Goal: Answer question/provide support

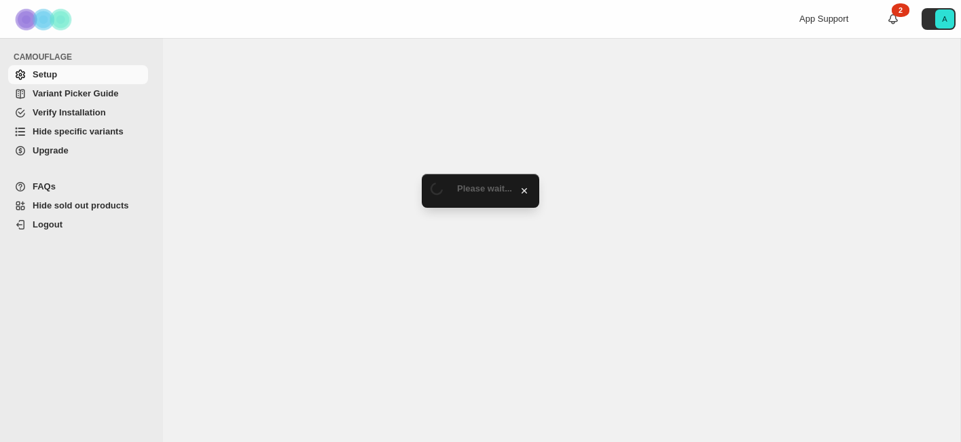
select select "*******"
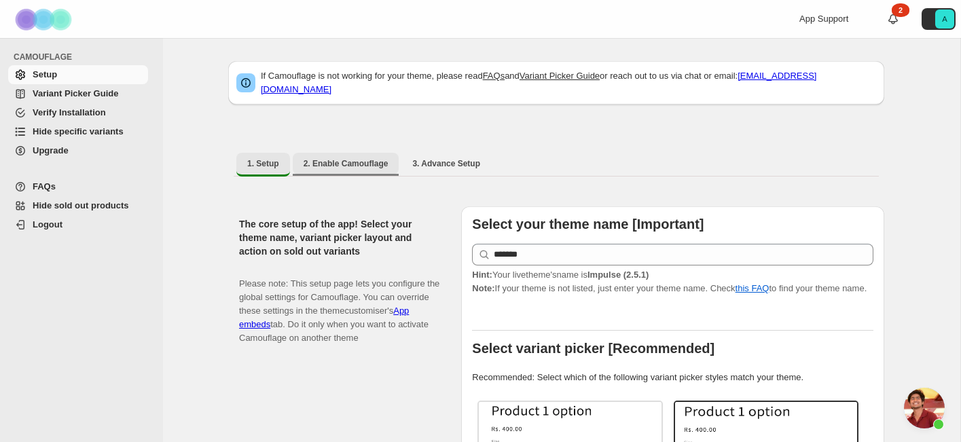
click at [348, 158] on span "2. Enable Camouflage" at bounding box center [346, 163] width 85 height 11
select select "**********"
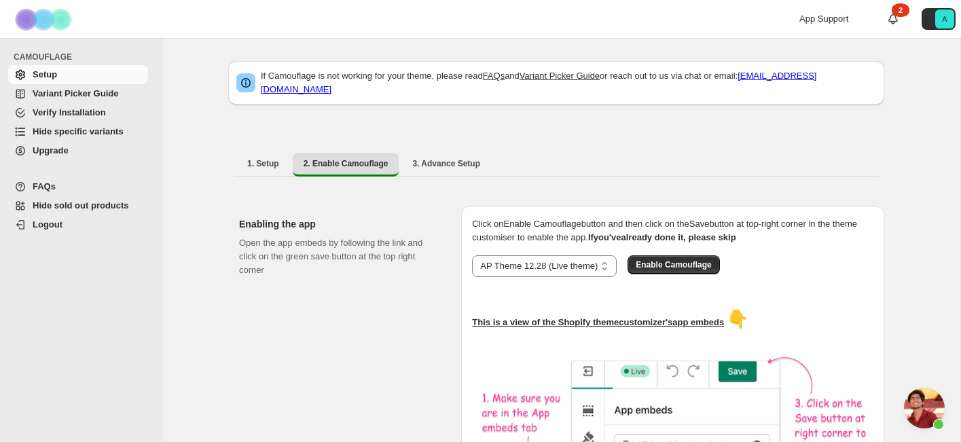
click at [60, 93] on span "Variant Picker Guide" at bounding box center [76, 93] width 86 height 10
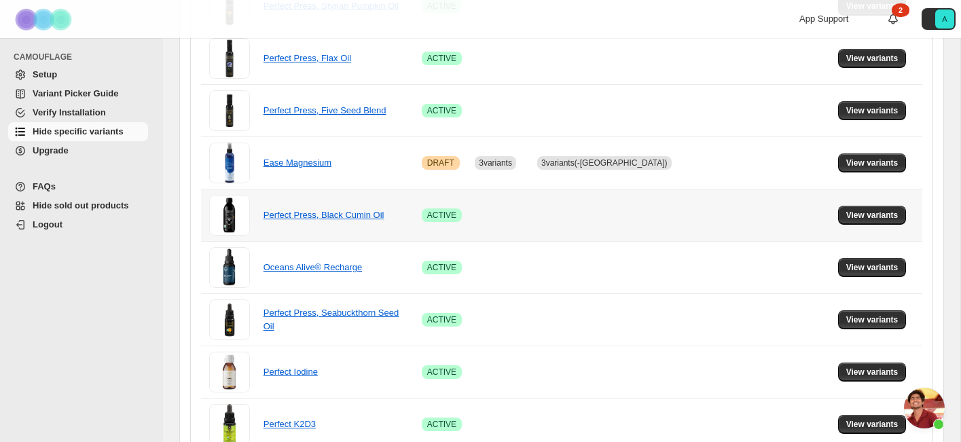
scroll to position [604, 0]
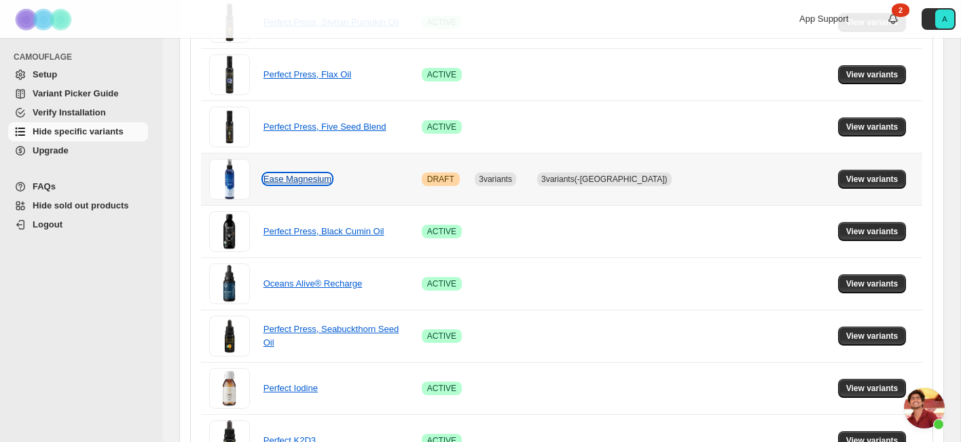
click at [293, 179] on link "Ease Magnesium" at bounding box center [298, 179] width 68 height 10
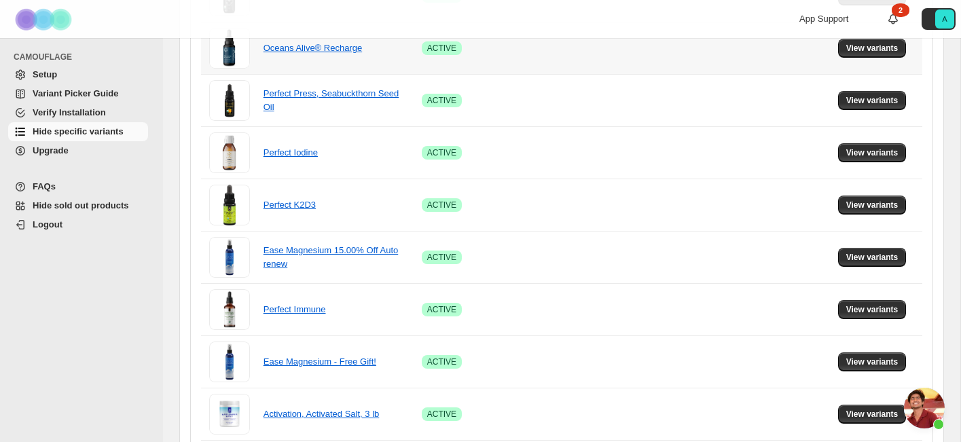
scroll to position [952, 0]
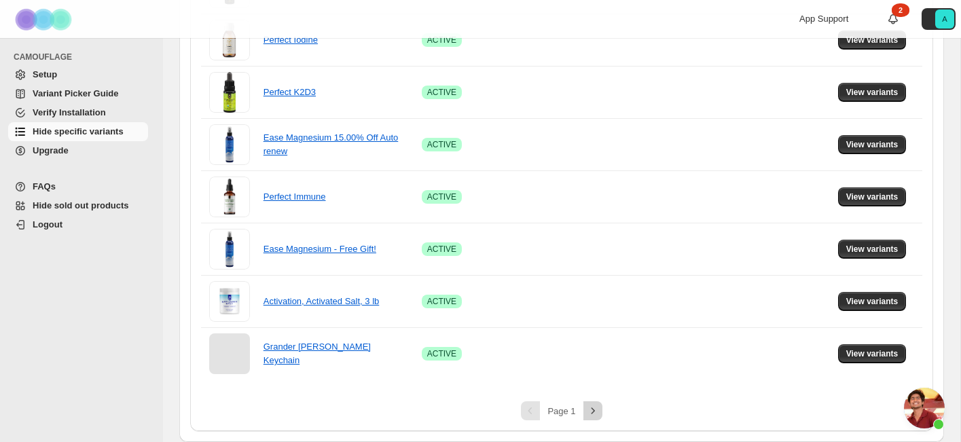
click at [594, 411] on icon "Next" at bounding box center [593, 411] width 14 height 14
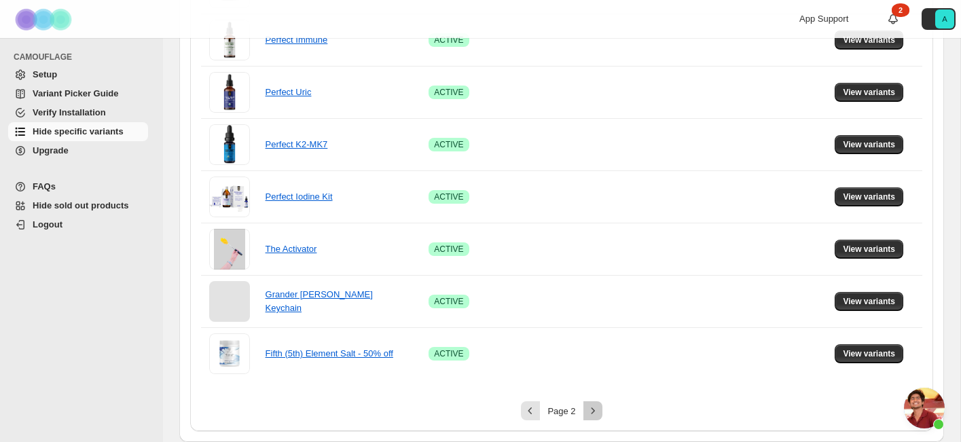
click at [594, 409] on icon "Next" at bounding box center [593, 411] width 14 height 14
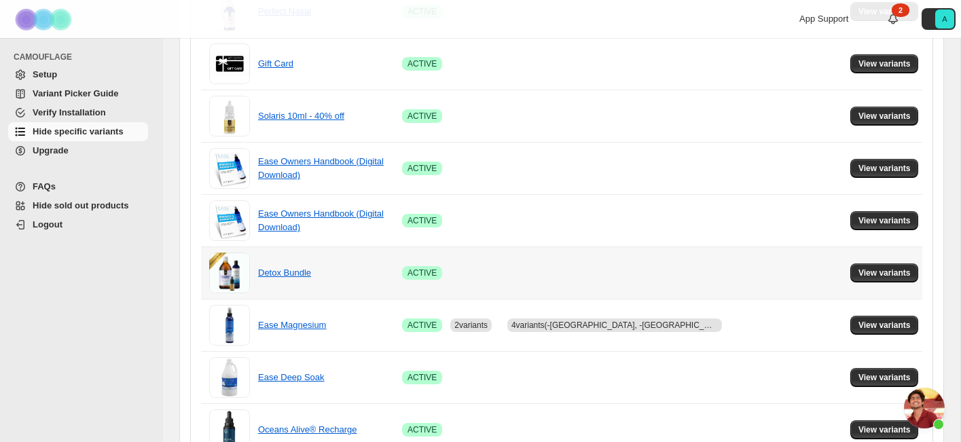
scroll to position [415, 0]
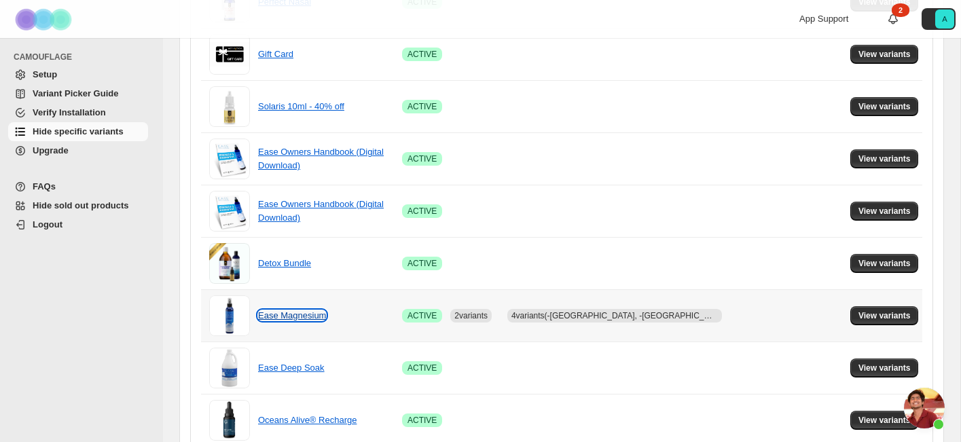
click at [288, 317] on link "Ease Magnesium" at bounding box center [292, 315] width 68 height 10
click at [880, 316] on span "View variants" at bounding box center [885, 315] width 52 height 11
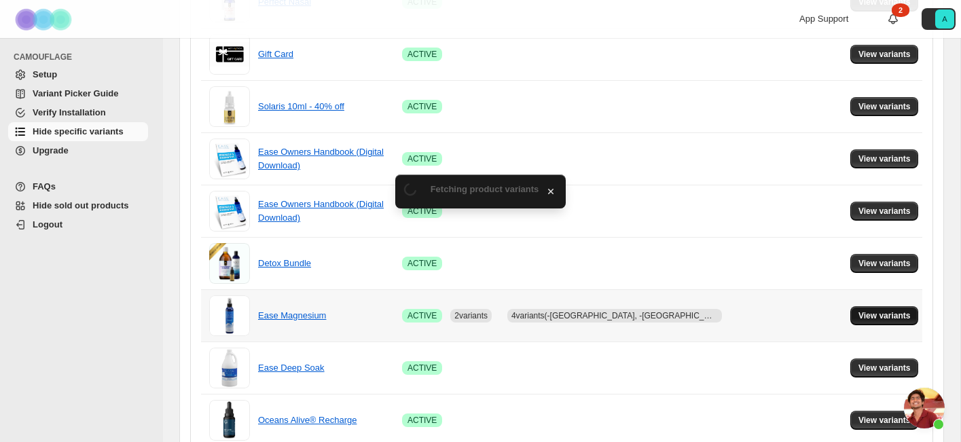
scroll to position [0, 0]
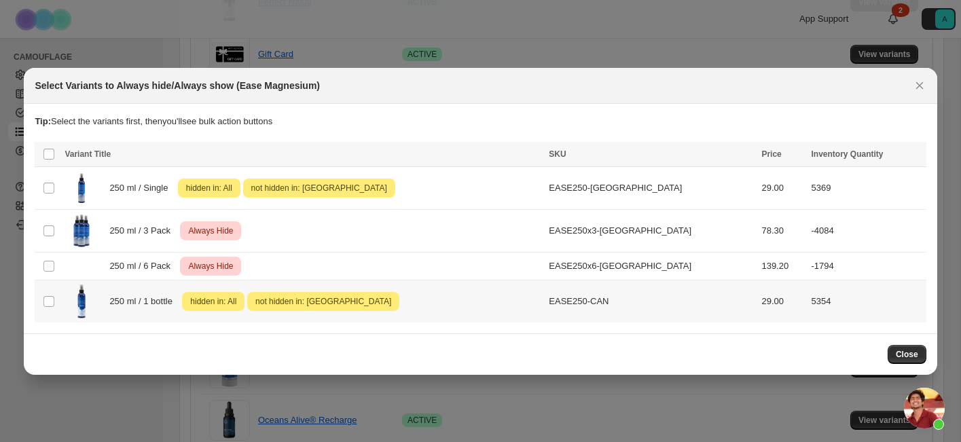
click at [82, 313] on img ":r7:" at bounding box center [82, 302] width 34 height 34
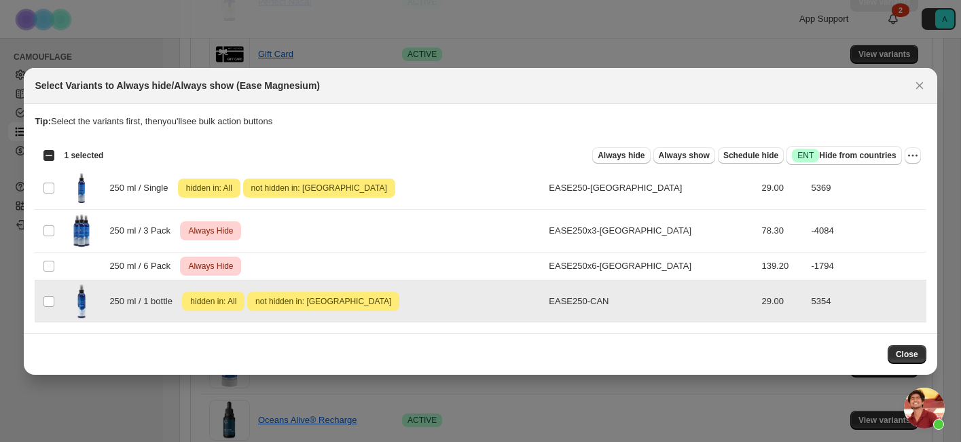
click at [82, 313] on img ":r7:" at bounding box center [82, 302] width 34 height 34
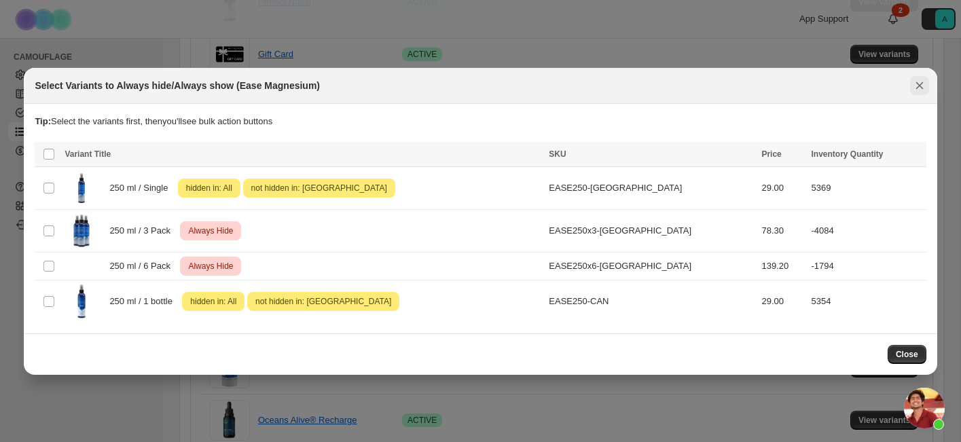
click at [923, 83] on icon "Close" at bounding box center [920, 86] width 14 height 14
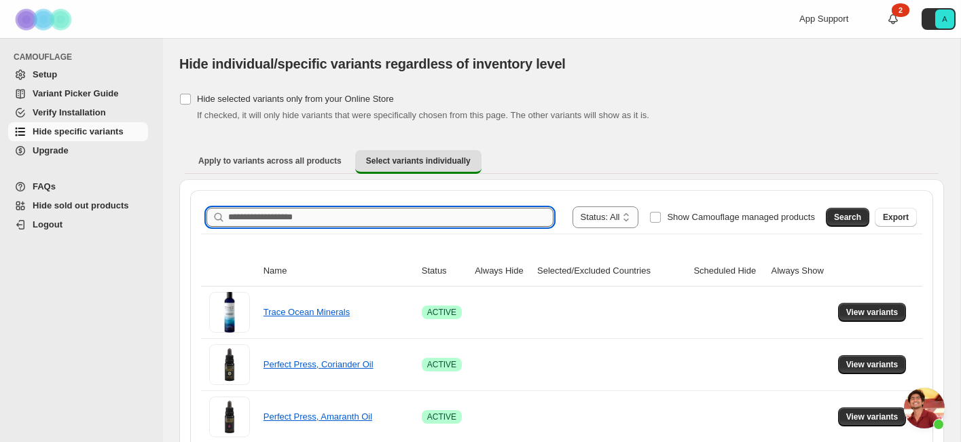
click at [329, 214] on input "Search product name" at bounding box center [390, 217] width 325 height 19
type input "****"
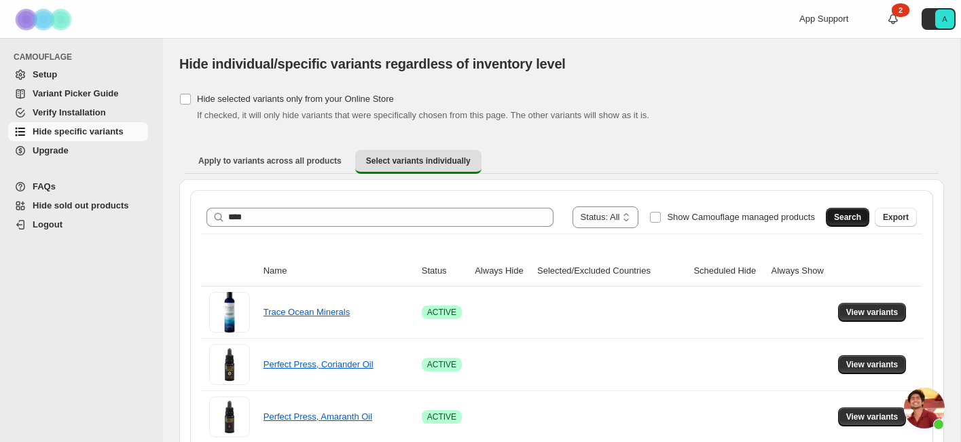
click at [844, 218] on span "Search" at bounding box center [847, 217] width 27 height 11
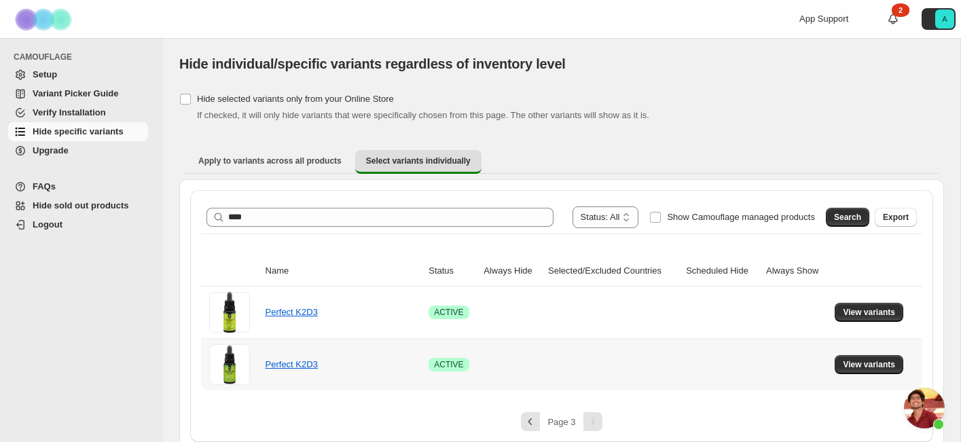
scroll to position [11, 0]
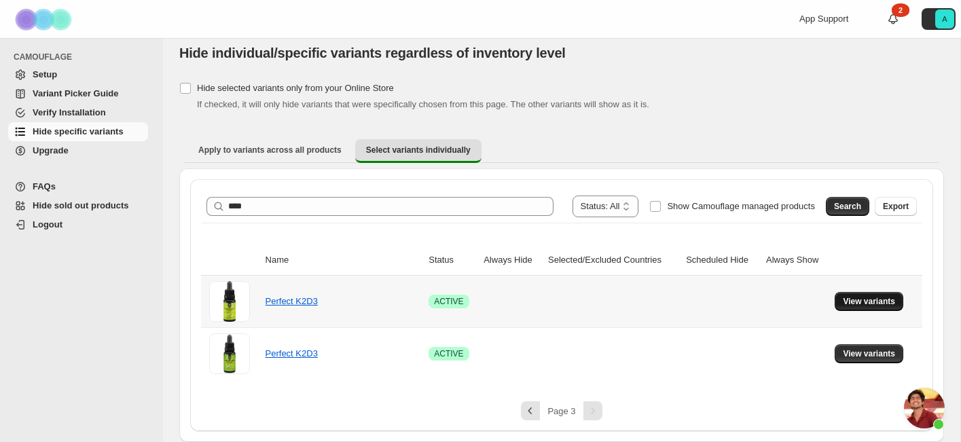
click at [863, 302] on span "View variants" at bounding box center [869, 301] width 52 height 11
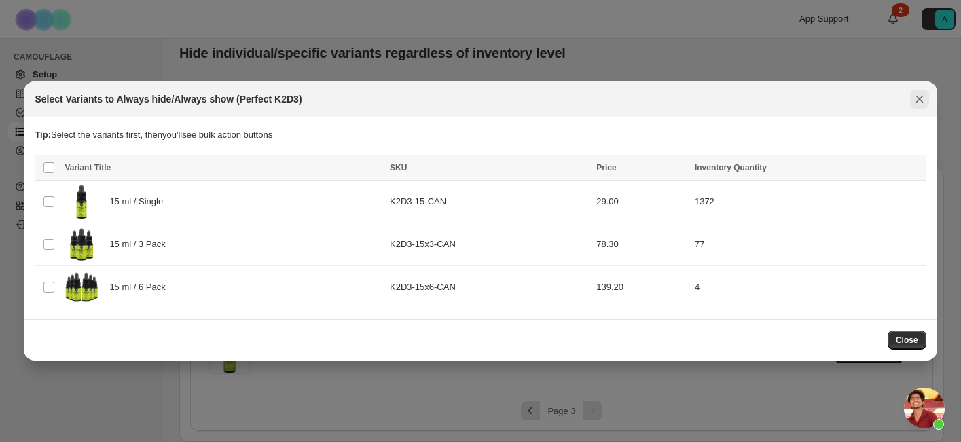
click at [925, 93] on icon "Close" at bounding box center [920, 99] width 14 height 14
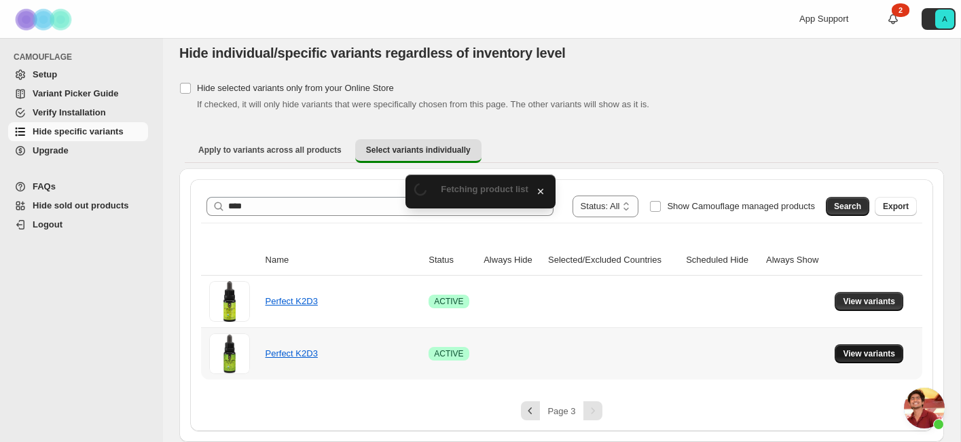
click at [865, 352] on span "View variants" at bounding box center [869, 354] width 52 height 11
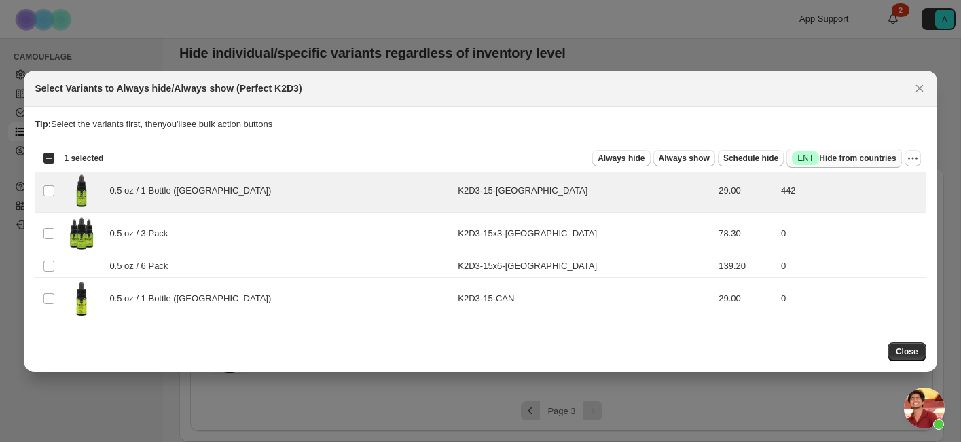
click at [840, 158] on span "Success ENT Hide from countries" at bounding box center [844, 158] width 104 height 14
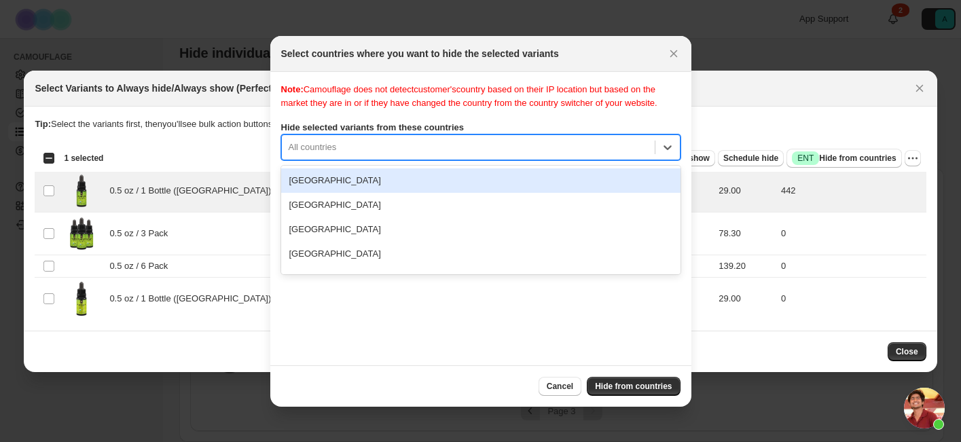
click at [429, 156] on div ":r1r:" at bounding box center [468, 147] width 359 height 16
type input "***"
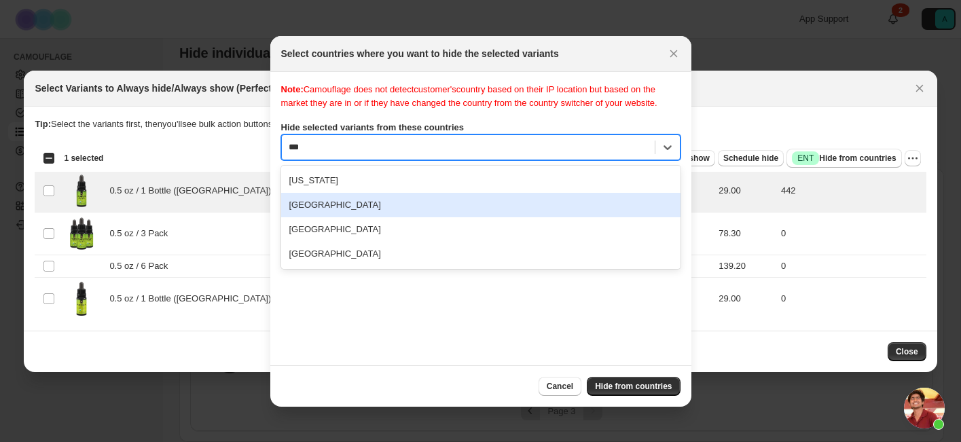
click at [404, 217] on div "[GEOGRAPHIC_DATA]" at bounding box center [480, 205] width 399 height 24
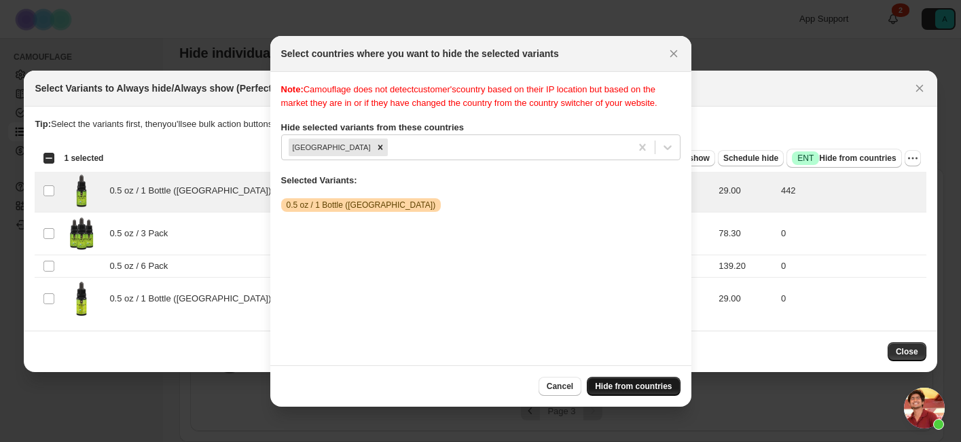
click at [656, 387] on span "Hide from countries" at bounding box center [633, 386] width 77 height 11
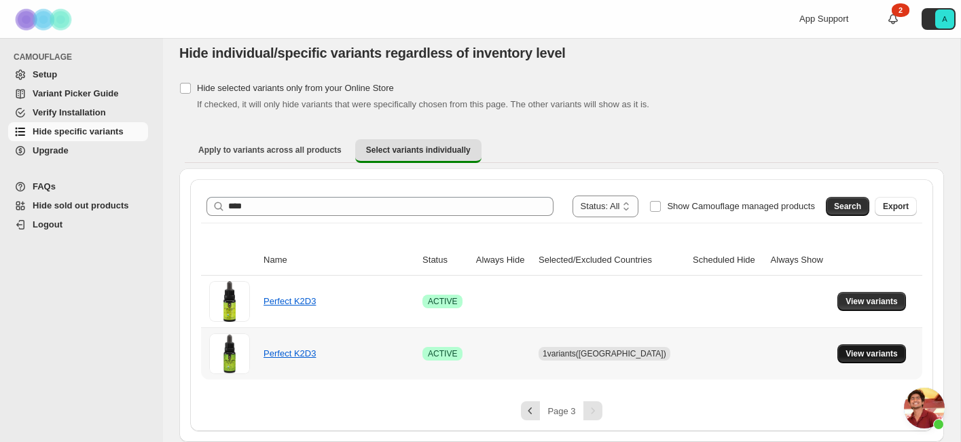
click at [865, 352] on span "View variants" at bounding box center [872, 354] width 52 height 11
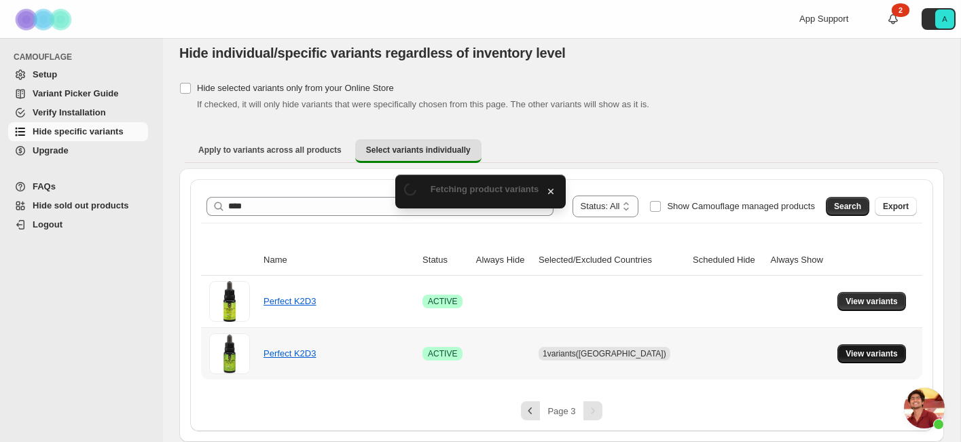
scroll to position [0, 0]
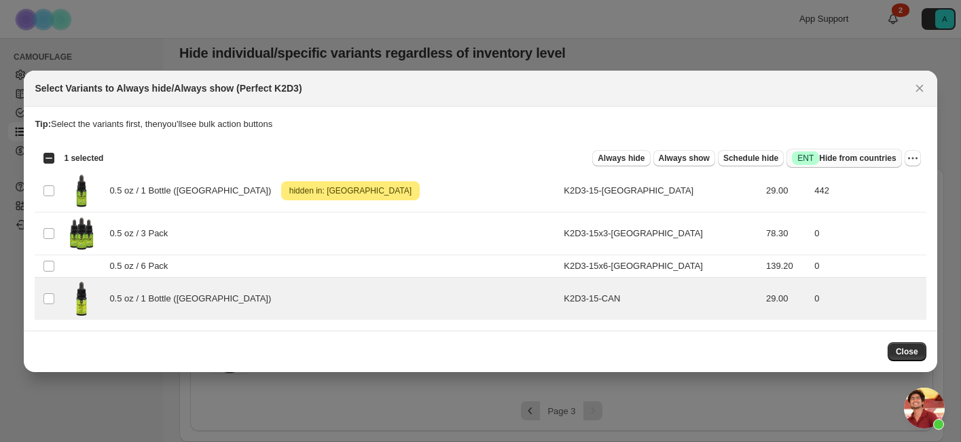
click at [840, 158] on span "Success ENT Hide from countries" at bounding box center [844, 158] width 104 height 14
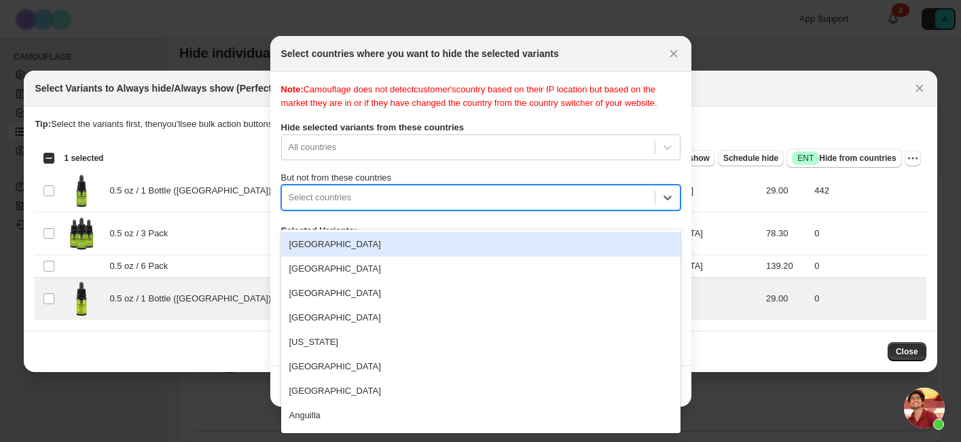
click at [411, 209] on div "Select countries" at bounding box center [468, 198] width 373 height 22
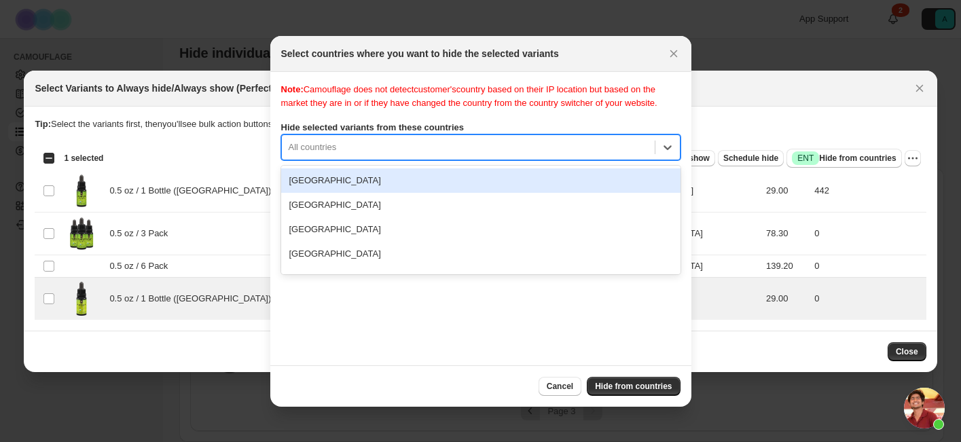
click at [399, 156] on div ":r2j:" at bounding box center [468, 147] width 359 height 16
click at [463, 126] on div "Note: Camouflage does not detect customer's country based on their IP location …" at bounding box center [480, 219] width 399 height 272
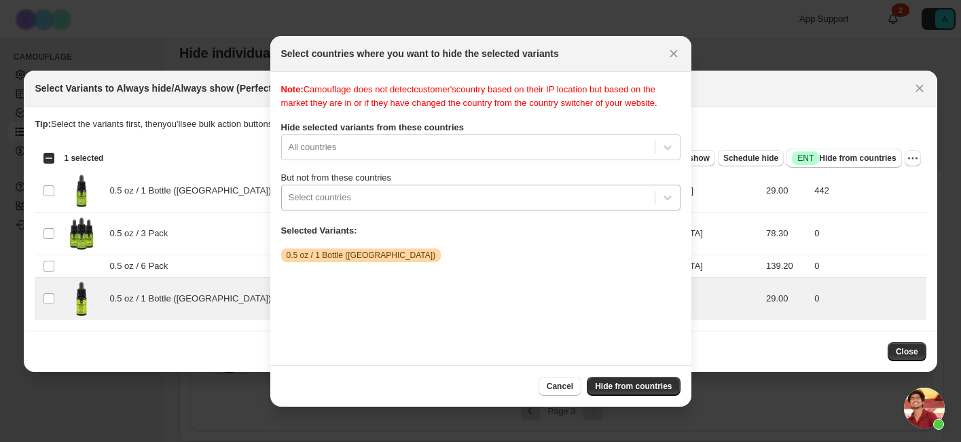
click at [380, 206] on div ":r2j:" at bounding box center [468, 198] width 359 height 16
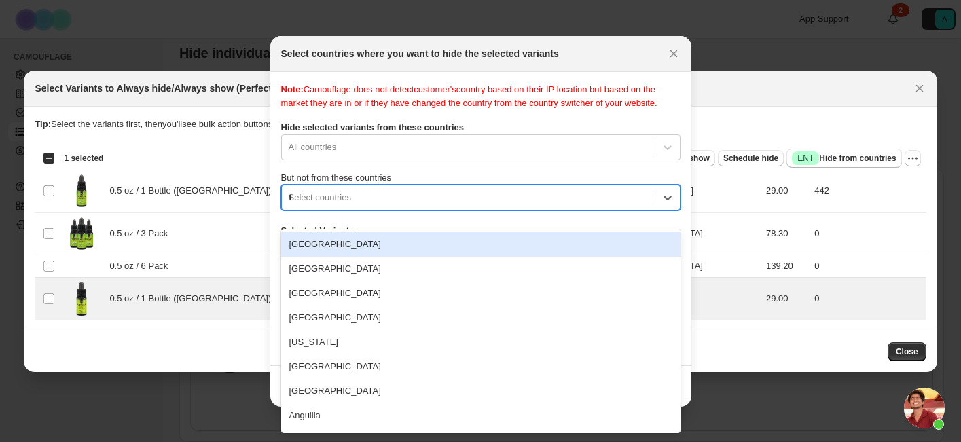
type input "**"
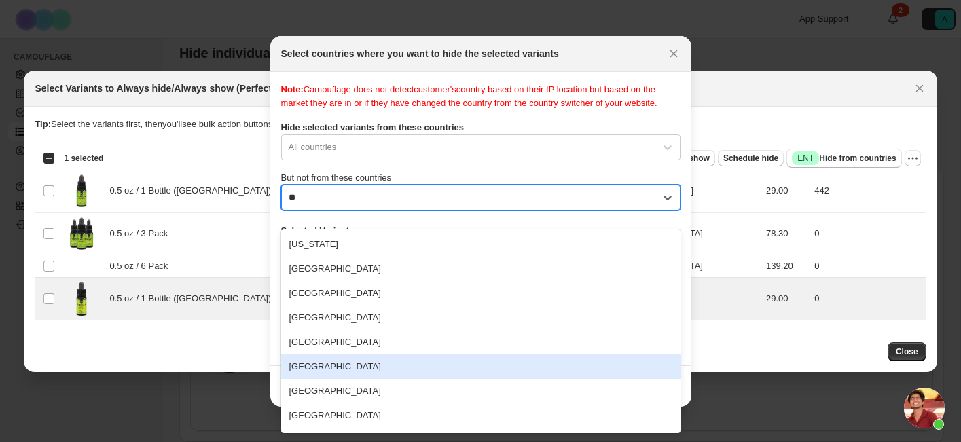
click at [353, 361] on div "[GEOGRAPHIC_DATA]" at bounding box center [480, 367] width 399 height 24
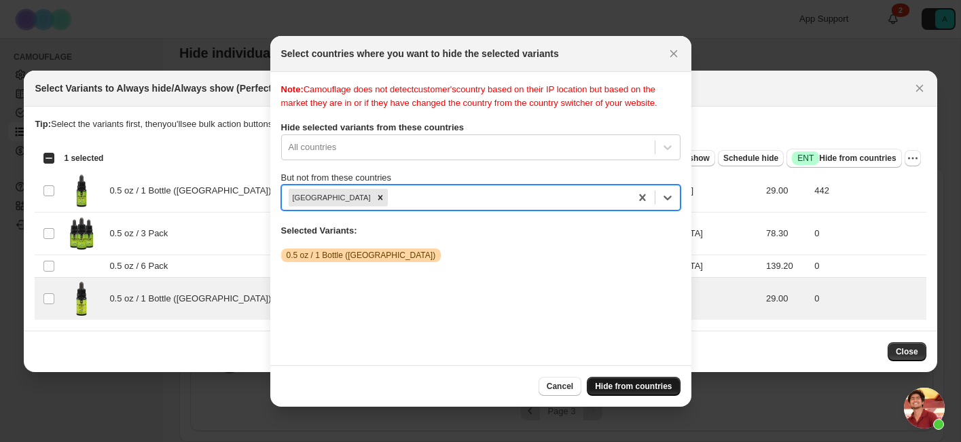
click at [655, 389] on span "Hide from countries" at bounding box center [633, 386] width 77 height 11
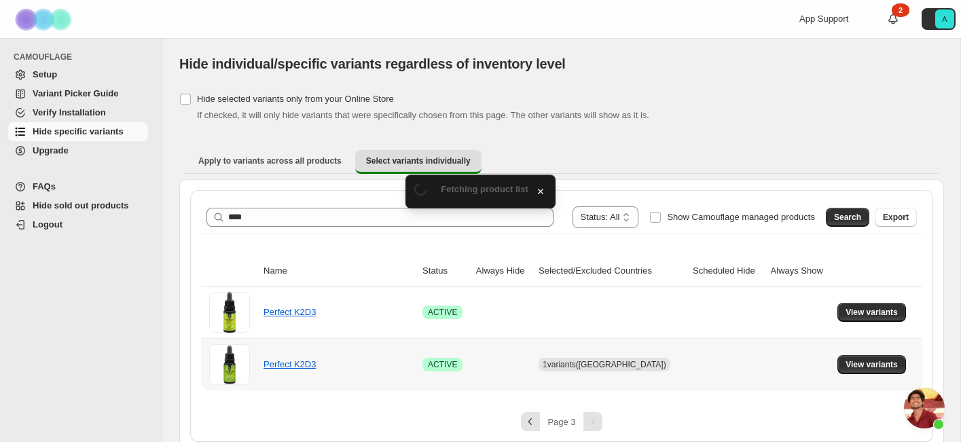
scroll to position [11, 0]
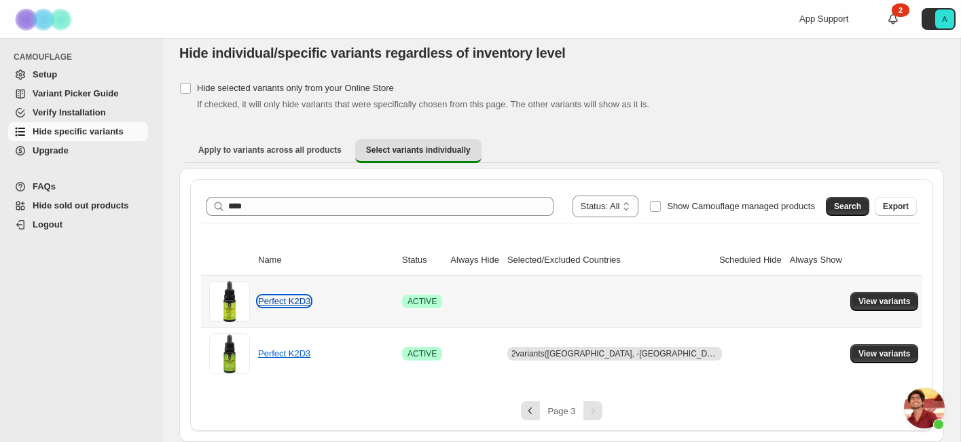
click at [306, 304] on link "Perfect K2D3" at bounding box center [284, 301] width 52 height 10
click at [870, 303] on span "View variants" at bounding box center [885, 301] width 52 height 11
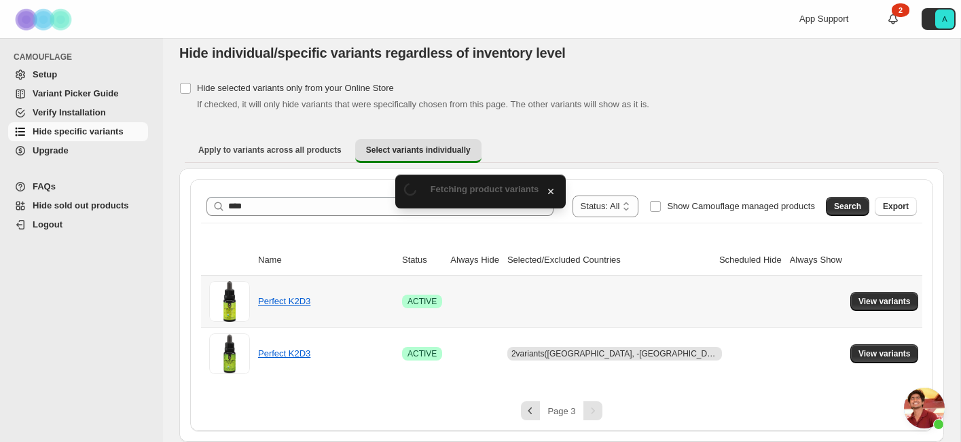
scroll to position [0, 0]
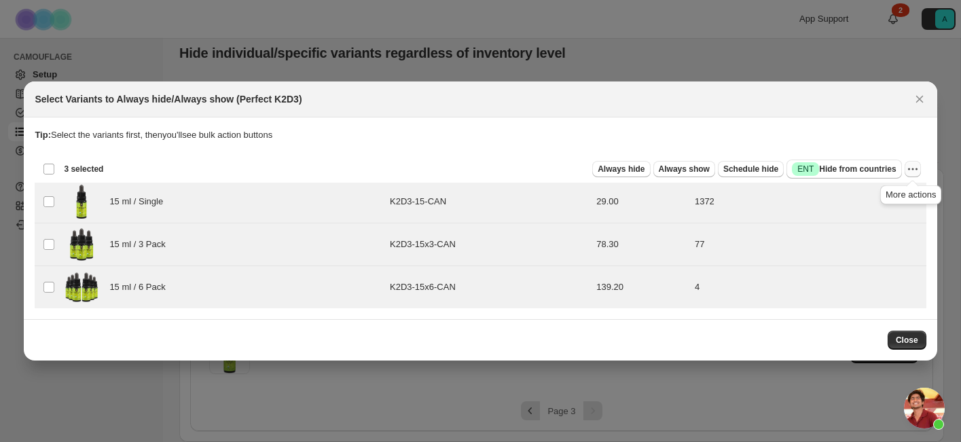
click at [913, 174] on icon "More actions" at bounding box center [913, 169] width 14 height 14
click at [913, 175] on icon "More actions" at bounding box center [913, 169] width 14 height 14
drag, startPoint x: 627, startPoint y: 173, endPoint x: 484, endPoint y: 161, distance: 143.9
click at [484, 163] on div "Always hide Always show Schedule hide Success ENT Hide from countries" at bounding box center [507, 169] width 787 height 19
click at [46, 165] on div "Deselect all 3 product variants 3 selected" at bounding box center [73, 169] width 60 height 12
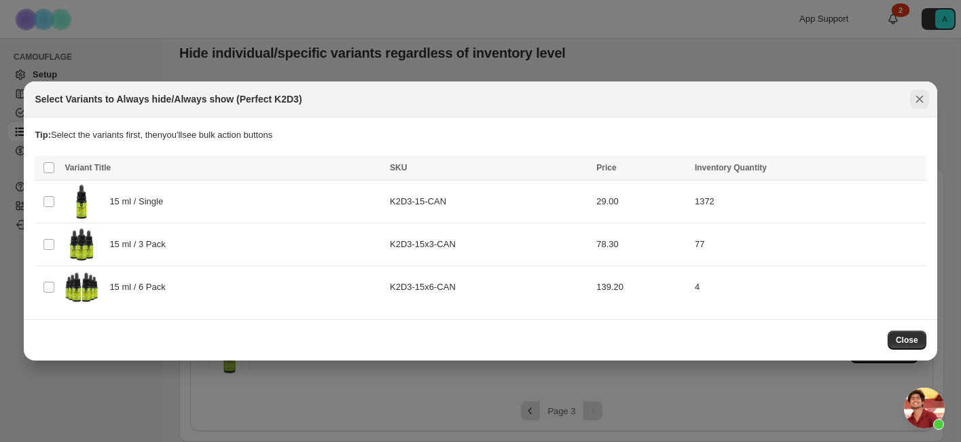
click at [917, 98] on icon "Close" at bounding box center [920, 99] width 14 height 14
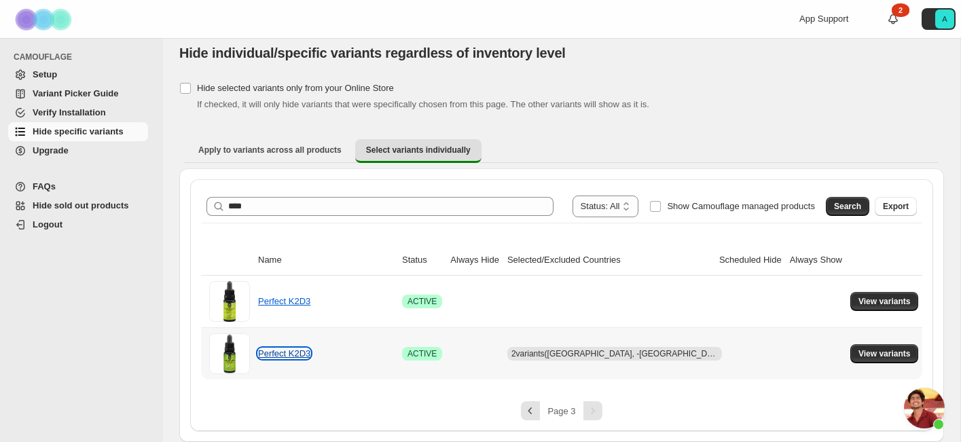
click at [300, 355] on link "Perfect K2D3" at bounding box center [284, 354] width 52 height 10
click at [861, 355] on span "View variants" at bounding box center [885, 354] width 52 height 11
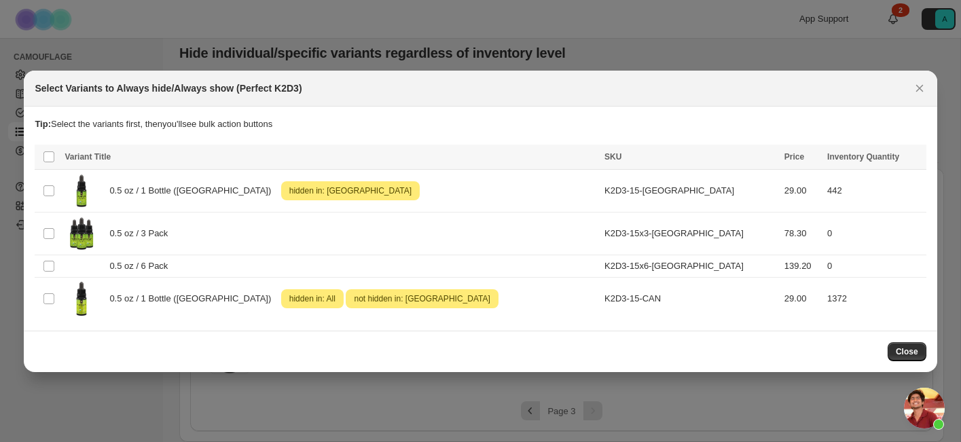
scroll to position [0, 0]
click at [161, 185] on span "0.5 oz / 1 Bottle ([GEOGRAPHIC_DATA])" at bounding box center [193, 191] width 169 height 14
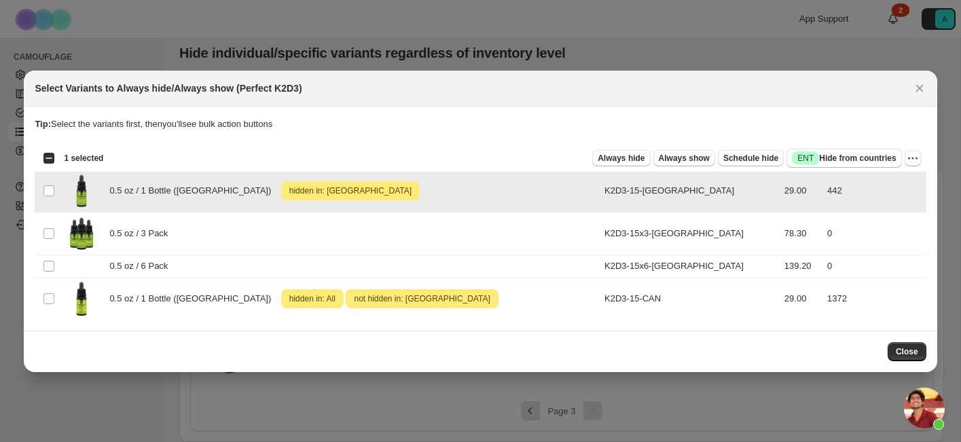
click at [287, 192] on span "hidden in: [GEOGRAPHIC_DATA]" at bounding box center [351, 191] width 128 height 16
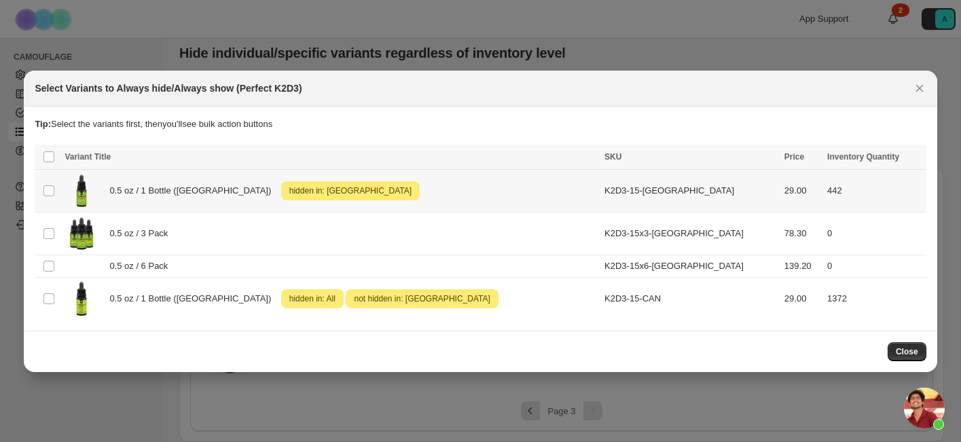
click at [287, 192] on span "hidden in: [GEOGRAPHIC_DATA]" at bounding box center [351, 191] width 128 height 16
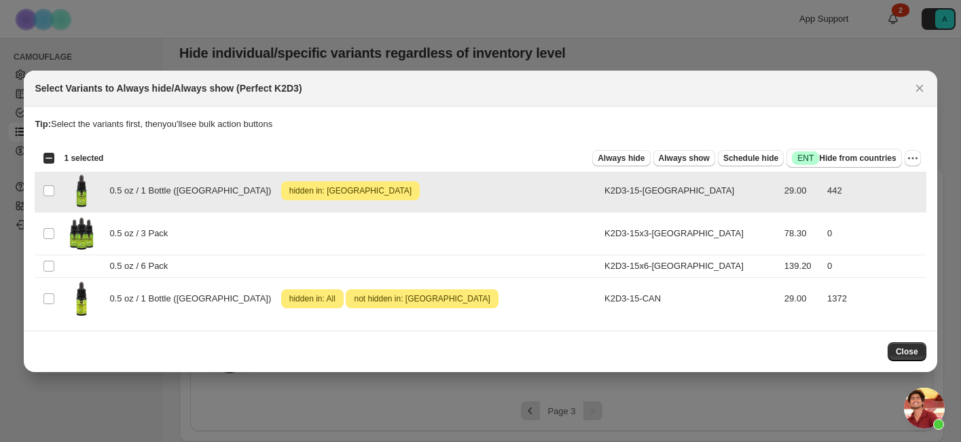
click at [287, 192] on span "hidden in: [GEOGRAPHIC_DATA]" at bounding box center [351, 191] width 128 height 16
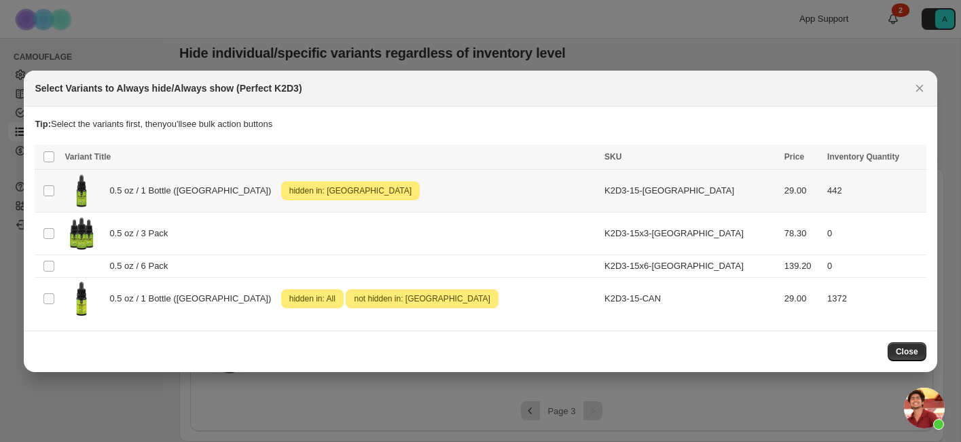
click at [287, 192] on span "hidden in: [GEOGRAPHIC_DATA]" at bounding box center [351, 191] width 128 height 16
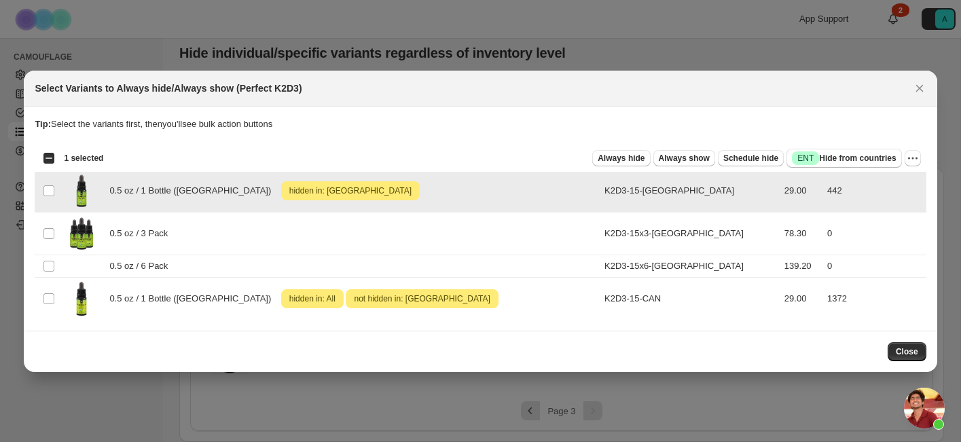
click at [143, 192] on span "0.5 oz / 1 Bottle ([GEOGRAPHIC_DATA])" at bounding box center [193, 191] width 169 height 14
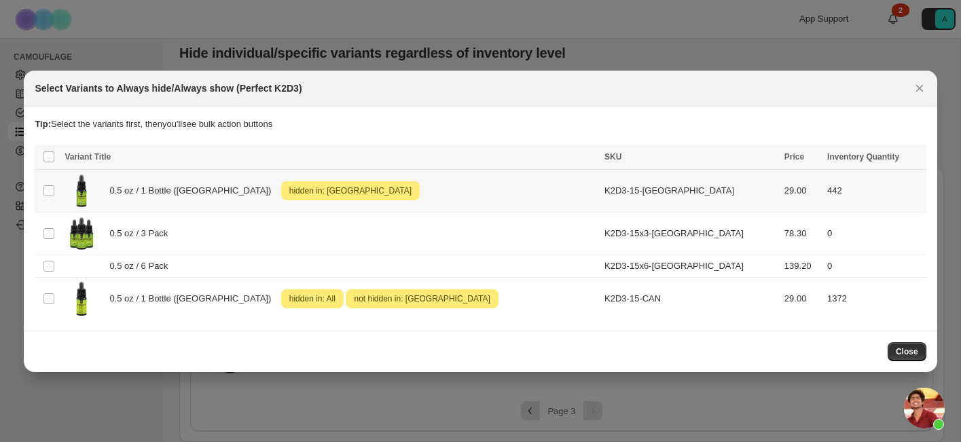
click at [143, 192] on span "0.5 oz / 1 Bottle ([GEOGRAPHIC_DATA])" at bounding box center [193, 191] width 169 height 14
click at [696, 160] on span "Always show" at bounding box center [684, 158] width 51 height 11
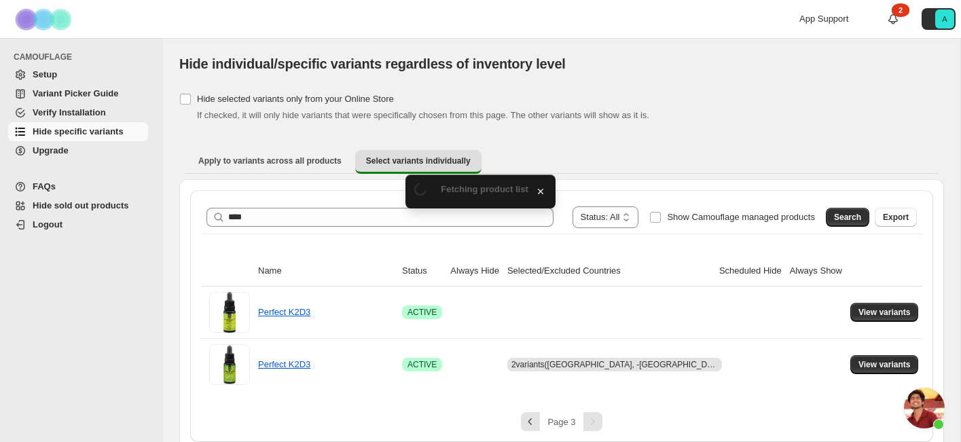
scroll to position [11, 0]
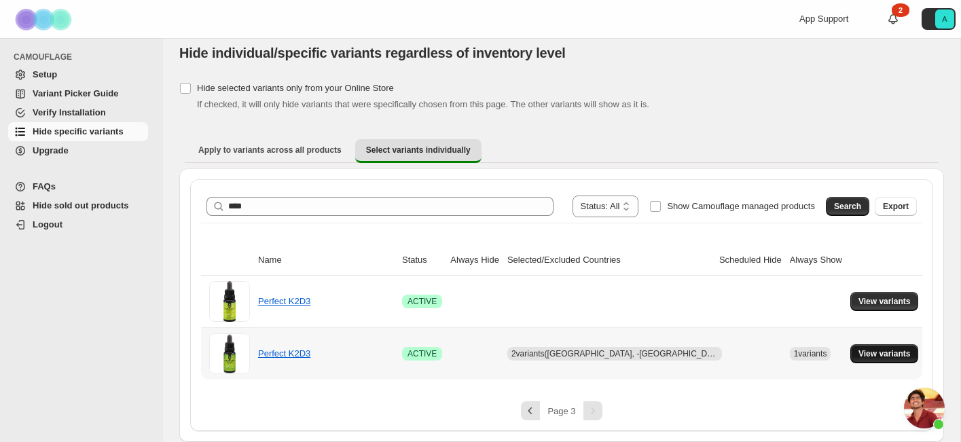
click at [863, 352] on span "View variants" at bounding box center [885, 354] width 52 height 11
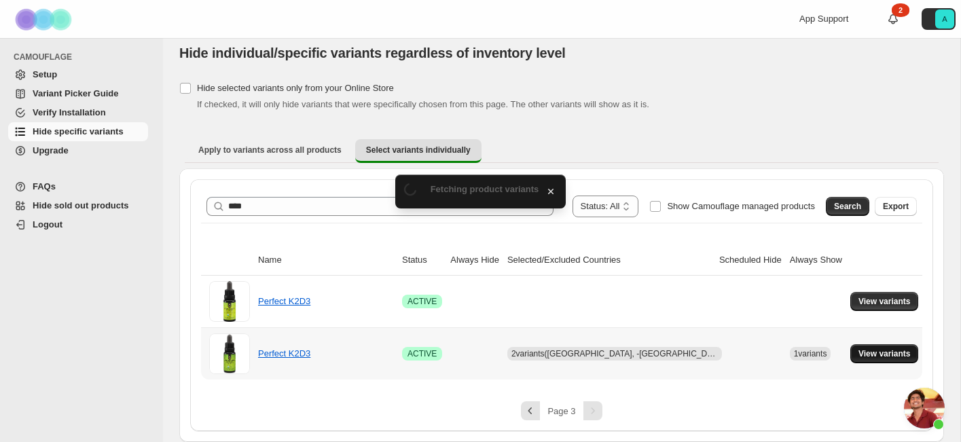
scroll to position [0, 0]
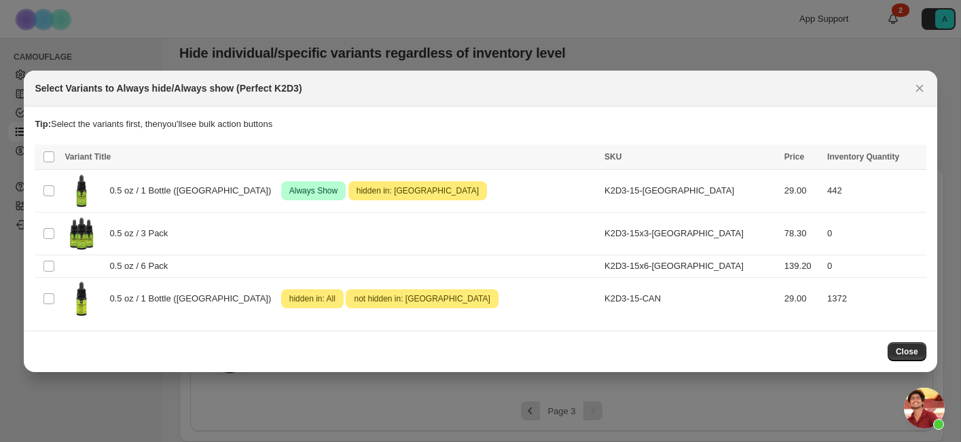
drag, startPoint x: 861, startPoint y: 350, endPoint x: 685, endPoint y: 321, distance: 179.0
click at [685, 325] on div "Select Variants to Always hide/Always show (Perfect K2D3) Tip: Select the varia…" at bounding box center [480, 222] width 913 height 302
click at [915, 357] on button "Close" at bounding box center [907, 351] width 39 height 19
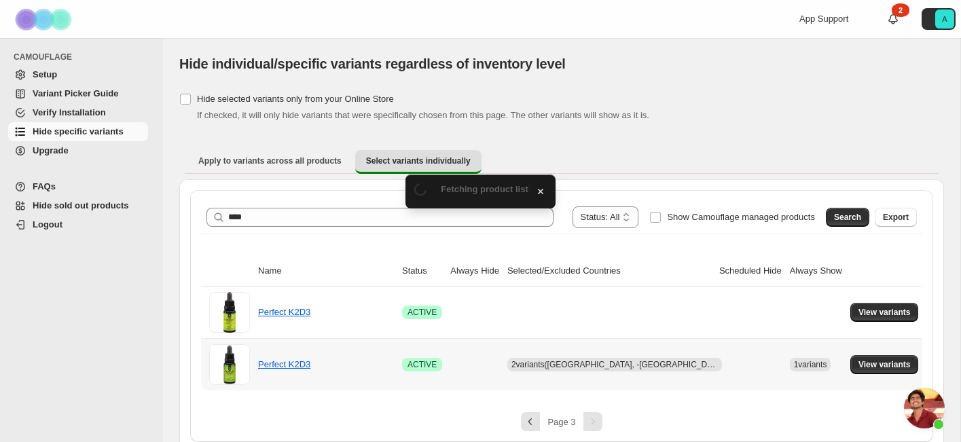
scroll to position [11, 0]
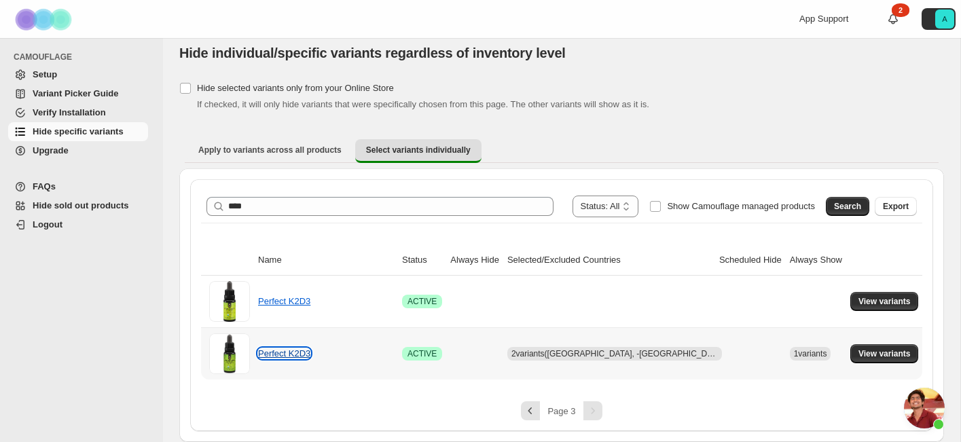
click at [300, 358] on link "Perfect K2D3" at bounding box center [284, 354] width 52 height 10
click at [859, 352] on span "View variants" at bounding box center [885, 354] width 52 height 11
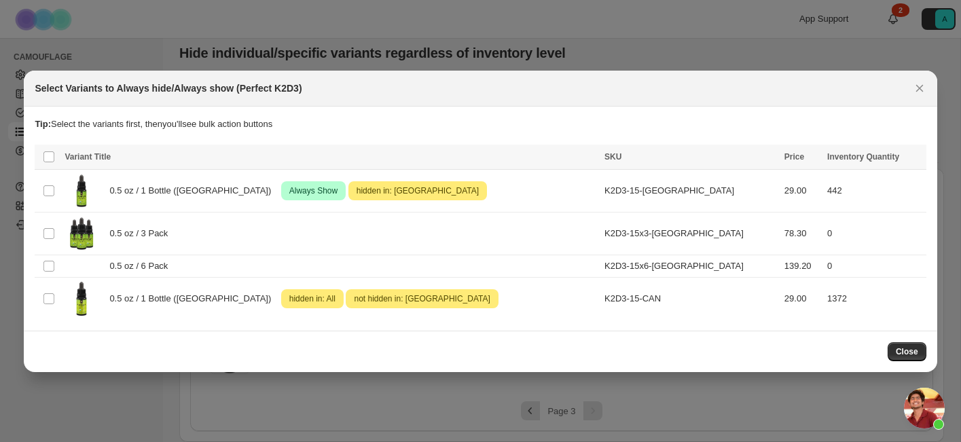
scroll to position [0, 0]
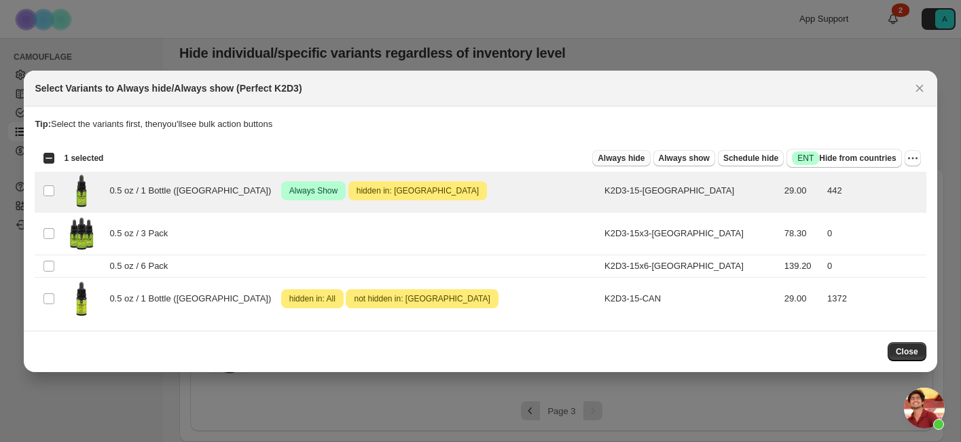
click at [618, 164] on button "Always hide" at bounding box center [621, 158] width 58 height 16
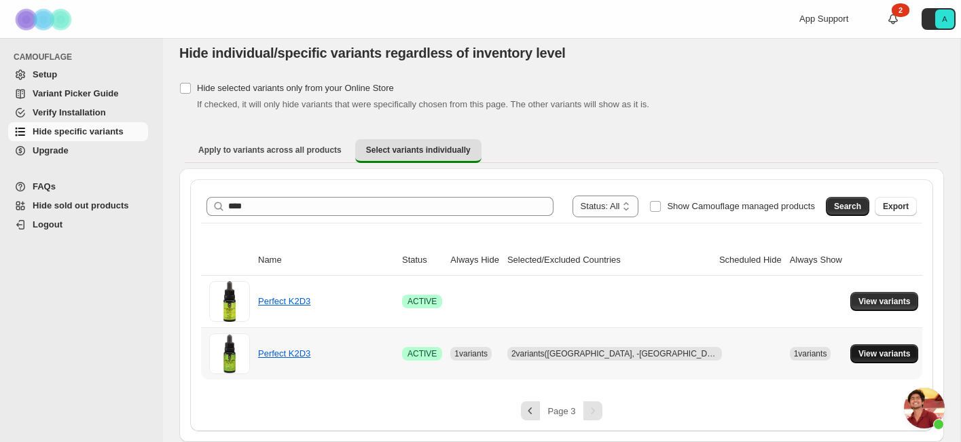
click at [859, 355] on span "View variants" at bounding box center [885, 354] width 52 height 11
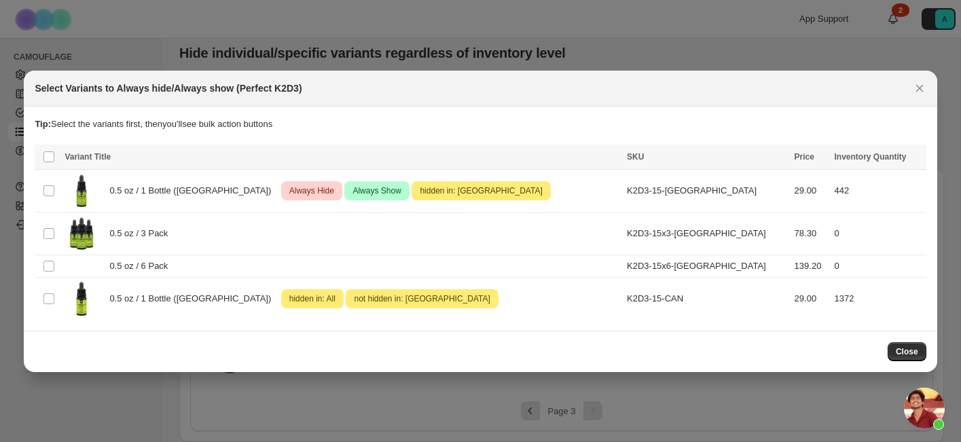
scroll to position [0, 0]
click at [882, 351] on div "Close" at bounding box center [480, 351] width 891 height 19
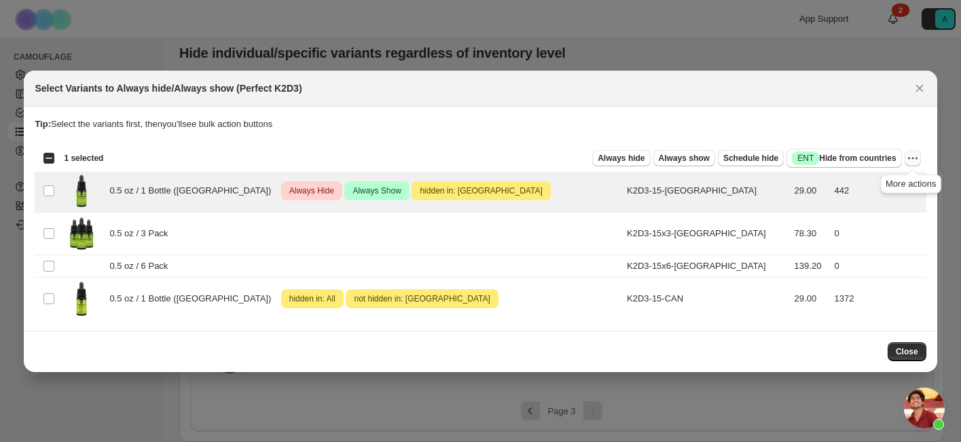
click at [918, 157] on icon "More actions" at bounding box center [913, 158] width 14 height 14
click at [899, 186] on span "Undo always hide" at bounding box center [863, 185] width 99 height 14
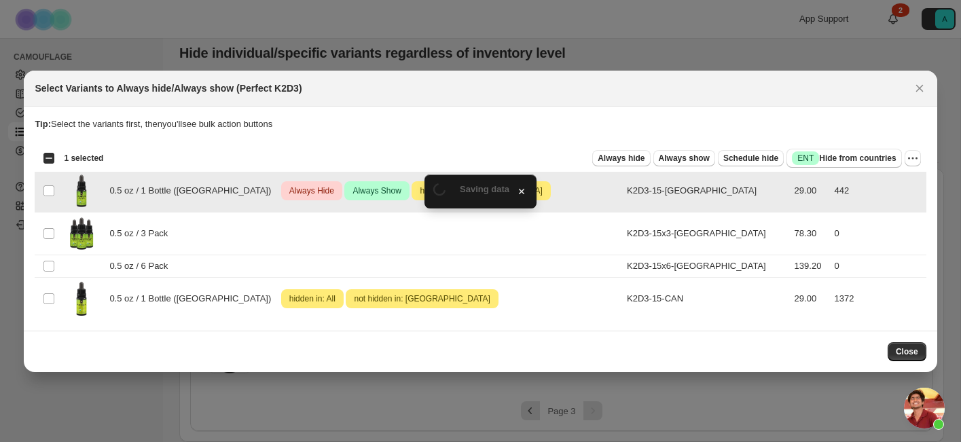
scroll to position [11, 0]
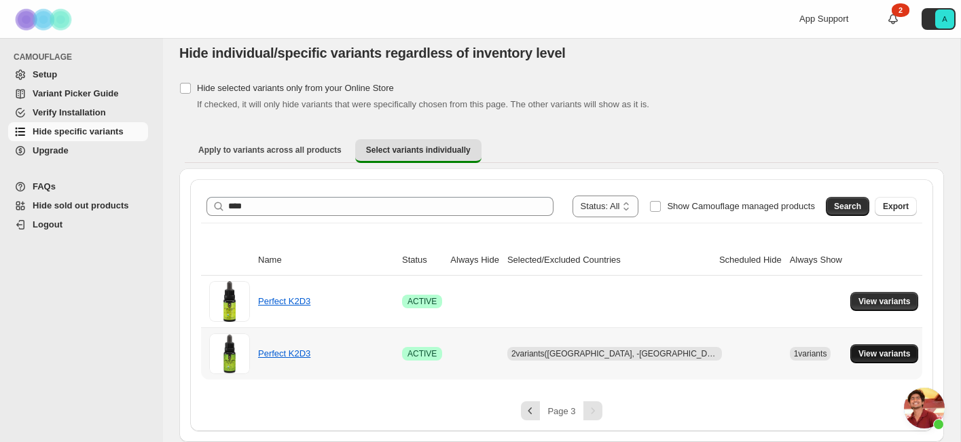
click at [885, 355] on span "View variants" at bounding box center [885, 354] width 52 height 11
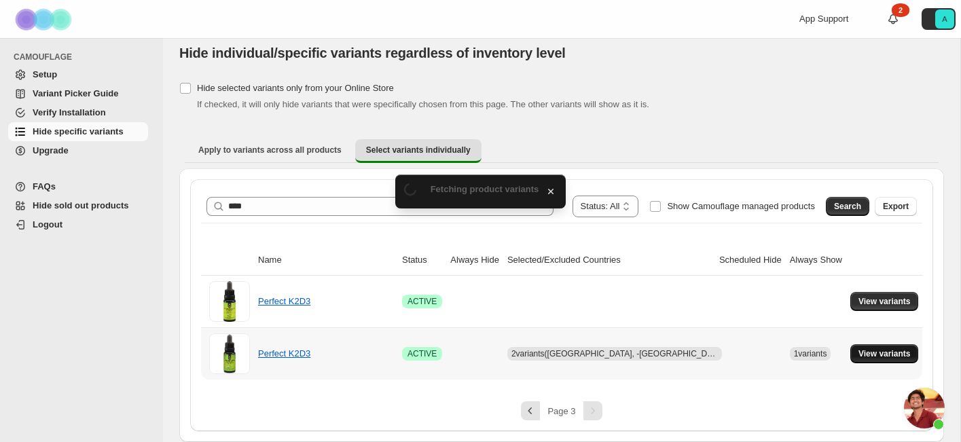
scroll to position [0, 0]
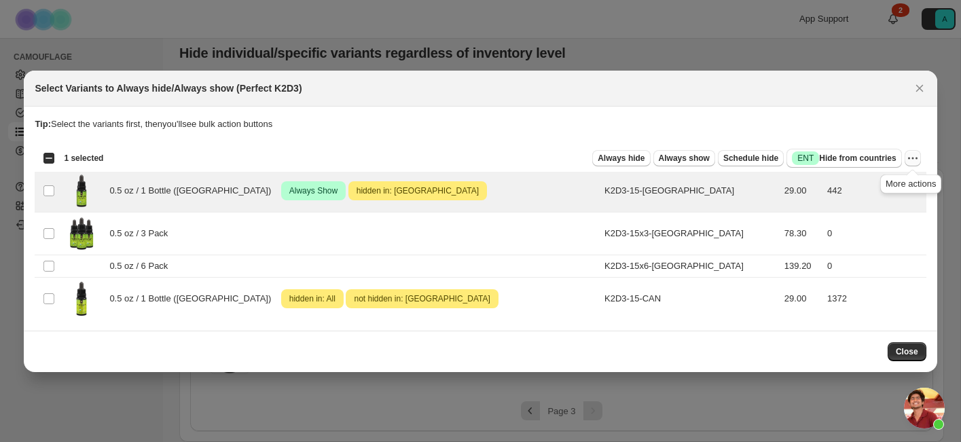
click at [916, 160] on icon "More actions" at bounding box center [913, 158] width 14 height 14
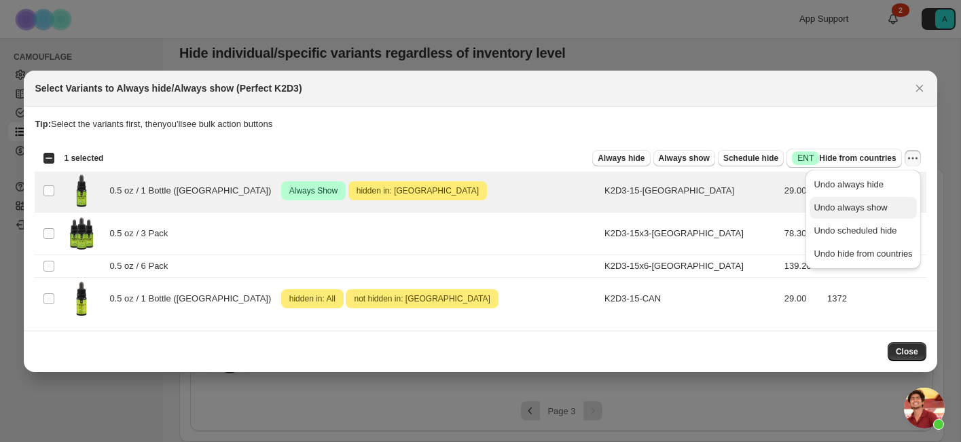
click at [897, 200] on button "Undo always show" at bounding box center [863, 208] width 107 height 22
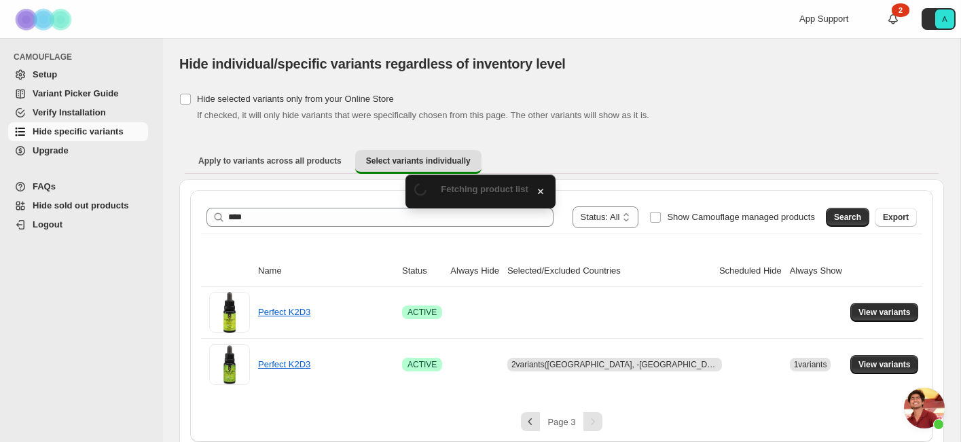
scroll to position [11, 0]
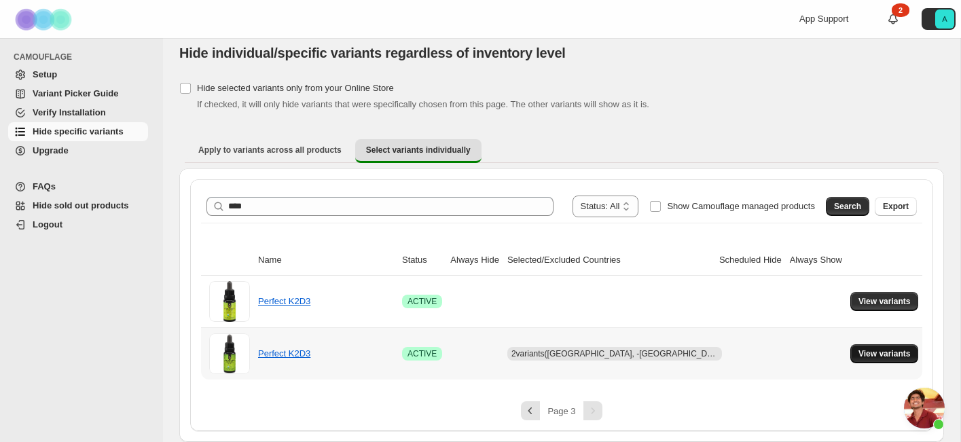
click at [887, 355] on span "View variants" at bounding box center [885, 354] width 52 height 11
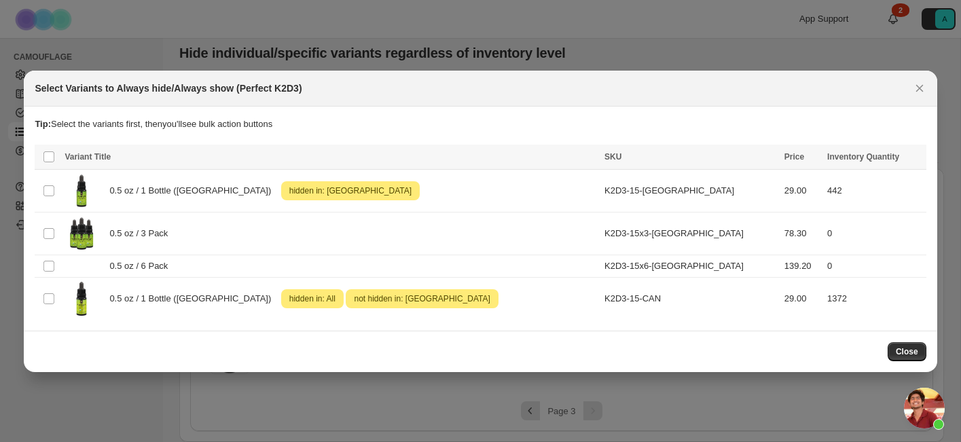
scroll to position [0, 0]
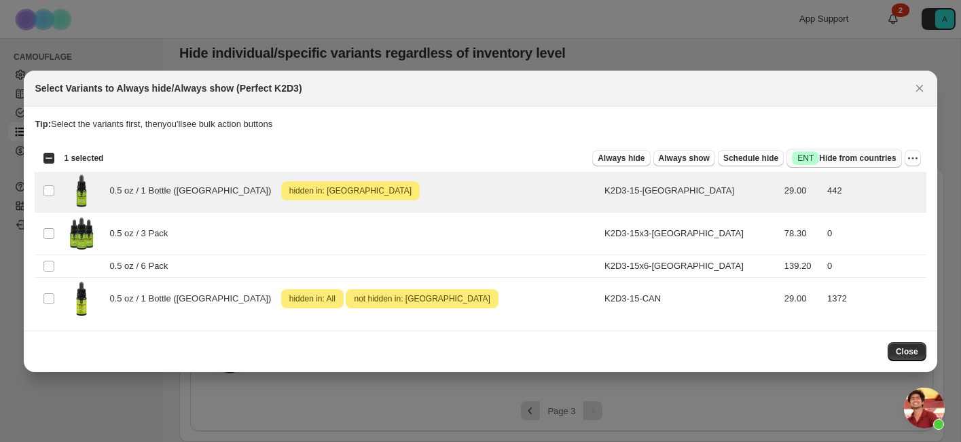
click at [835, 162] on span "Success ENT Hide from countries" at bounding box center [844, 158] width 104 height 14
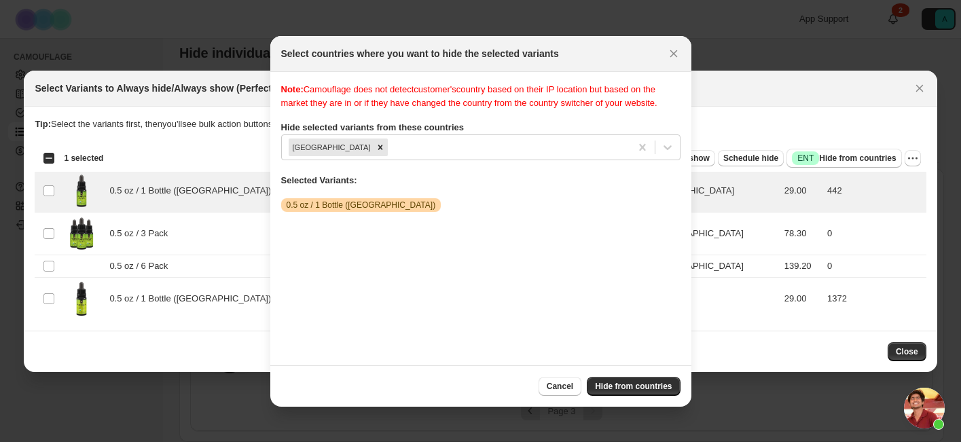
click at [659, 272] on div "Note: Camouflage does not detect customer's country based on their IP location …" at bounding box center [480, 219] width 399 height 272
click at [643, 380] on button "Hide from countries" at bounding box center [633, 386] width 93 height 19
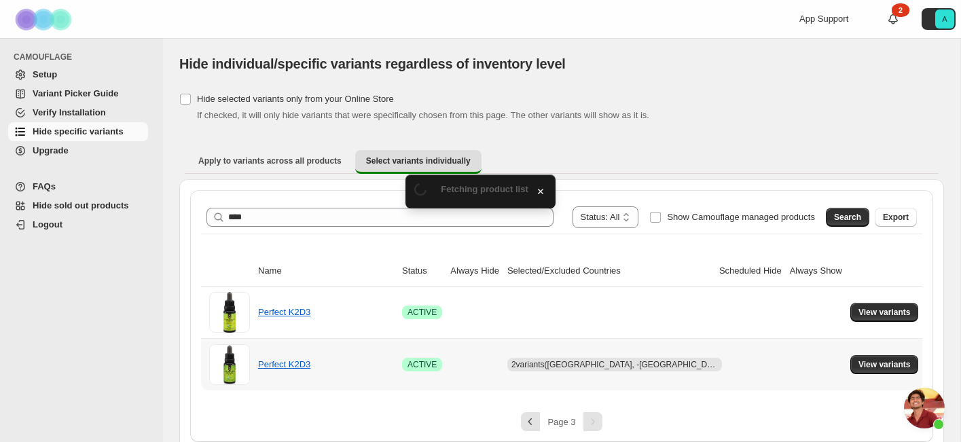
scroll to position [11, 0]
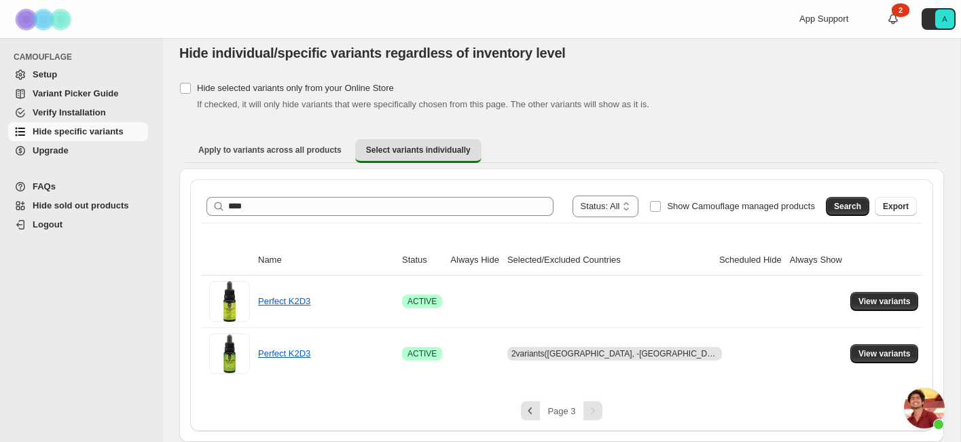
click at [927, 418] on span "Open chat" at bounding box center [924, 408] width 41 height 41
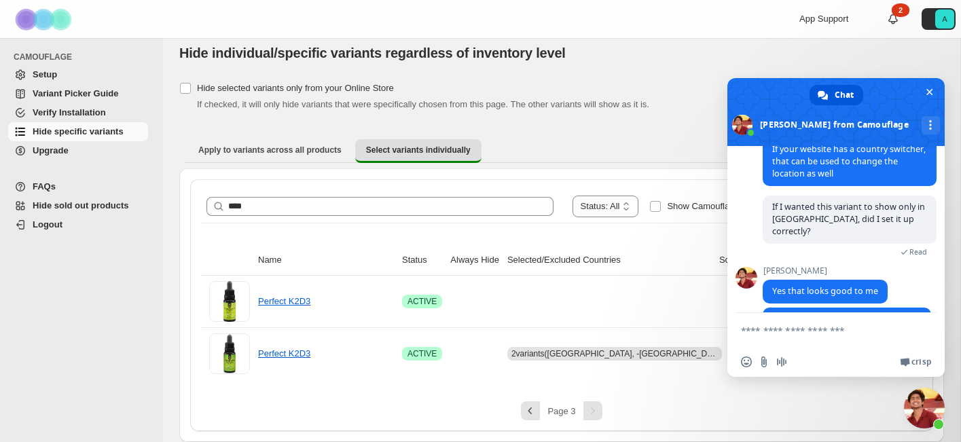
scroll to position [566, 0]
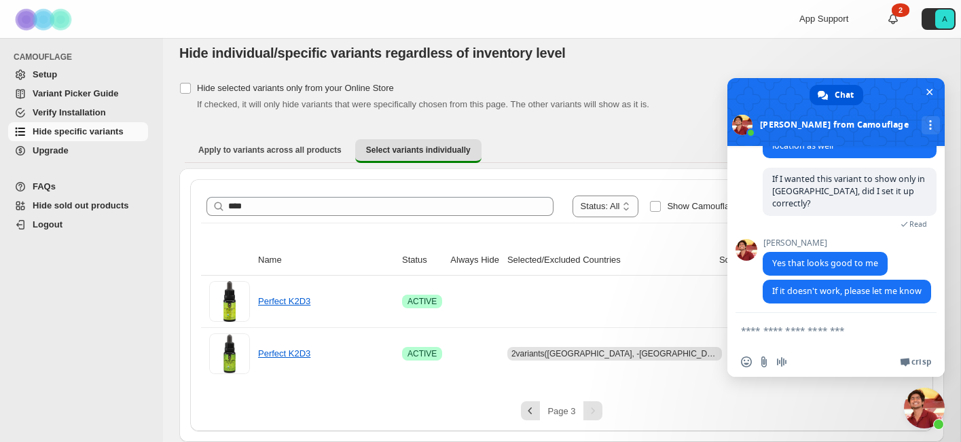
click at [832, 333] on textarea "Compose your message..." at bounding box center [822, 330] width 163 height 34
type textarea "**********"
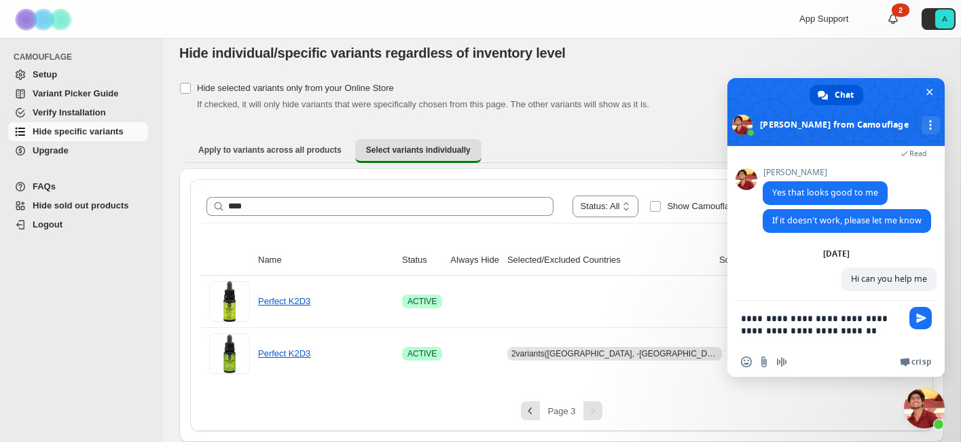
scroll to position [640, 0]
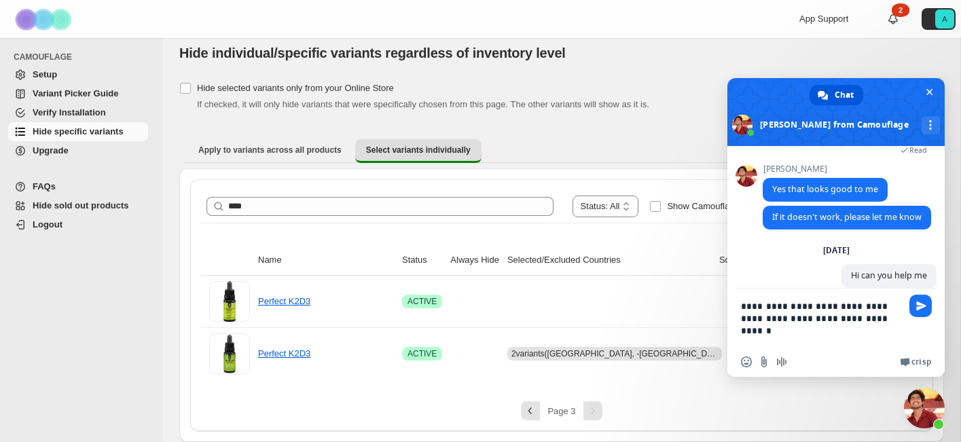
type textarea "**********"
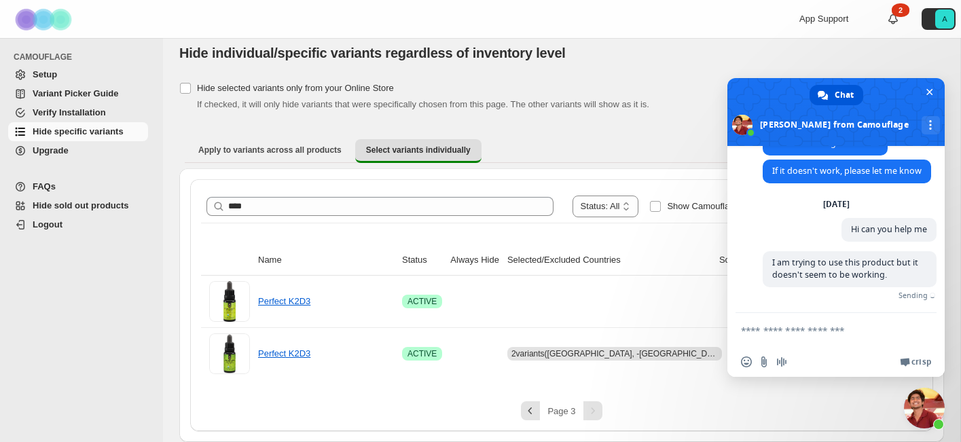
scroll to position [665, 0]
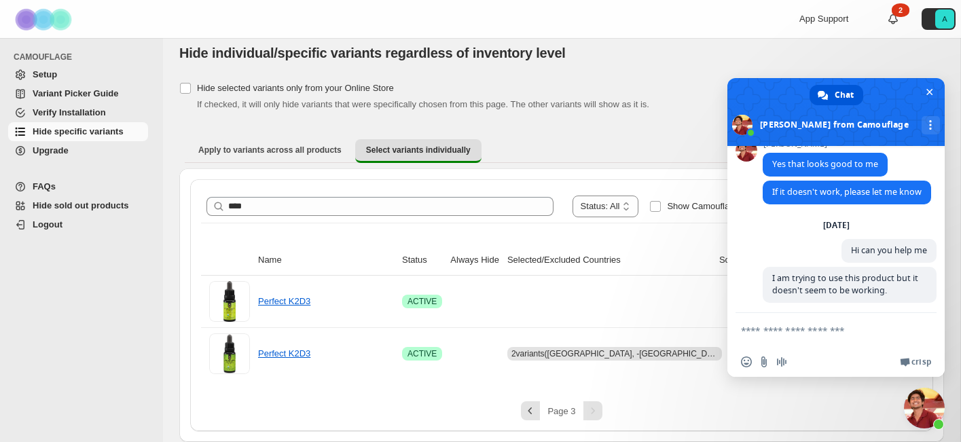
click at [829, 323] on textarea "Compose your message..." at bounding box center [822, 330] width 163 height 34
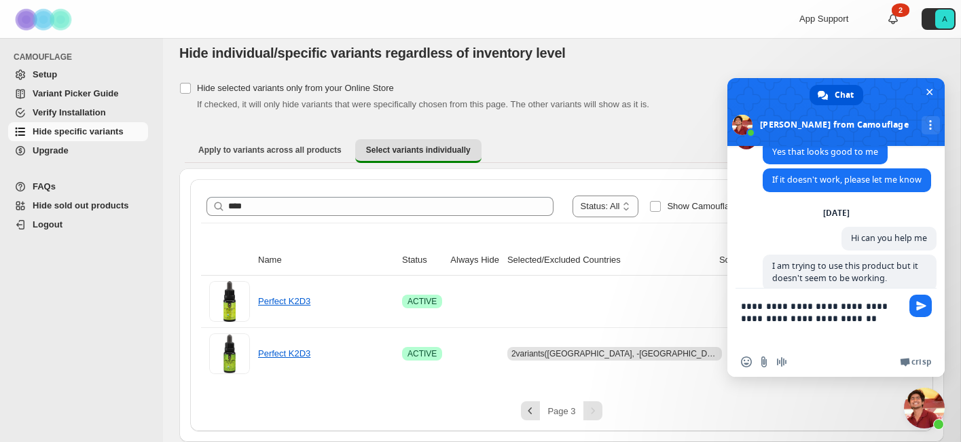
scroll to position [686, 0]
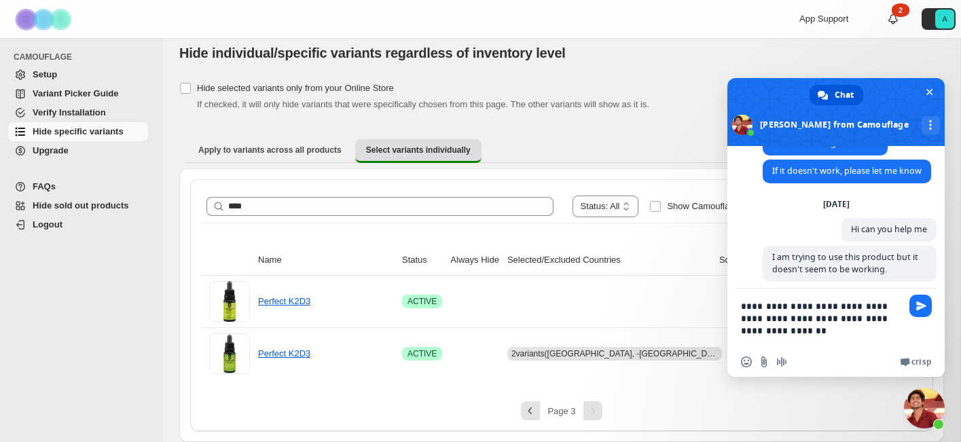
paste textarea "**********"
type textarea "**********"
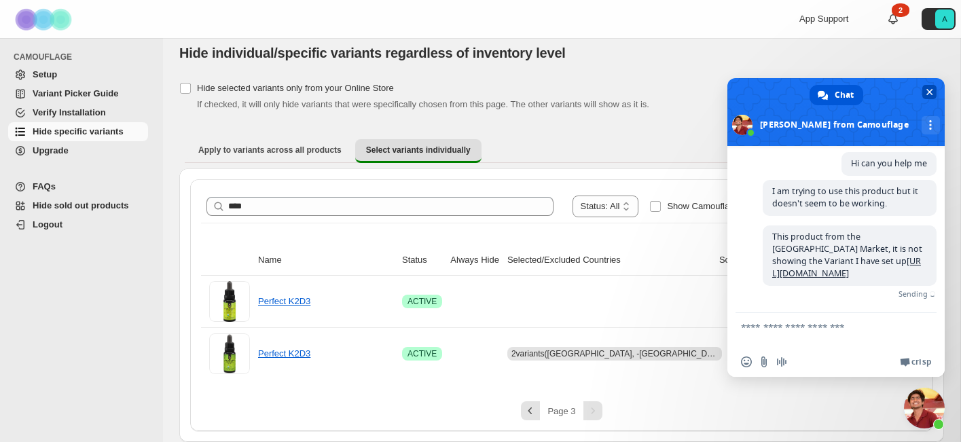
scroll to position [818, 0]
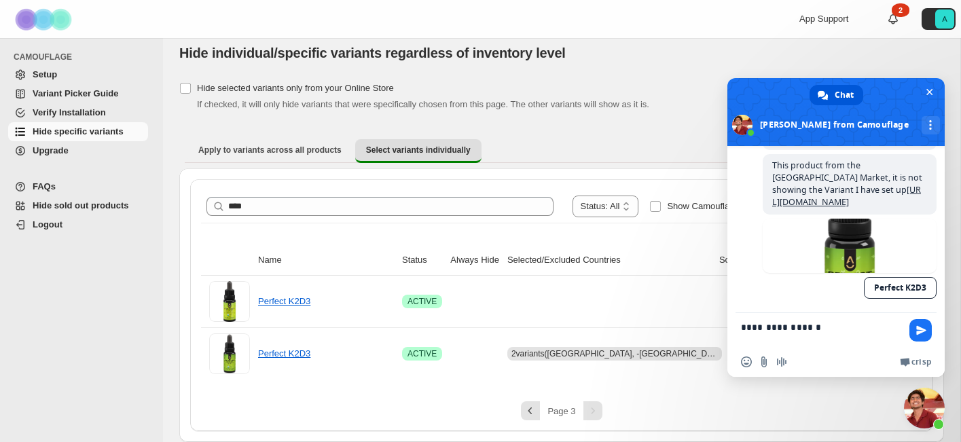
type textarea "**********"
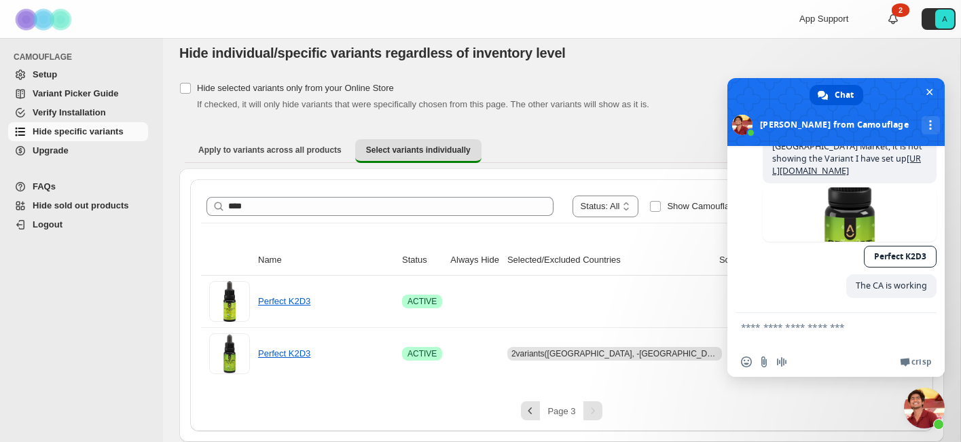
scroll to position [846, 0]
click at [927, 95] on span "Close chat" at bounding box center [930, 92] width 7 height 9
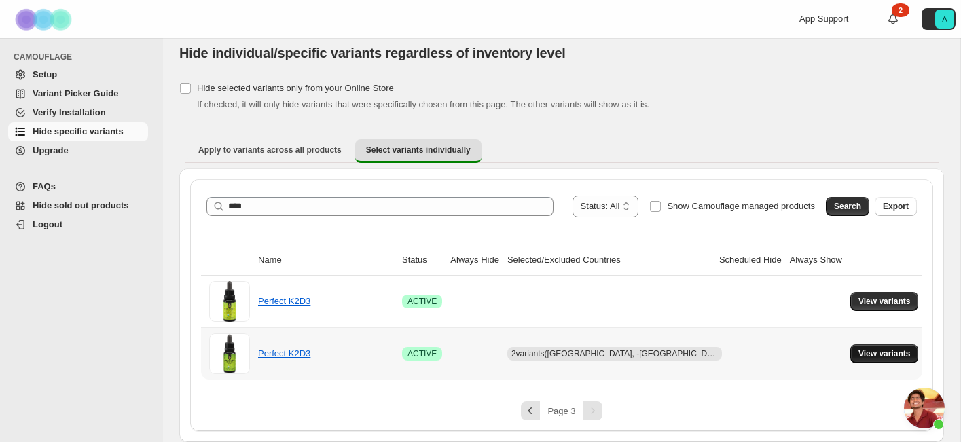
click at [872, 349] on span "View variants" at bounding box center [885, 354] width 52 height 11
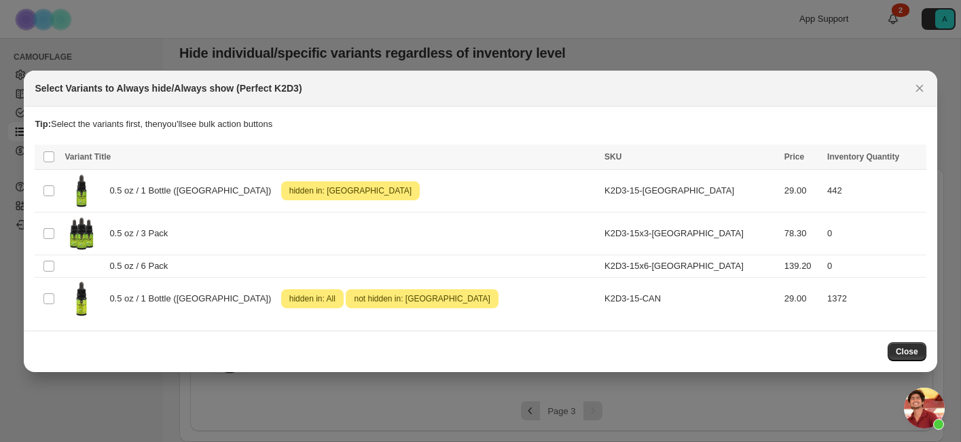
scroll to position [0, 0]
click at [912, 349] on span "Close" at bounding box center [907, 351] width 22 height 11
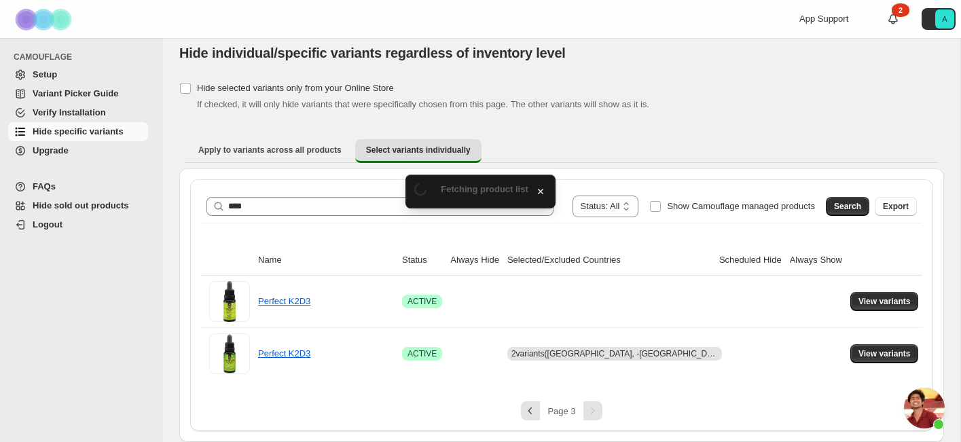
click at [916, 401] on span "Open chat" at bounding box center [924, 408] width 41 height 41
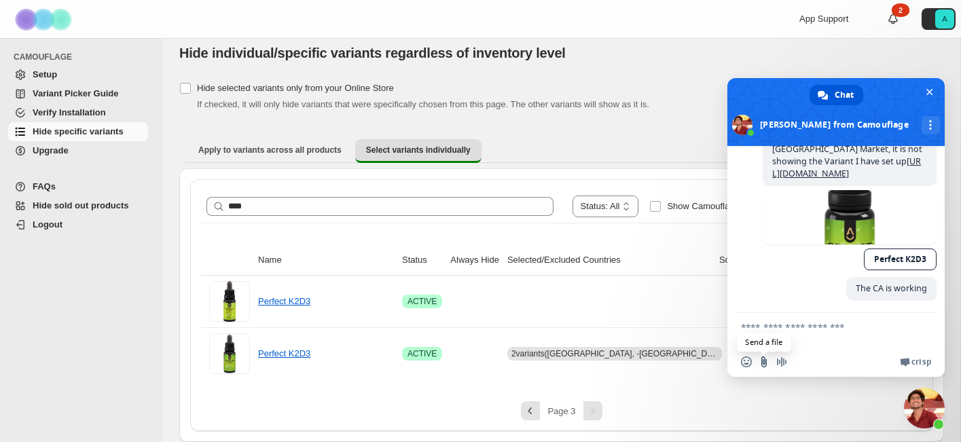
click at [759, 360] on input "Send a file" at bounding box center [764, 362] width 11 height 11
click at [801, 332] on textarea "Compose your message..." at bounding box center [822, 330] width 163 height 34
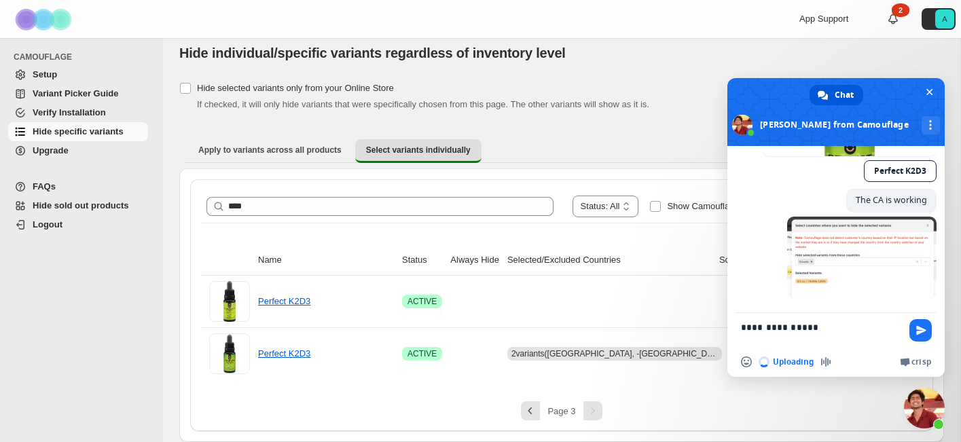
scroll to position [932, 0]
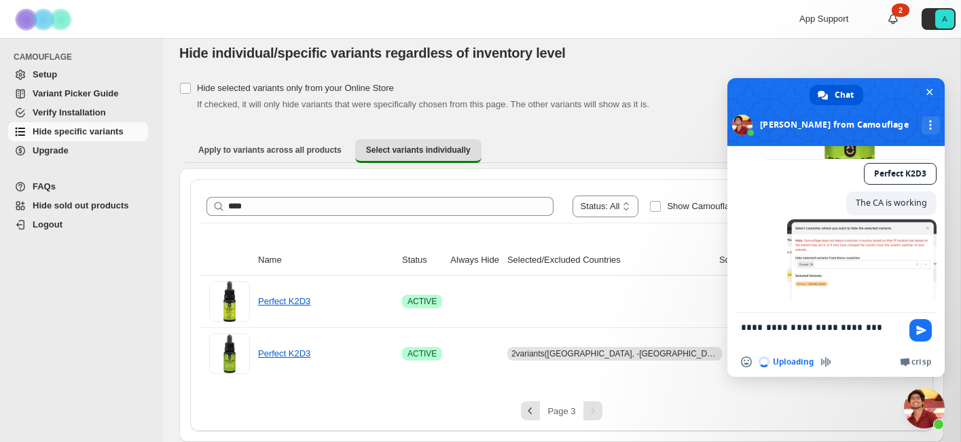
type textarea "**********"
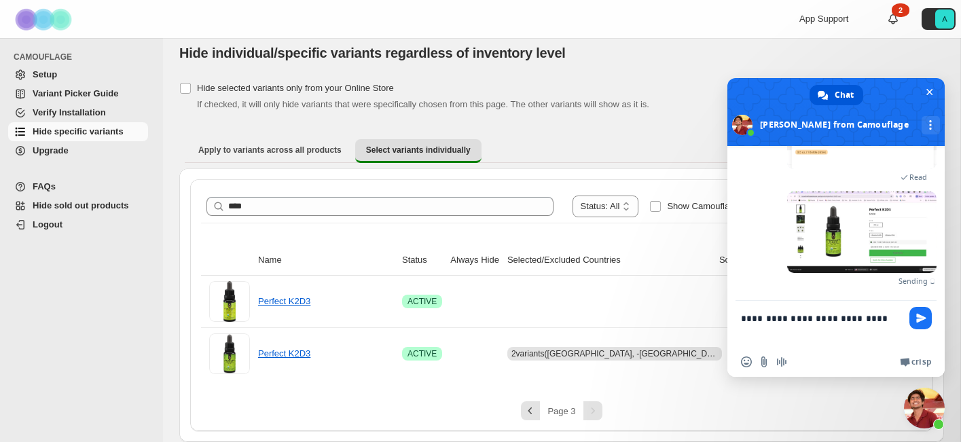
scroll to position [1017, 0]
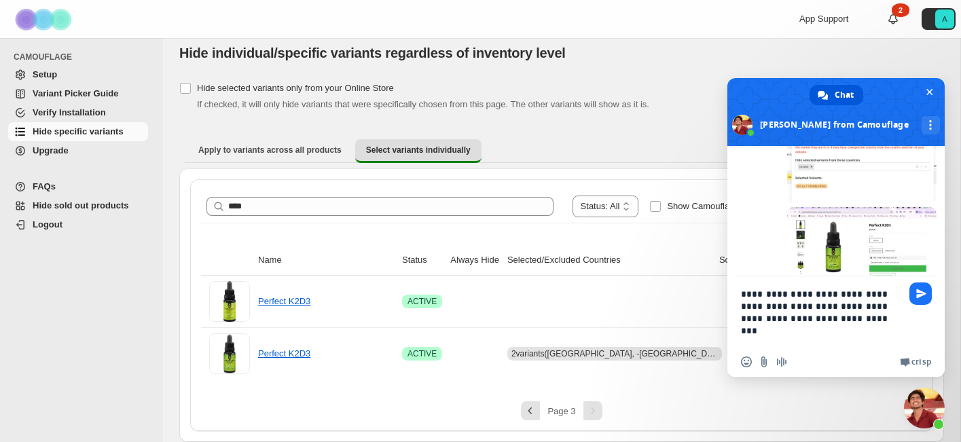
type textarea "**********"
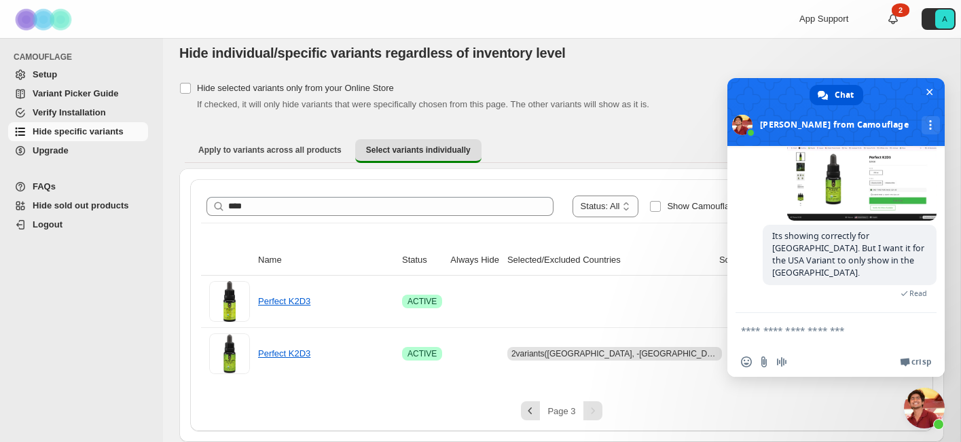
scroll to position [1071, 0]
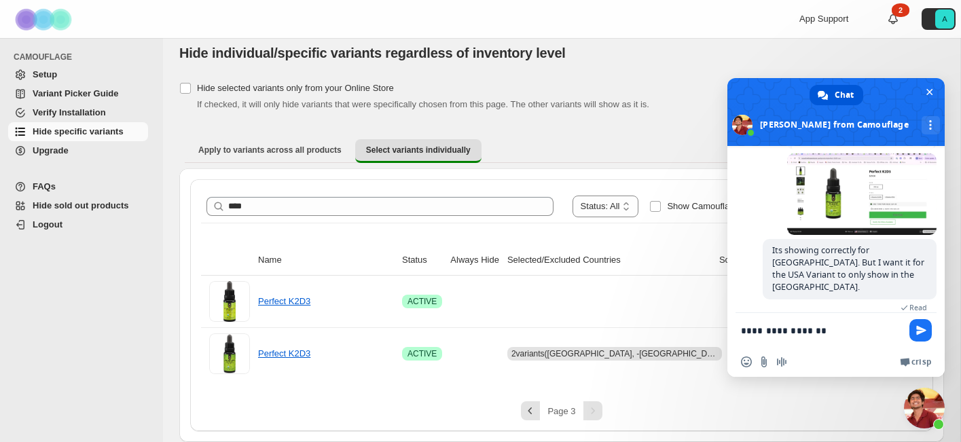
type textarea "**********"
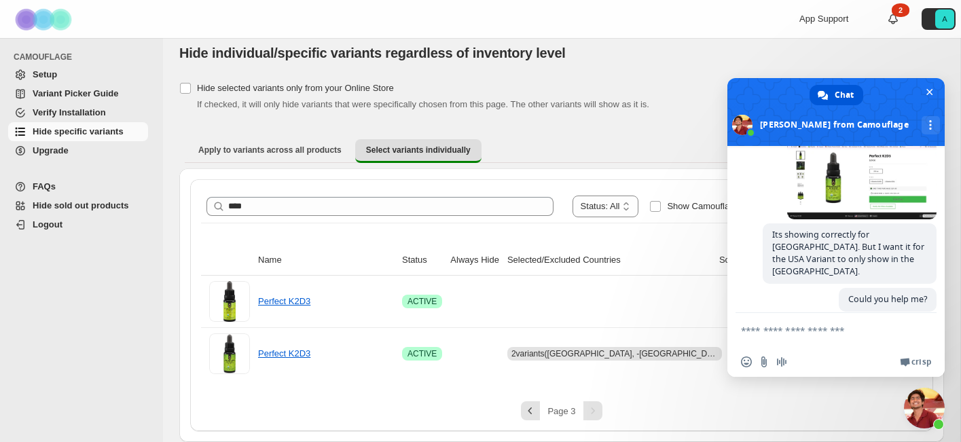
scroll to position [1099, 0]
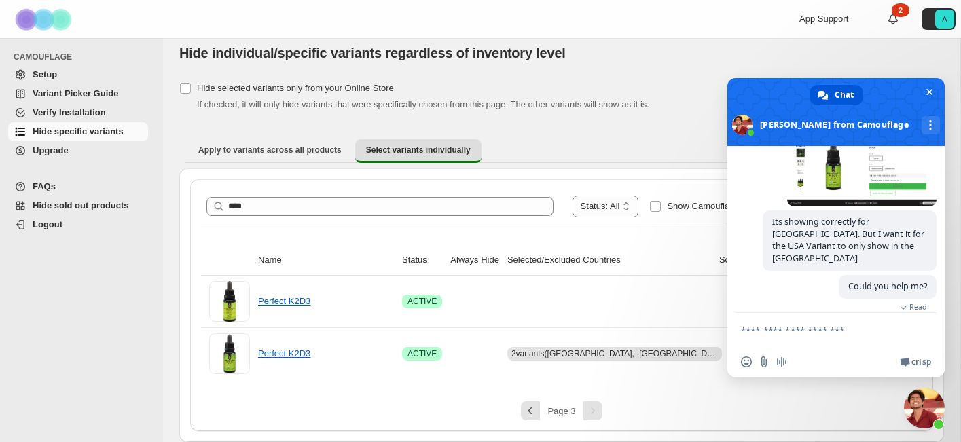
click at [860, 334] on textarea "Compose your message..." at bounding box center [822, 330] width 163 height 34
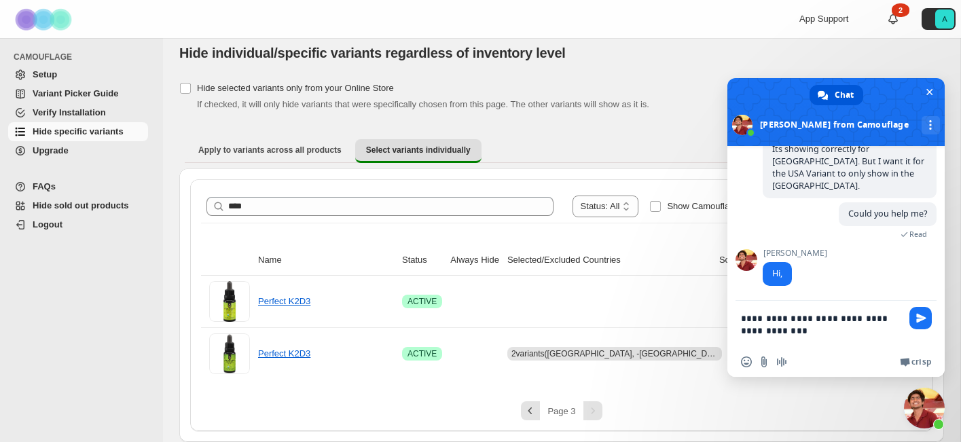
scroll to position [1187, 0]
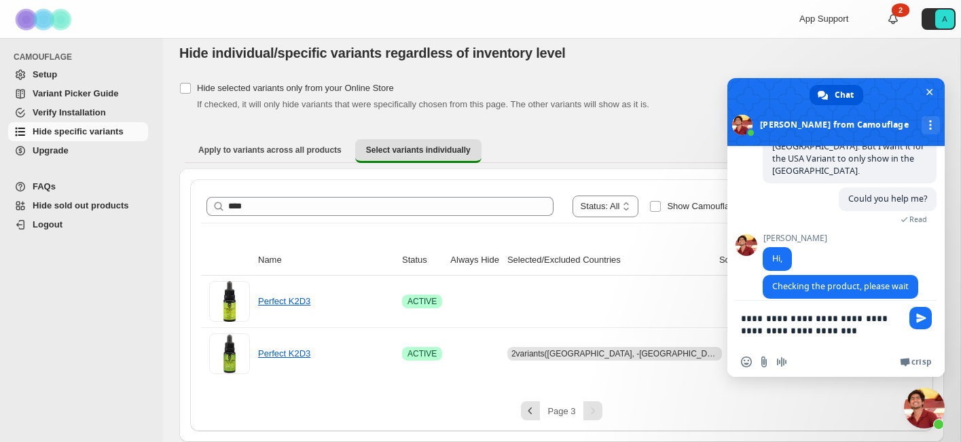
type textarea "**********"
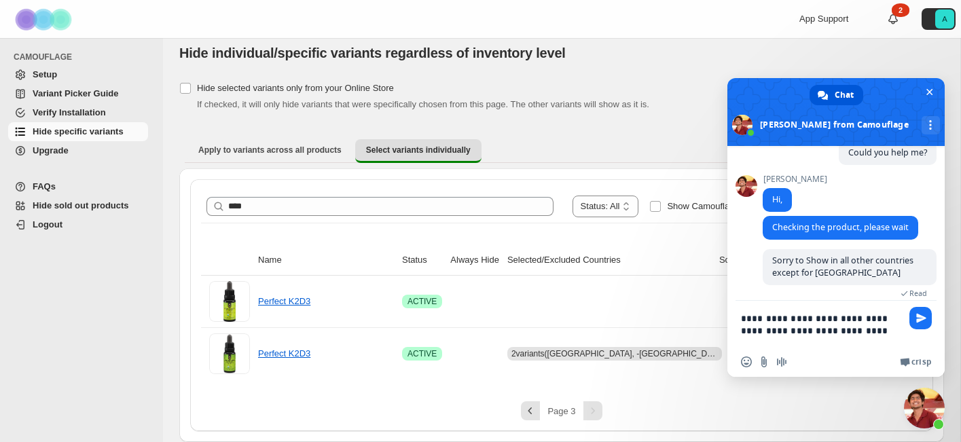
scroll to position [1236, 0]
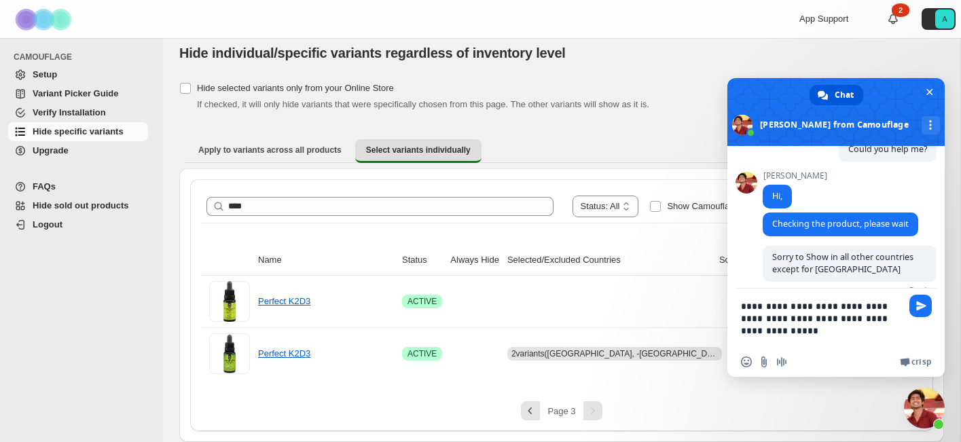
type textarea "**********"
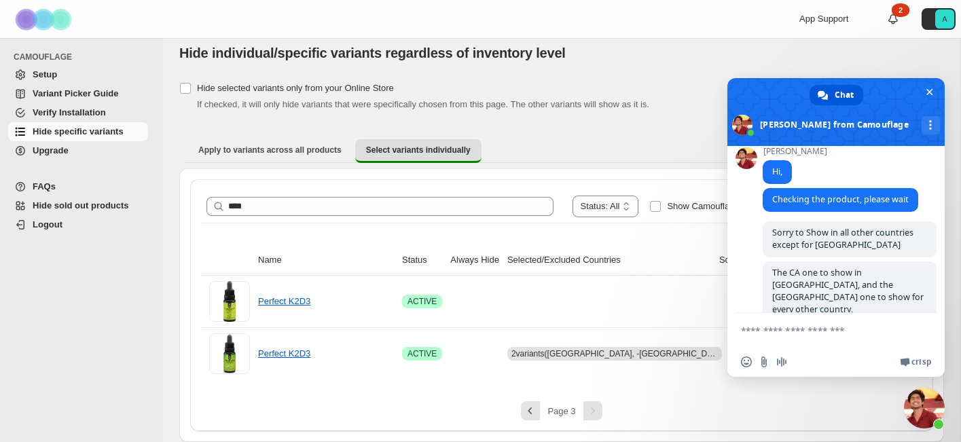
scroll to position [1274, 0]
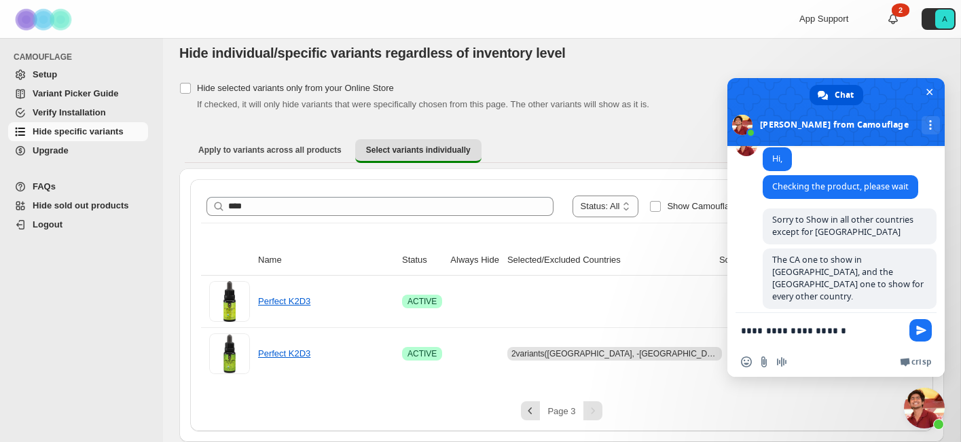
type textarea "**********"
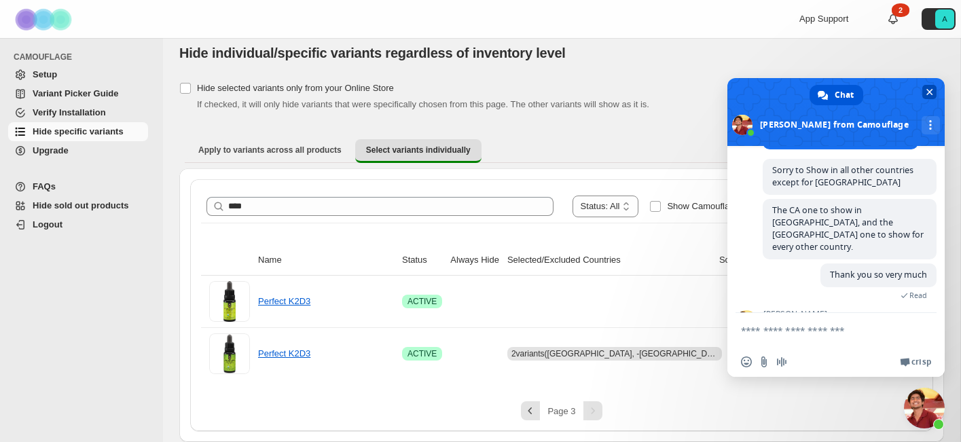
scroll to position [1448, 0]
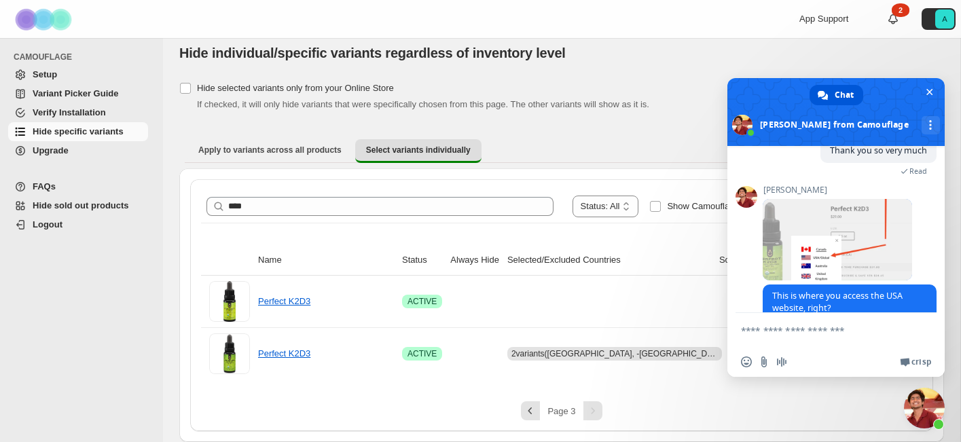
click at [820, 327] on textarea "Compose your message..." at bounding box center [822, 330] width 163 height 34
click at [811, 331] on textarea "Compose your message..." at bounding box center [822, 330] width 163 height 34
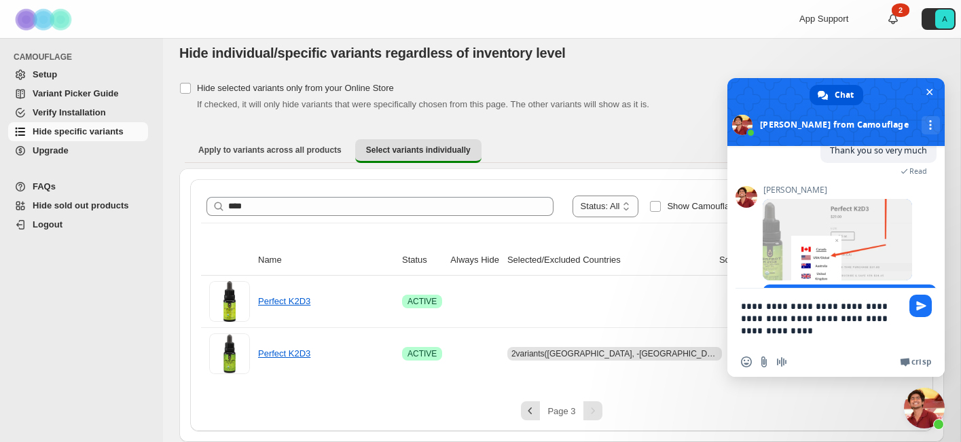
type textarea "**********"
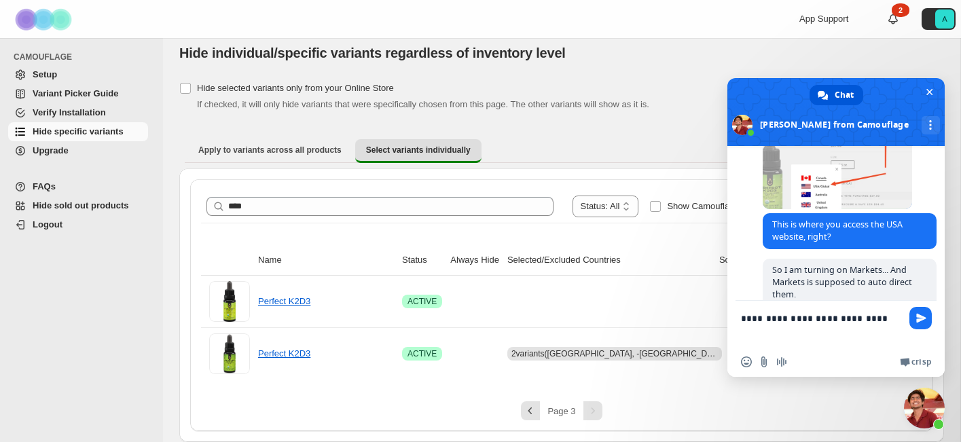
scroll to position [1509, 0]
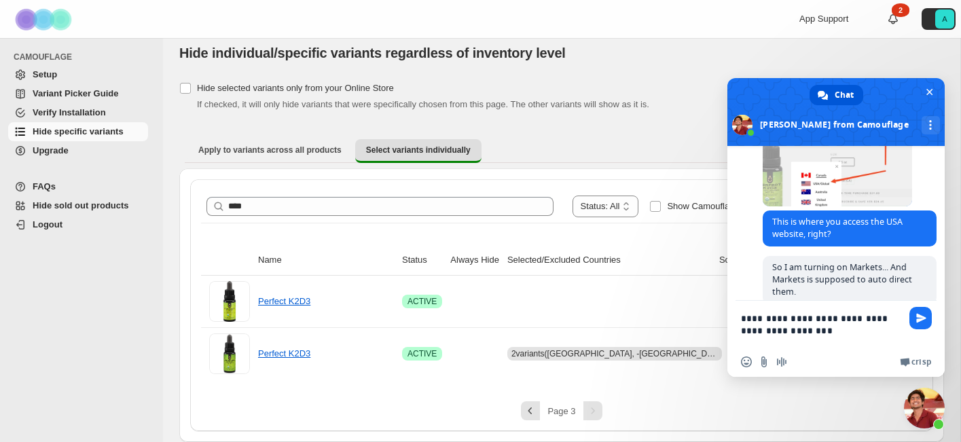
type textarea "**********"
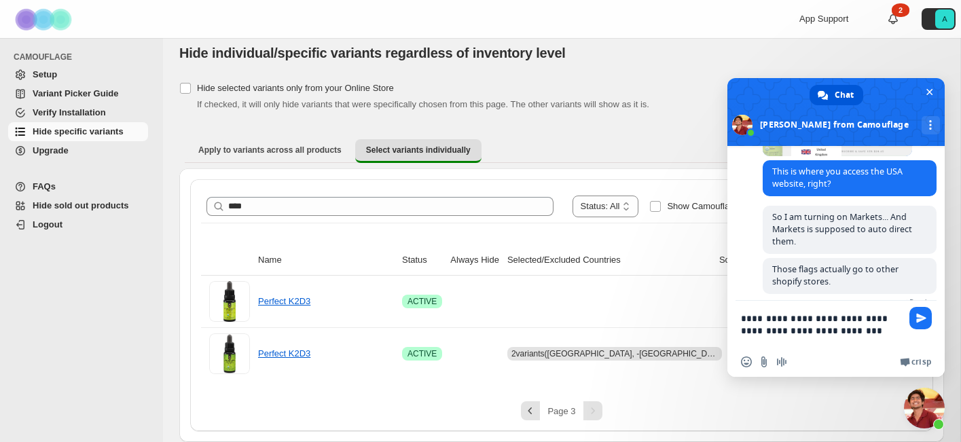
scroll to position [1568, 0]
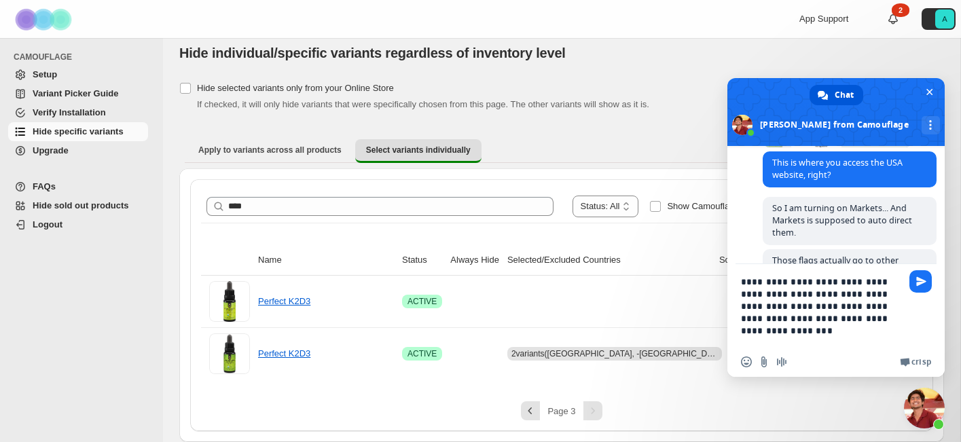
type textarea "**********"
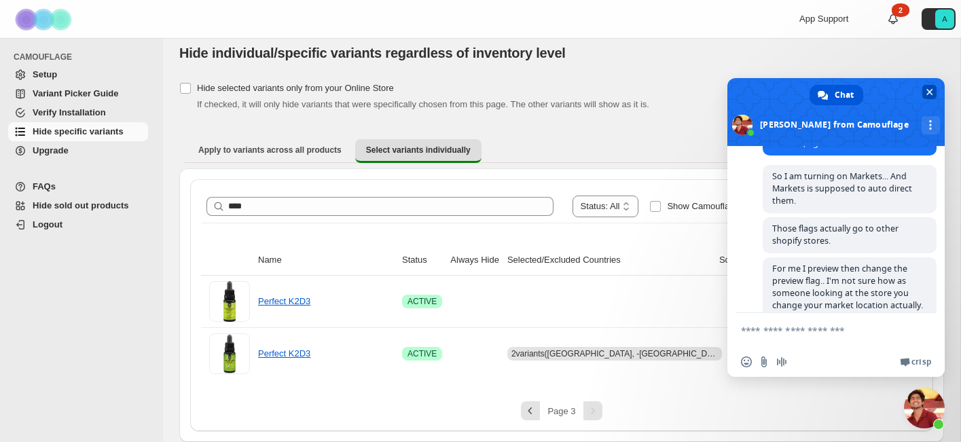
scroll to position [1613, 0]
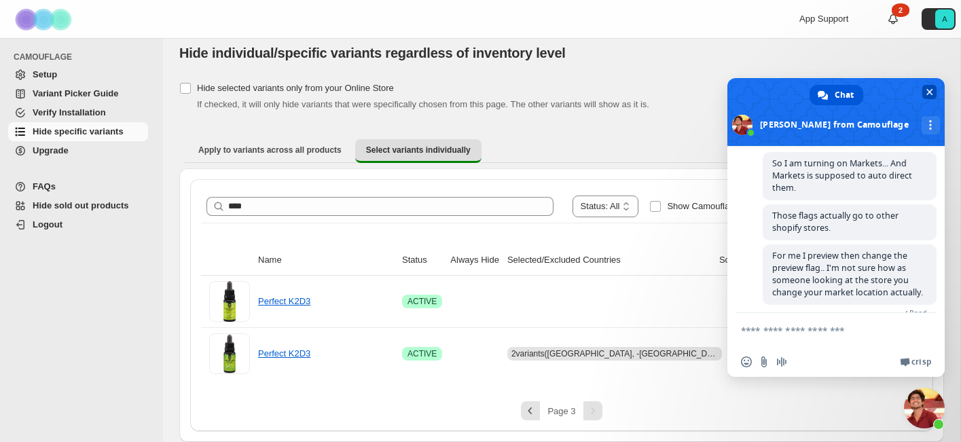
click at [935, 89] on span "Close chat" at bounding box center [930, 92] width 14 height 14
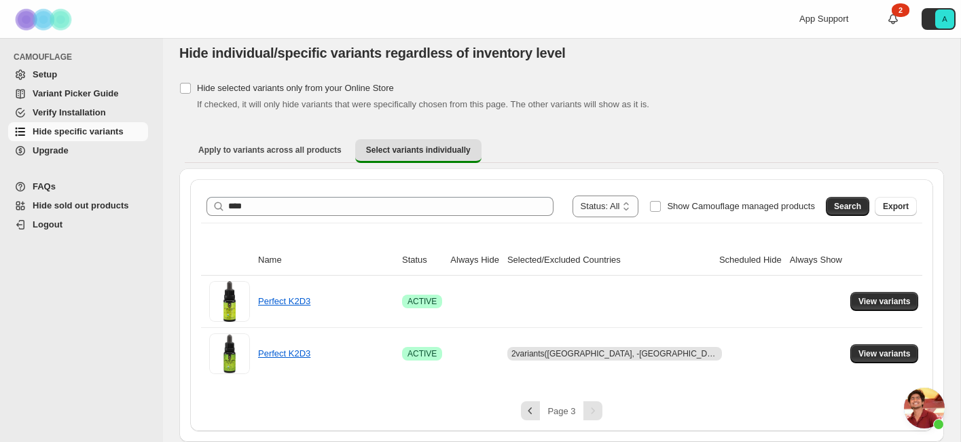
scroll to position [1634, 0]
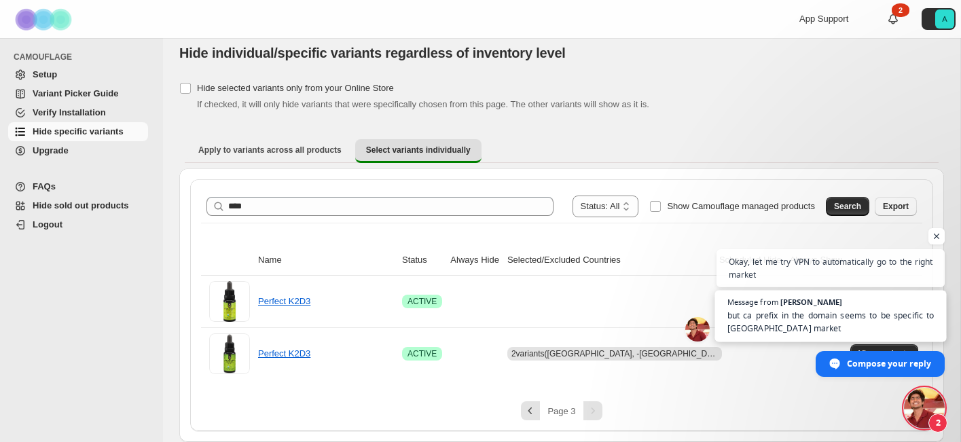
click at [879, 306] on span "Message from [PERSON_NAME] but ca prefix in the domain seems to be specific to …" at bounding box center [831, 316] width 232 height 52
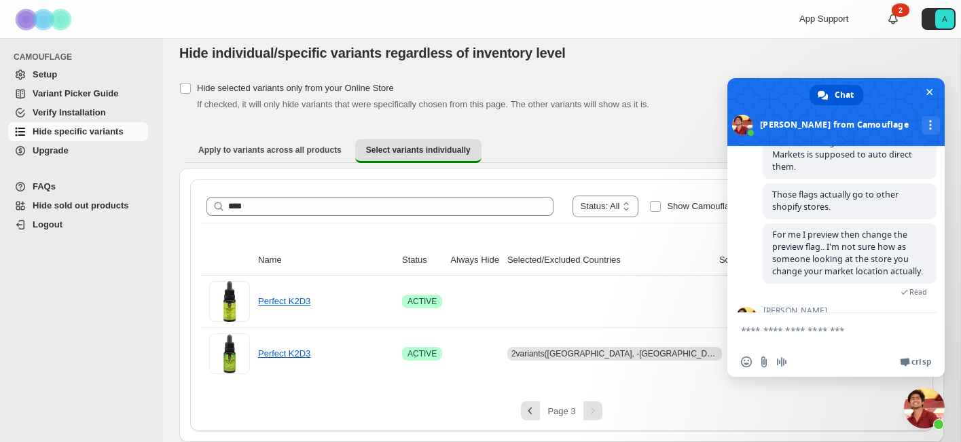
scroll to position [1713, 0]
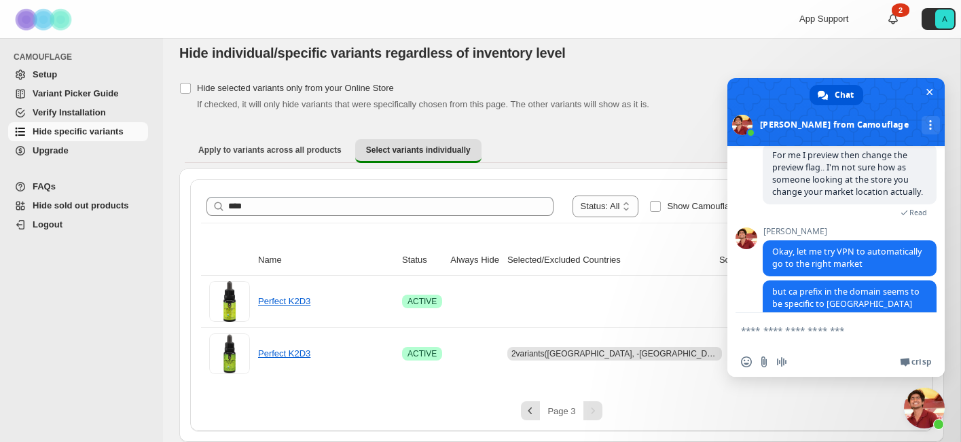
click at [859, 324] on textarea "Compose your message..." at bounding box center [822, 330] width 163 height 34
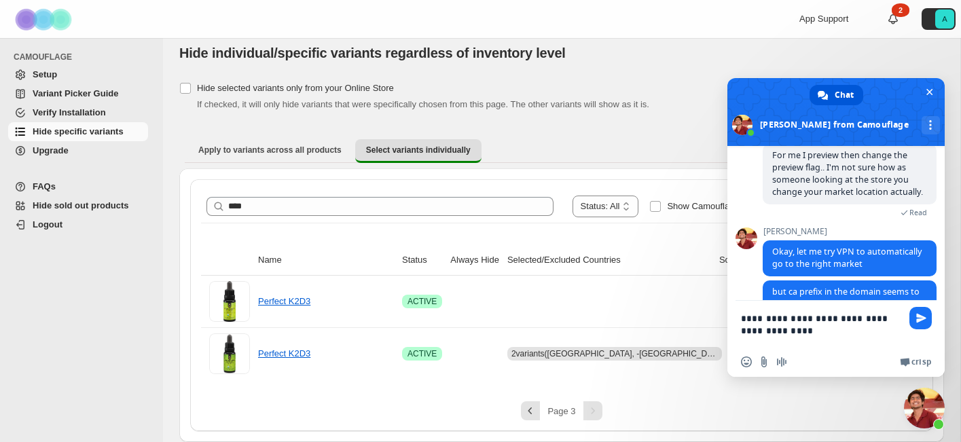
type textarea "**********"
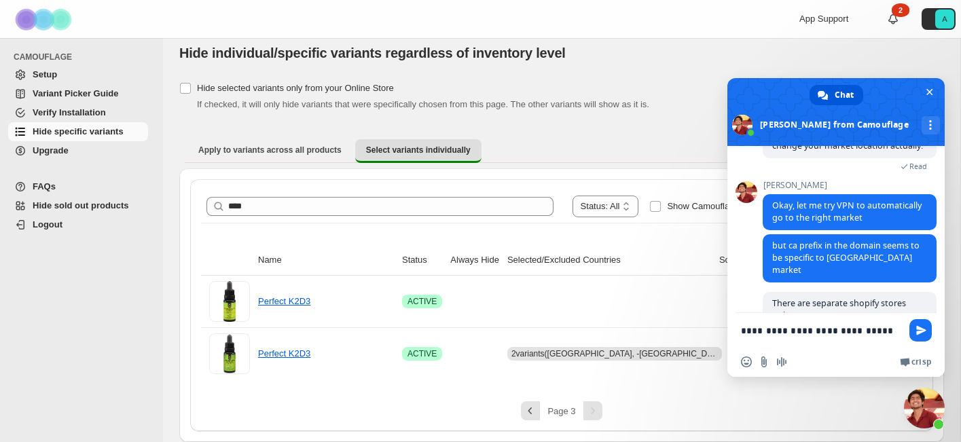
scroll to position [1772, 0]
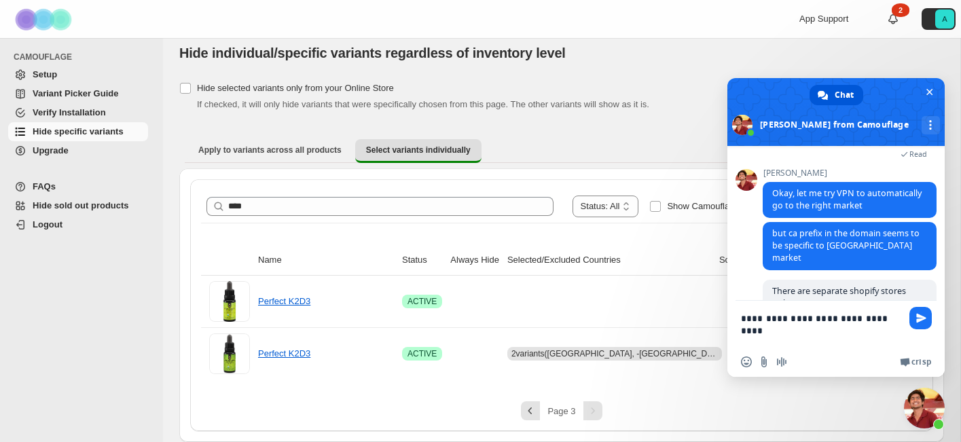
type textarea "**********"
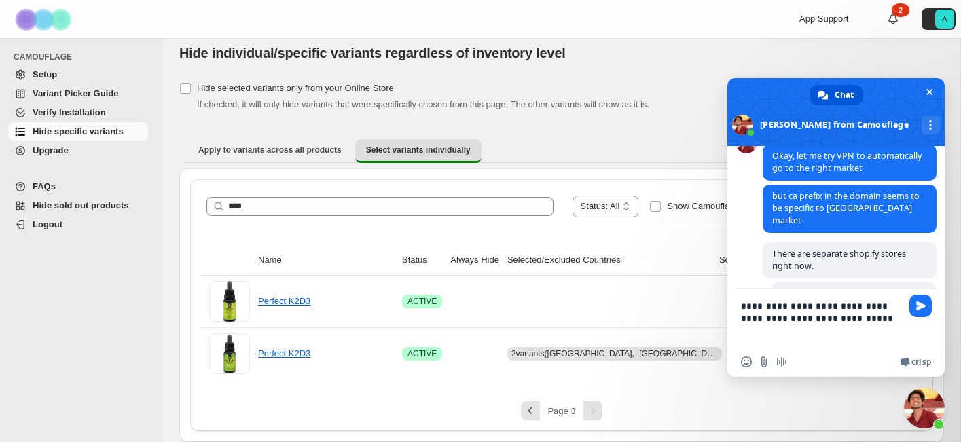
scroll to position [1796, 0]
type textarea "**********"
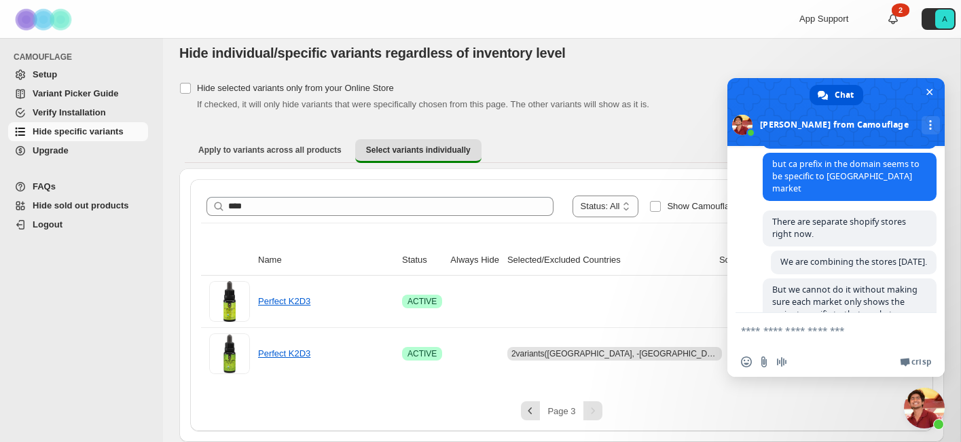
type textarea "*"
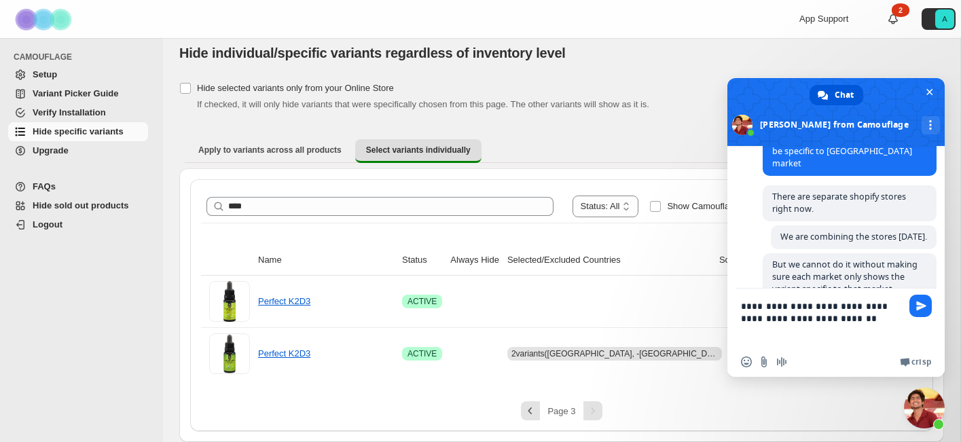
scroll to position [1862, 0]
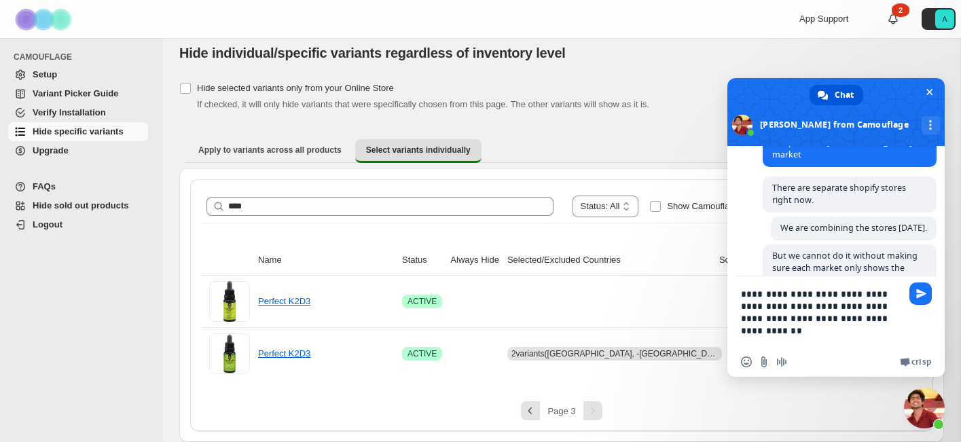
click at [840, 318] on textarea "**********" at bounding box center [822, 311] width 163 height 71
type textarea "**********"
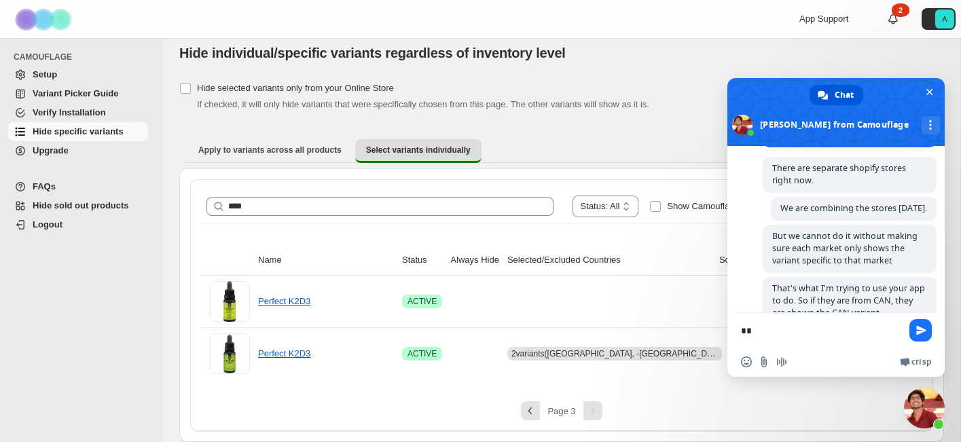
scroll to position [1895, 0]
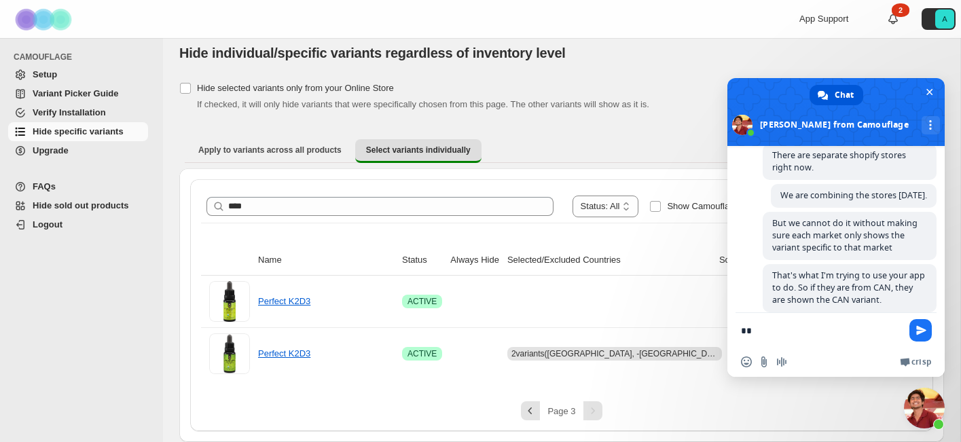
type textarea "*"
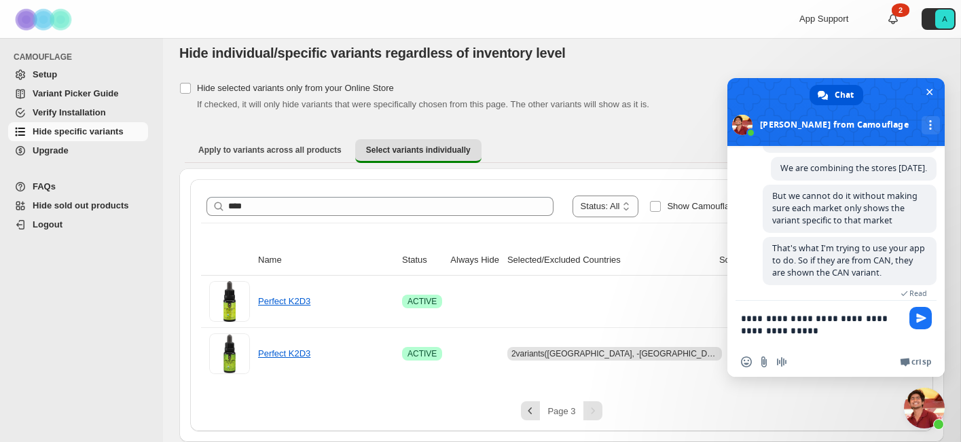
type textarea "**********"
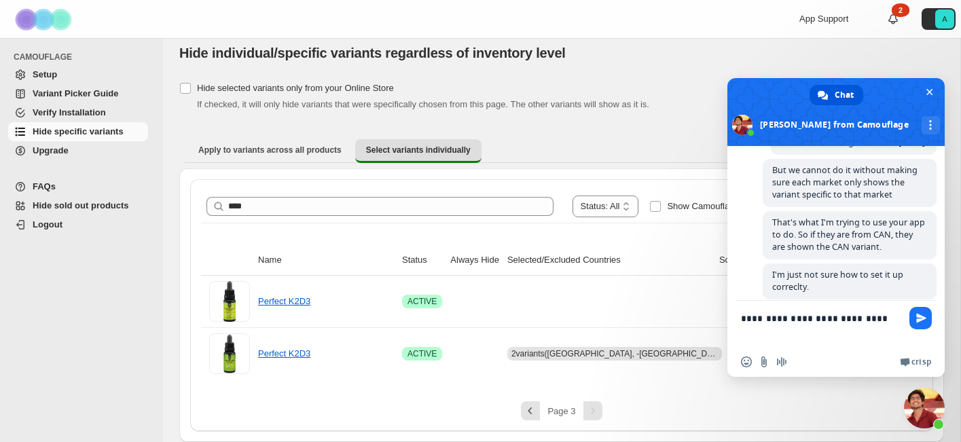
scroll to position [2093, 0]
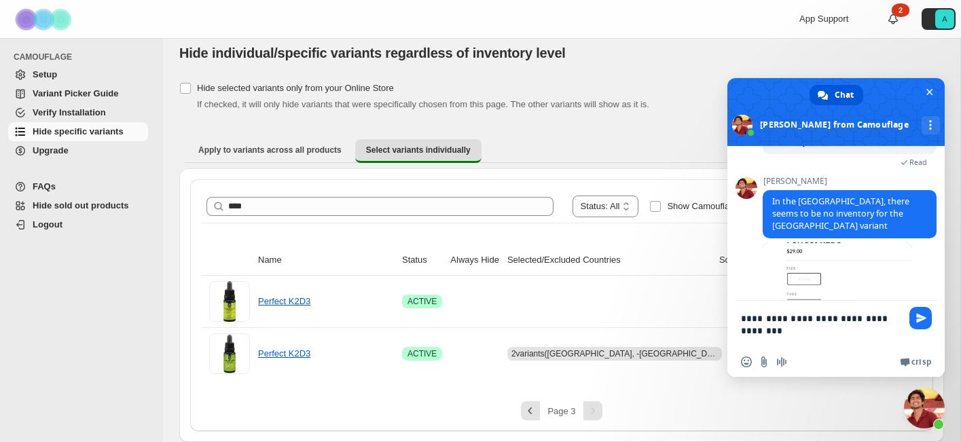
type textarea "**********"
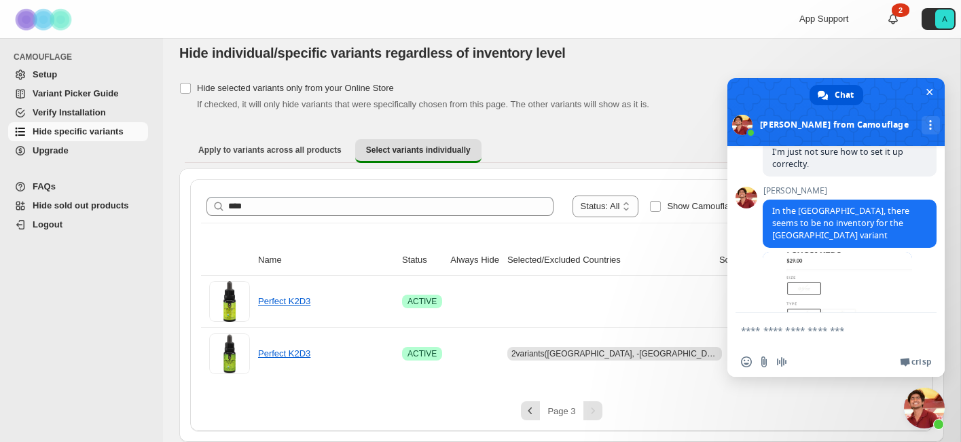
scroll to position [2069, 0]
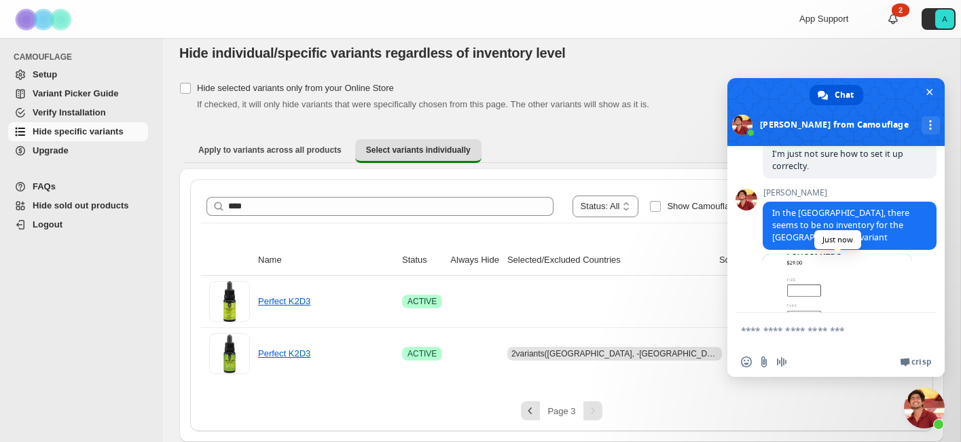
click at [868, 262] on span at bounding box center [837, 295] width 149 height 82
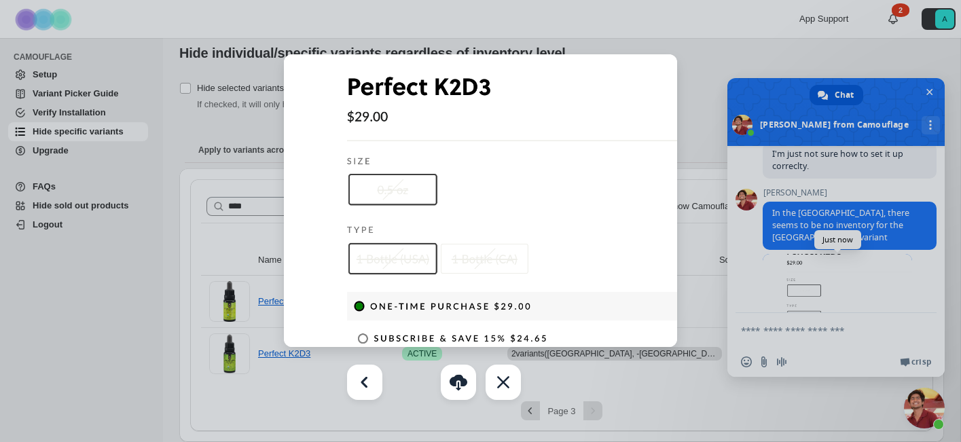
scroll to position [2174, 0]
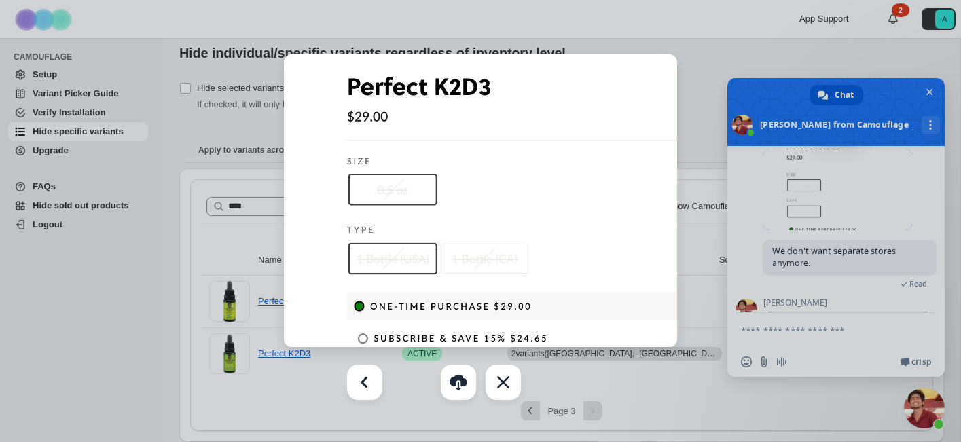
click at [868, 262] on div at bounding box center [480, 221] width 961 height 442
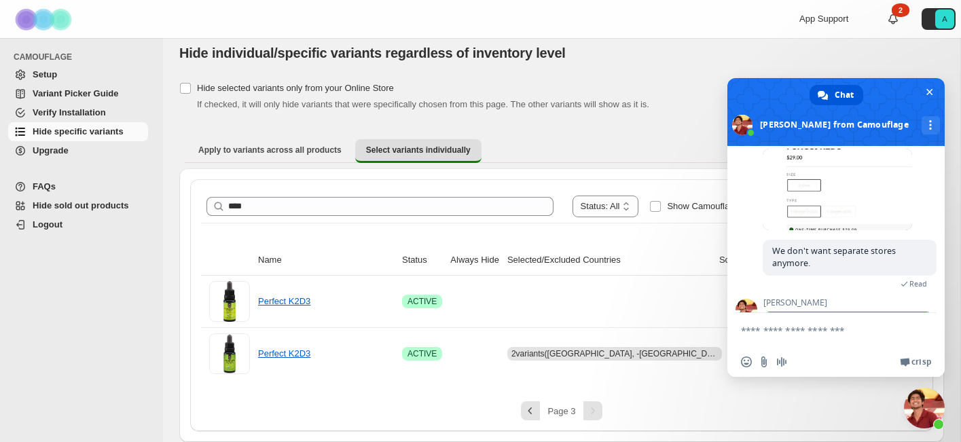
click at [854, 319] on textarea "Compose your message..." at bounding box center [822, 330] width 163 height 34
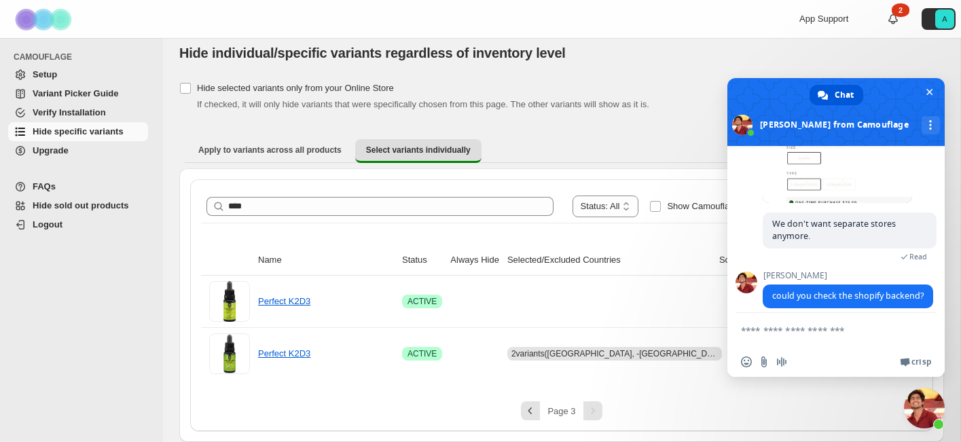
click at [854, 319] on textarea "Compose your message..." at bounding box center [822, 330] width 163 height 34
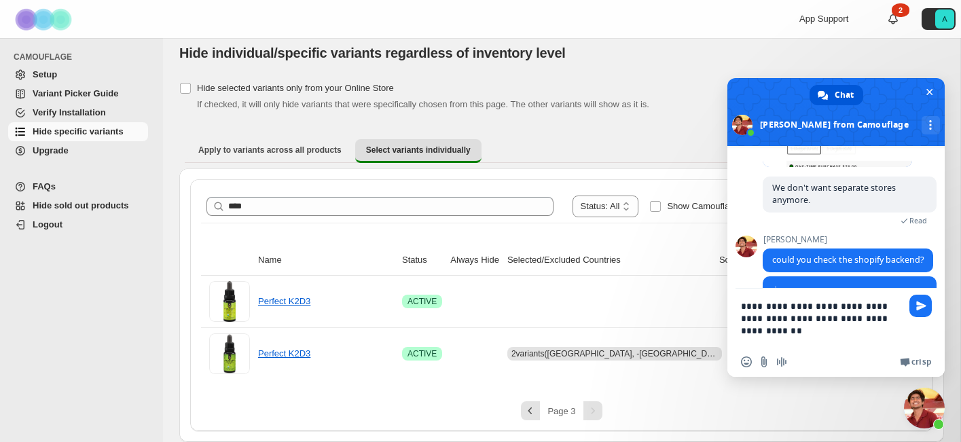
type textarea "**********"
drag, startPoint x: 901, startPoint y: 321, endPoint x: 533, endPoint y: 245, distance: 375.8
click at [528, 247] on body "**********" at bounding box center [480, 210] width 961 height 442
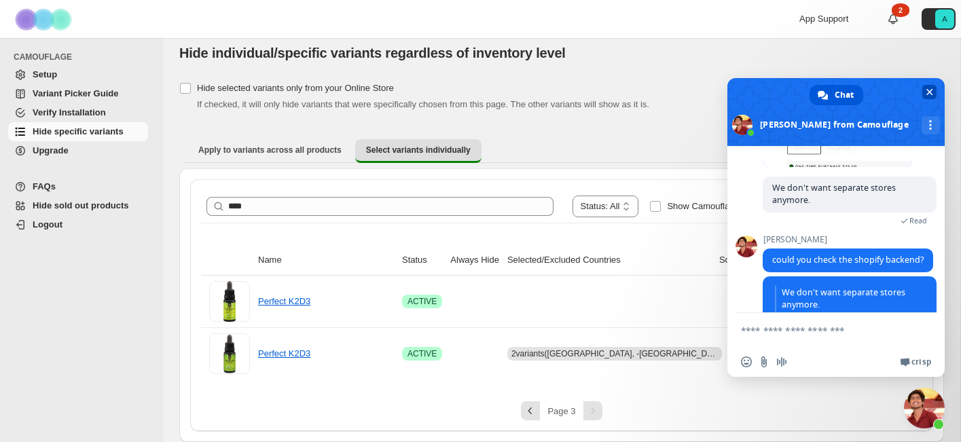
click at [930, 88] on span "Close chat" at bounding box center [930, 92] width 7 height 9
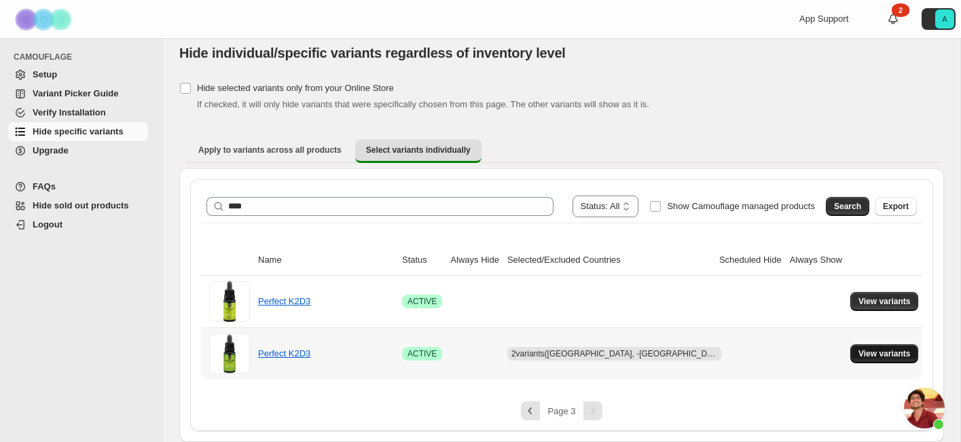
click at [885, 348] on button "View variants" at bounding box center [885, 353] width 69 height 19
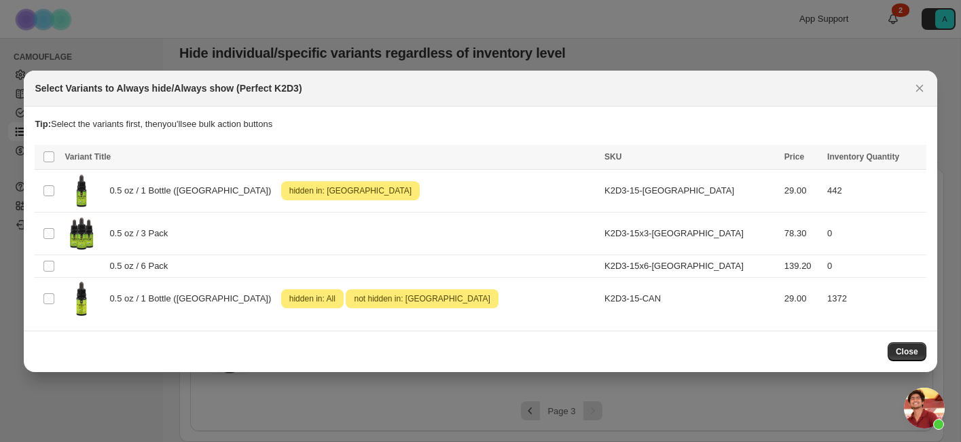
scroll to position [0, 0]
click at [923, 88] on icon "Close" at bounding box center [920, 89] width 14 height 14
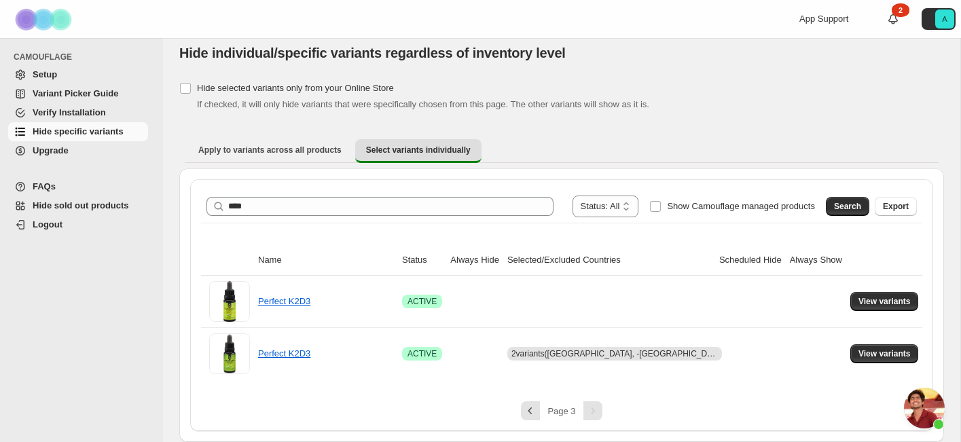
click at [920, 398] on span "Open chat" at bounding box center [924, 408] width 41 height 41
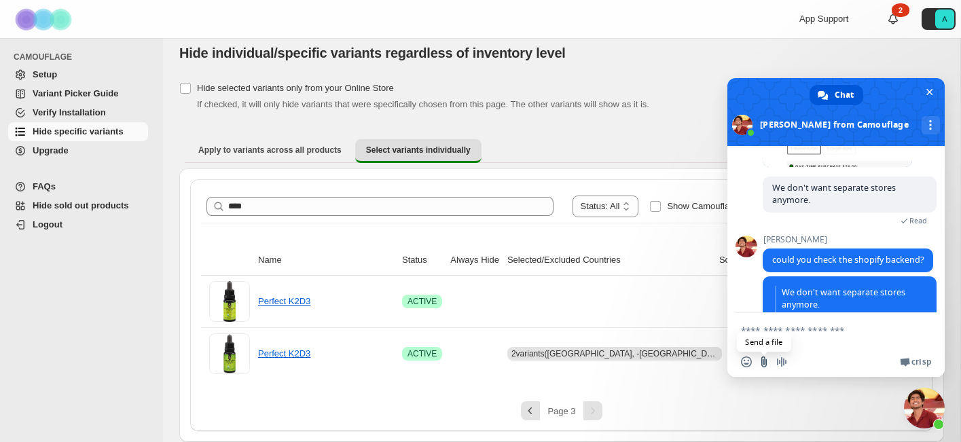
click at [764, 363] on input "Send a file" at bounding box center [764, 362] width 11 height 11
type input "**********"
click at [831, 329] on textarea "Compose your message..." at bounding box center [822, 330] width 163 height 34
type textarea "**********"
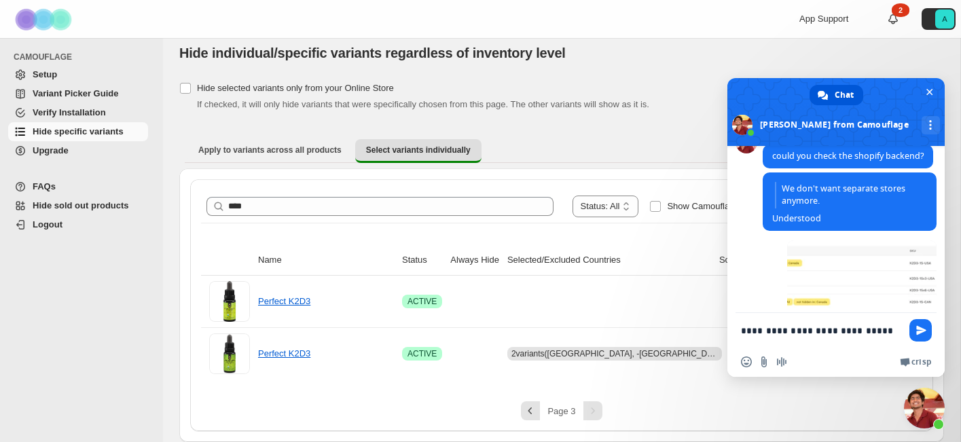
scroll to position [2331, 0]
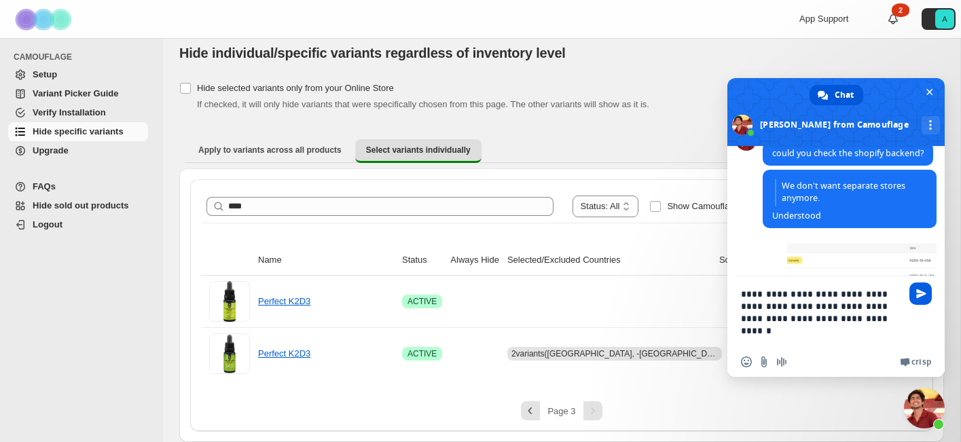
type textarea "**********"
click at [915, 292] on span "Send" at bounding box center [921, 294] width 22 height 22
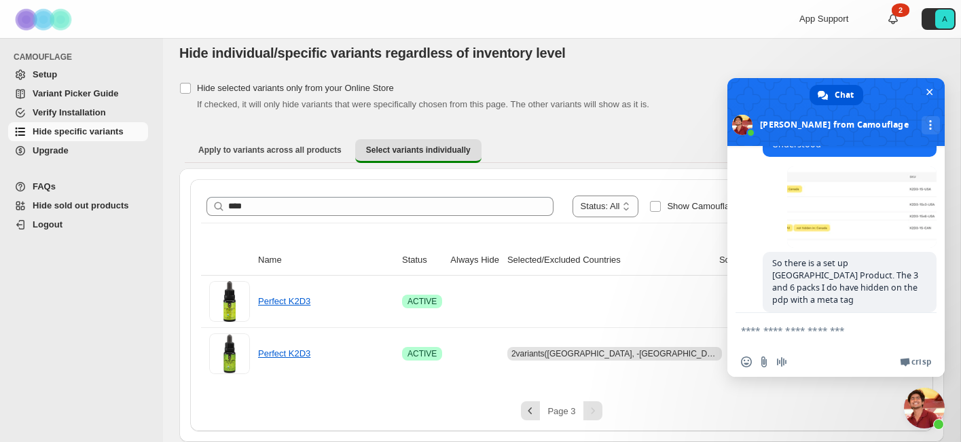
scroll to position [2368, 0]
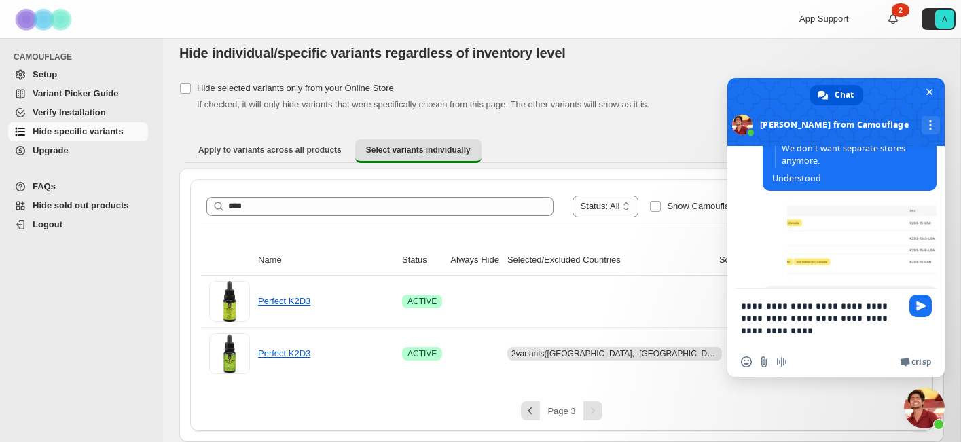
type textarea "**********"
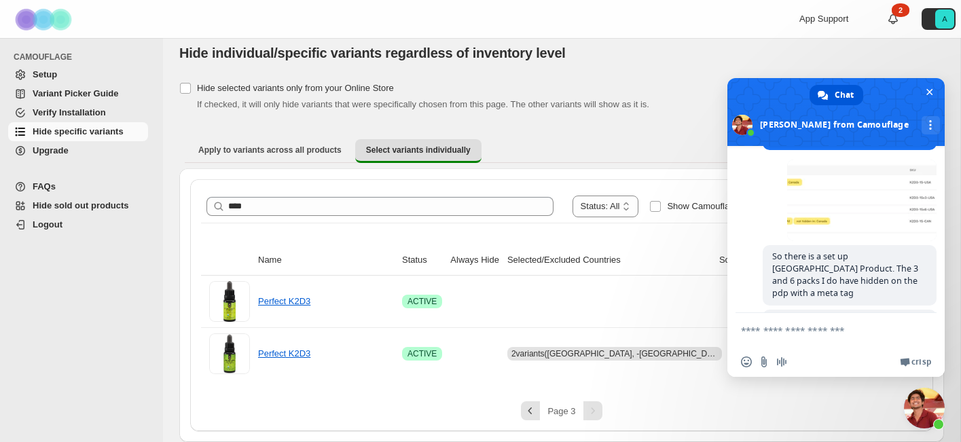
scroll to position [2422, 0]
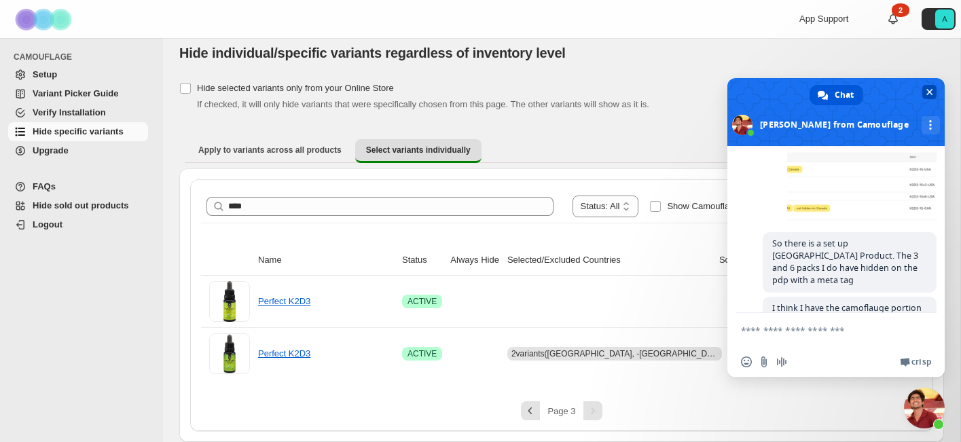
click at [935, 92] on span "Close chat" at bounding box center [930, 92] width 14 height 14
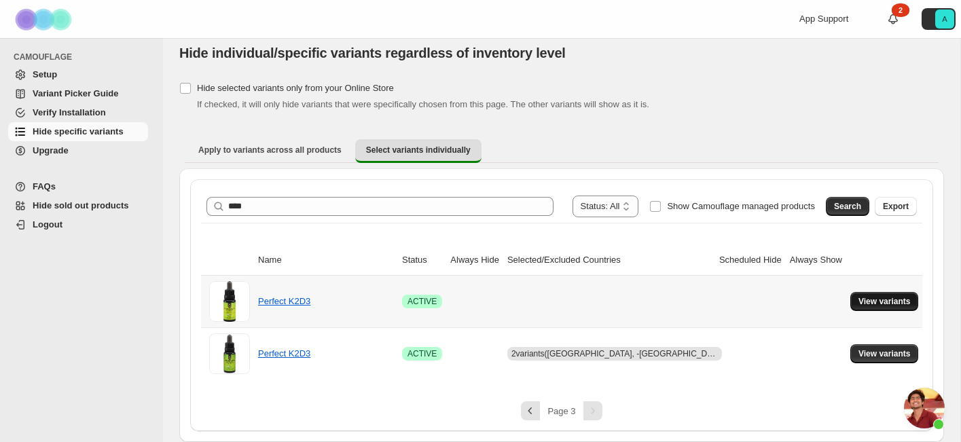
click at [859, 301] on span "View variants" at bounding box center [885, 301] width 52 height 11
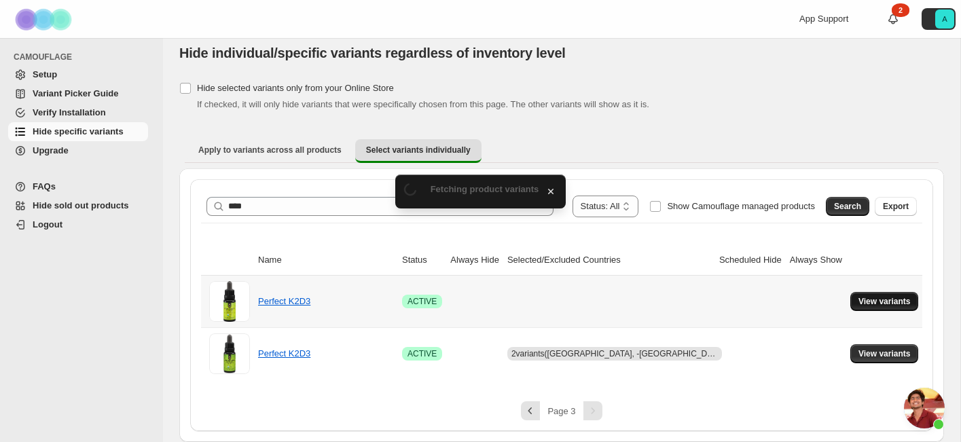
scroll to position [0, 0]
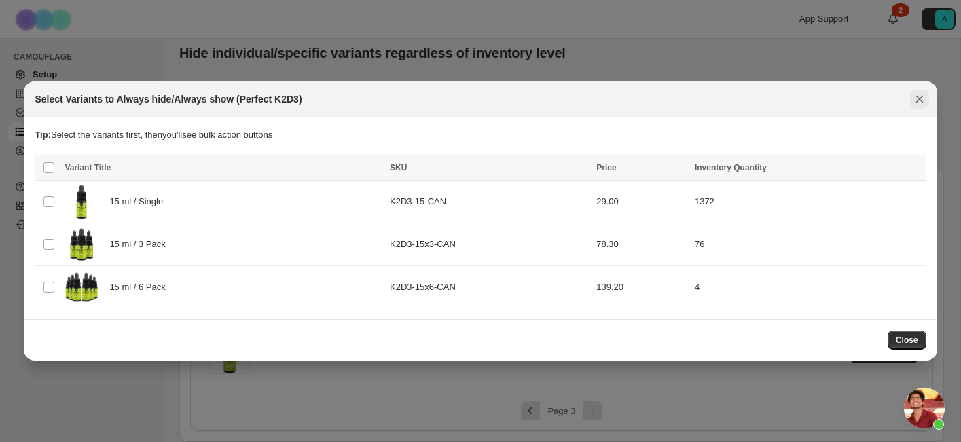
click at [917, 101] on icon "Close" at bounding box center [920, 99] width 14 height 14
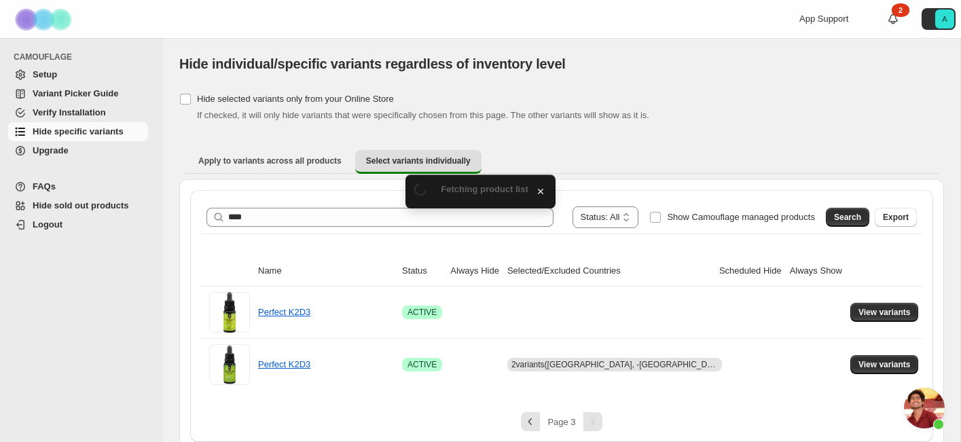
scroll to position [11, 0]
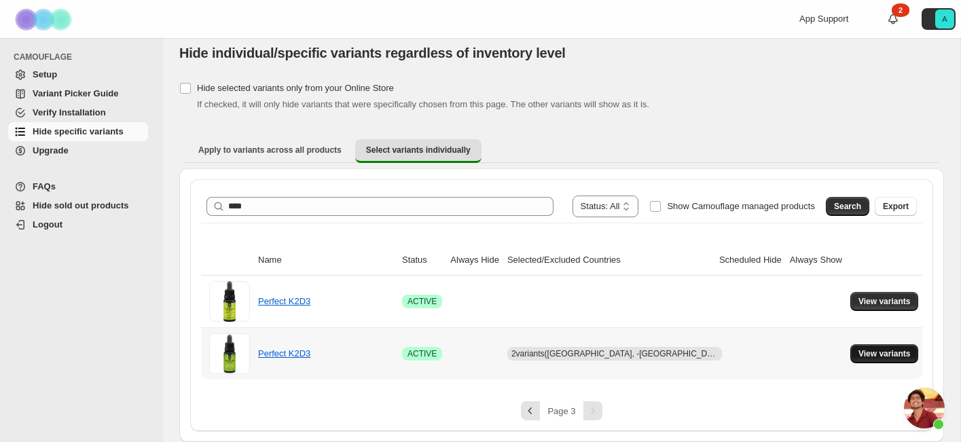
click at [869, 355] on span "View variants" at bounding box center [885, 354] width 52 height 11
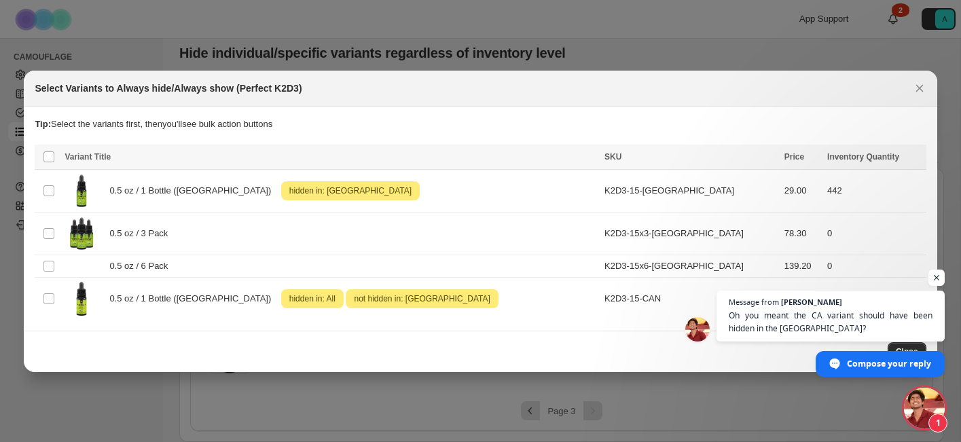
scroll to position [2443, 0]
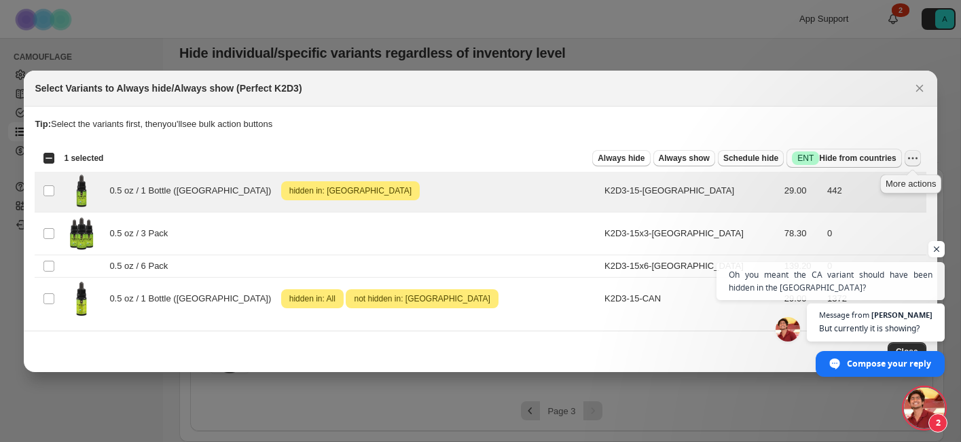
click at [909, 161] on icon "More actions" at bounding box center [913, 158] width 14 height 14
click at [683, 162] on span "Always show" at bounding box center [684, 158] width 51 height 11
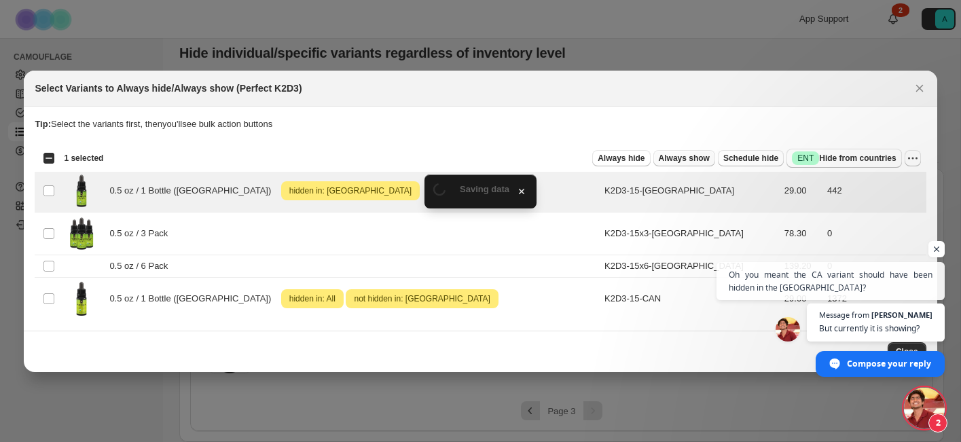
scroll to position [11, 0]
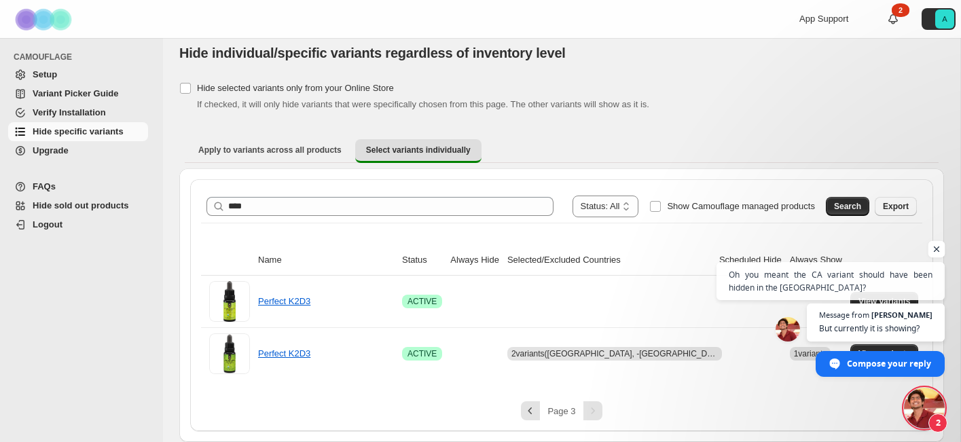
click at [941, 253] on span "Open chat" at bounding box center [937, 249] width 17 height 17
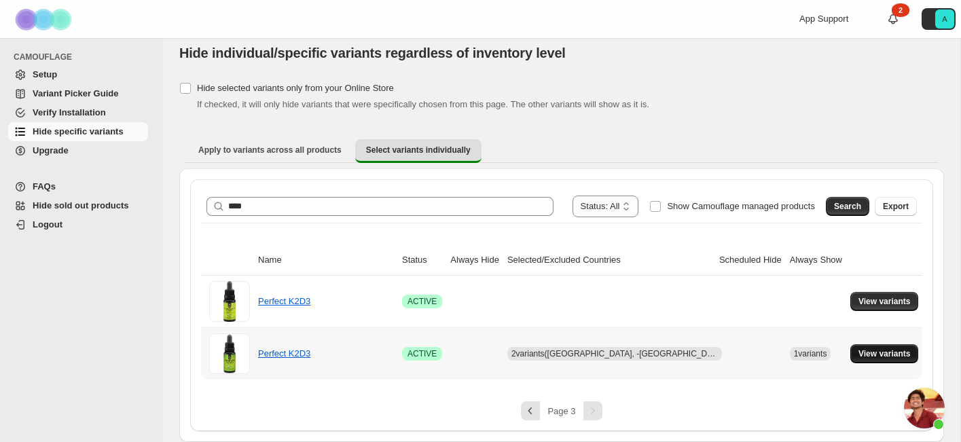
click at [881, 355] on span "View variants" at bounding box center [885, 354] width 52 height 11
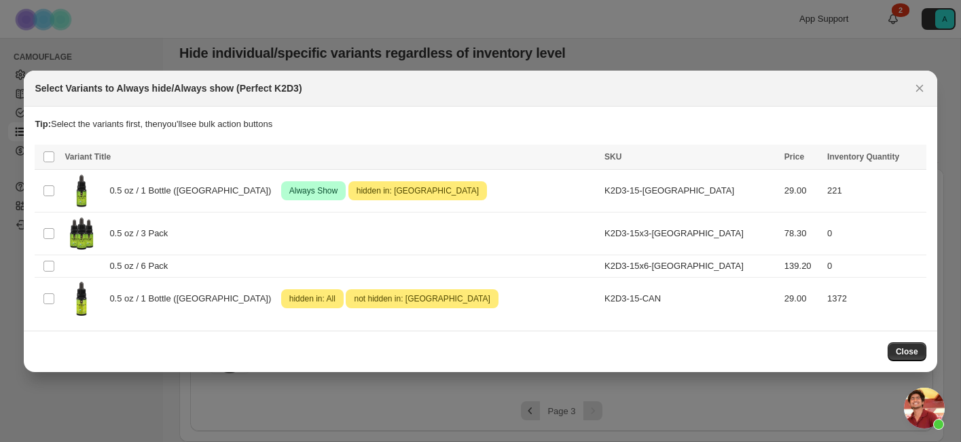
scroll to position [0, 0]
click at [918, 353] on button "Close" at bounding box center [907, 351] width 39 height 19
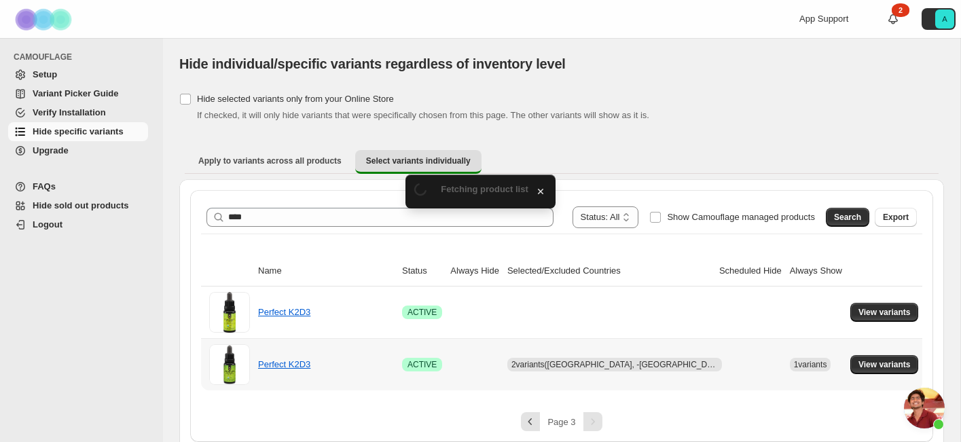
scroll to position [11, 0]
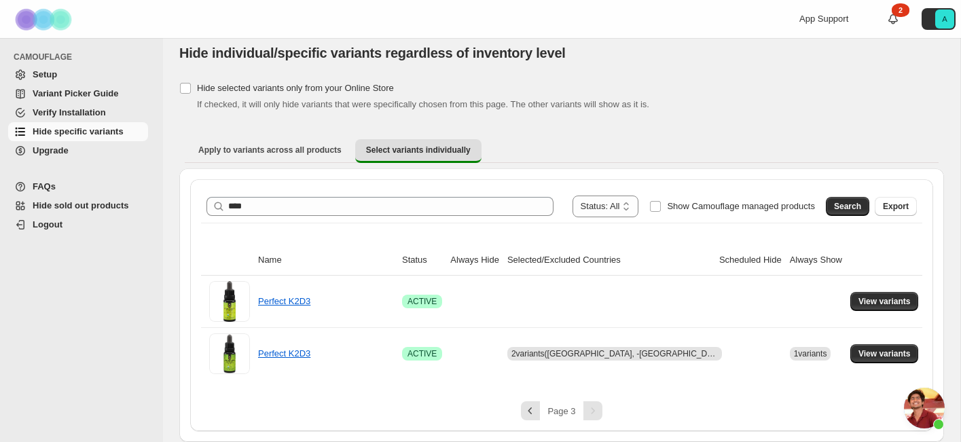
click at [931, 399] on span "Open chat" at bounding box center [924, 408] width 41 height 41
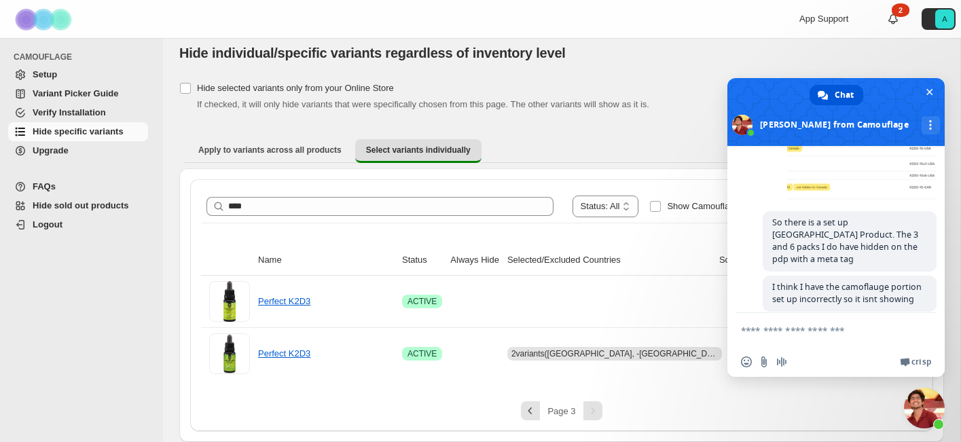
scroll to position [2510, 0]
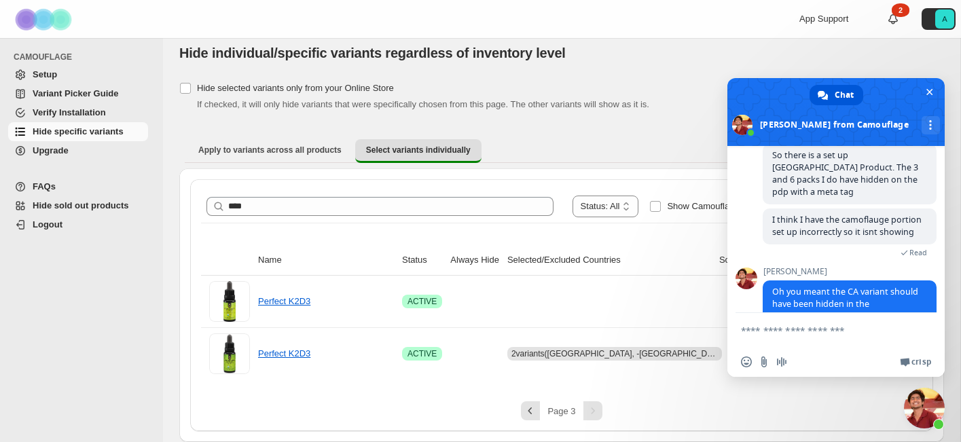
click at [855, 321] on textarea "Compose your message..." at bounding box center [822, 330] width 163 height 34
type textarea "*"
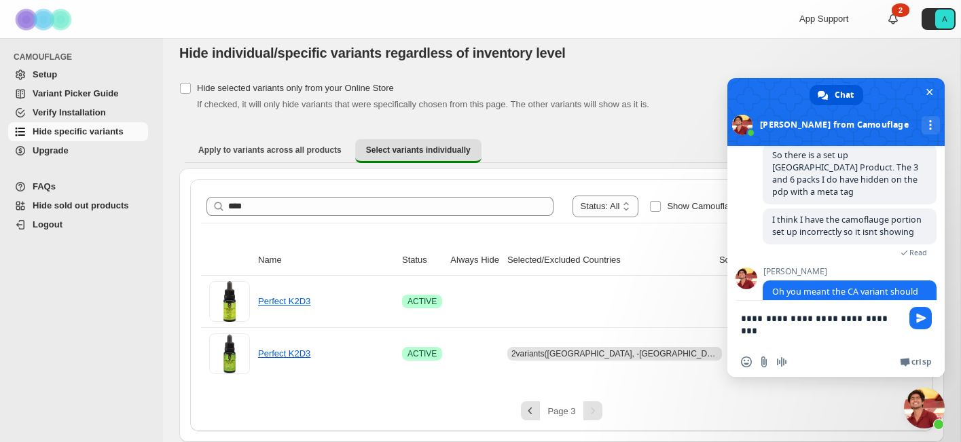
type textarea "**********"
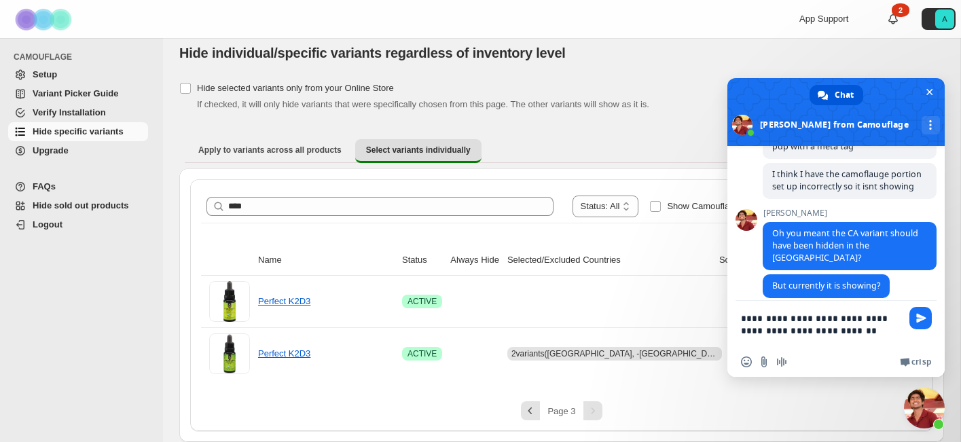
scroll to position [2559, 0]
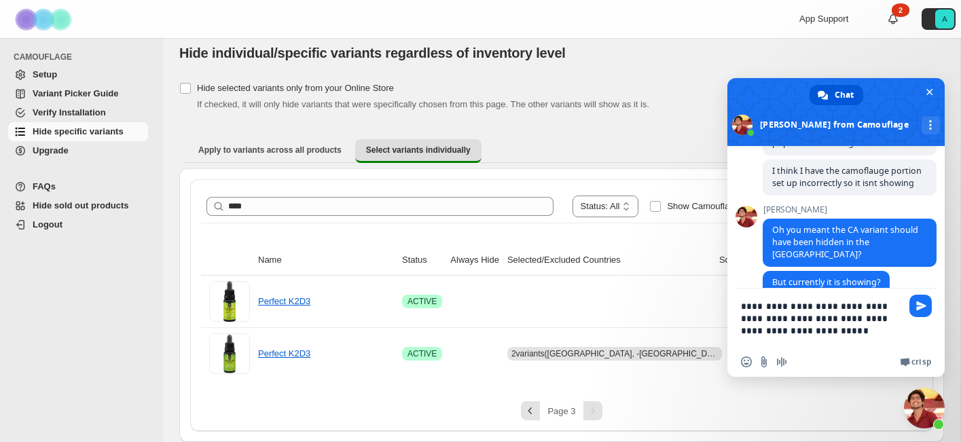
type textarea "**********"
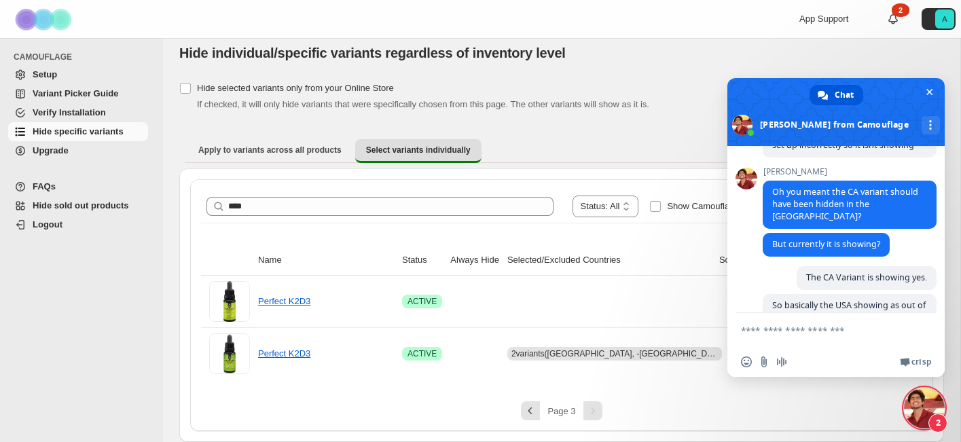
scroll to position [2742, 0]
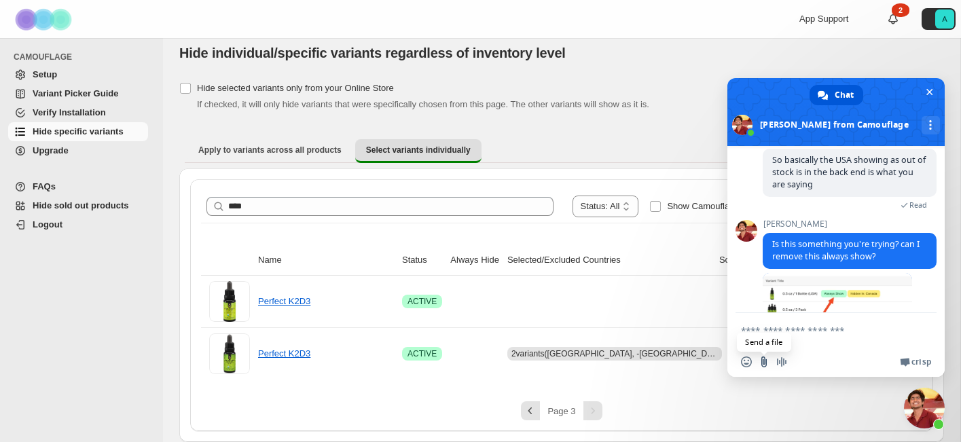
click at [761, 362] on input "Send a file" at bounding box center [764, 362] width 11 height 11
click at [821, 332] on textarea "Compose your message..." at bounding box center [822, 330] width 163 height 34
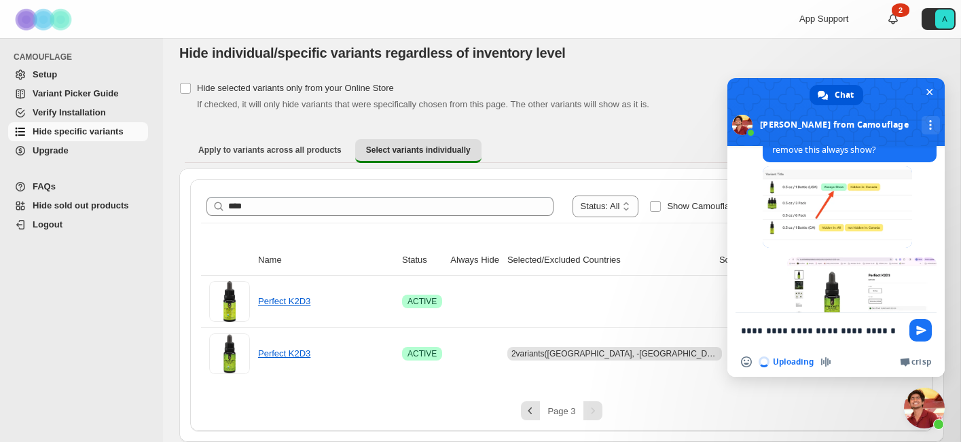
scroll to position [2846, 0]
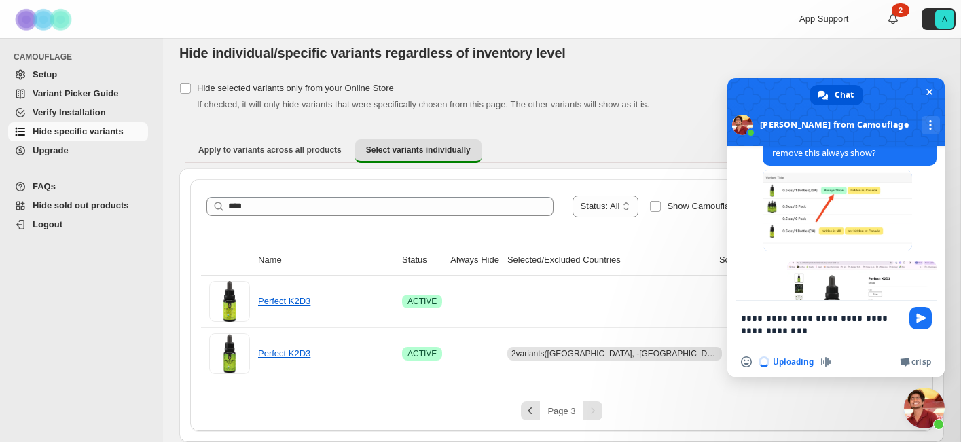
type textarea "**********"
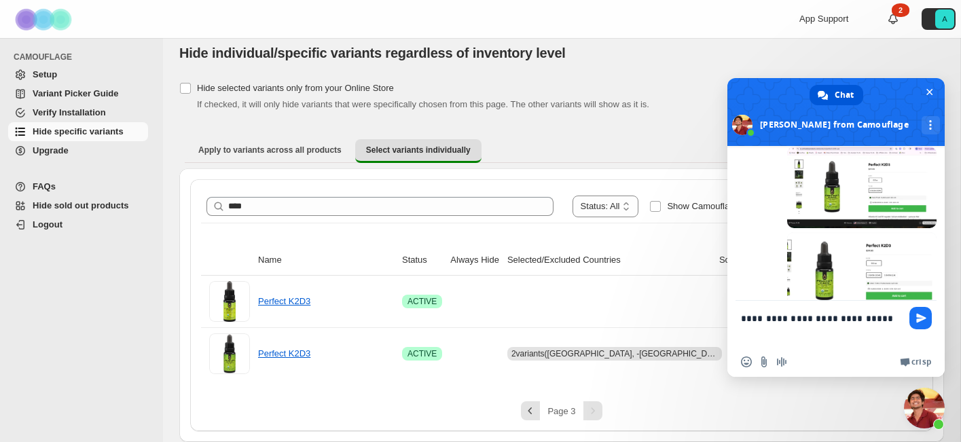
scroll to position [2972, 0]
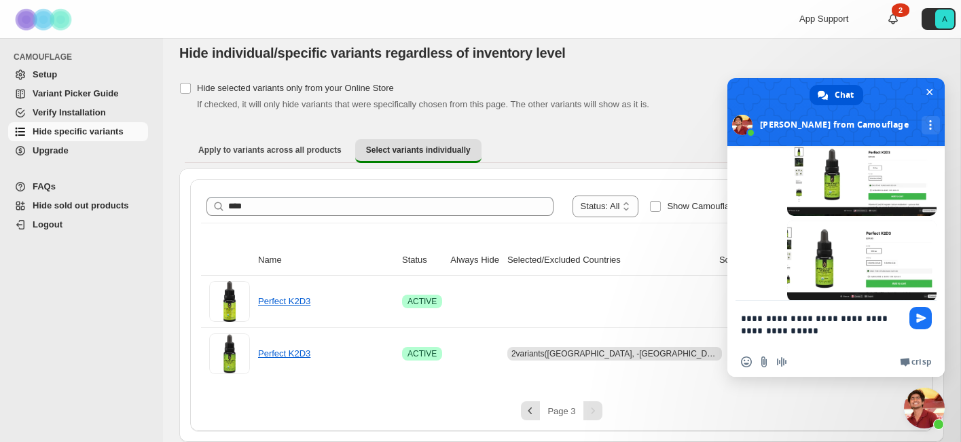
type textarea "**********"
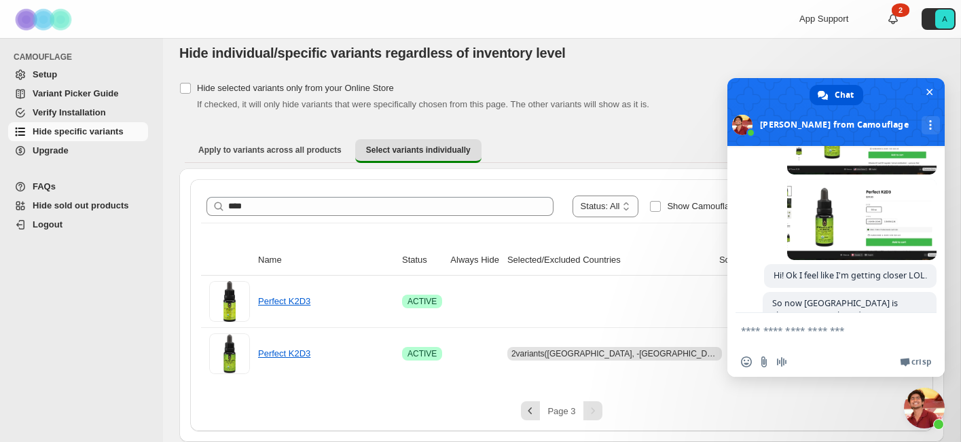
scroll to position [3028, 0]
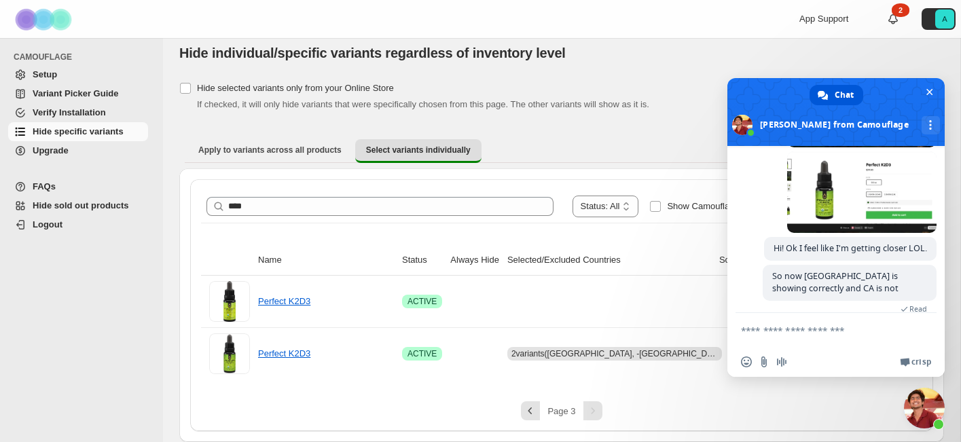
click at [822, 332] on textarea "Compose your message..." at bounding box center [822, 330] width 163 height 34
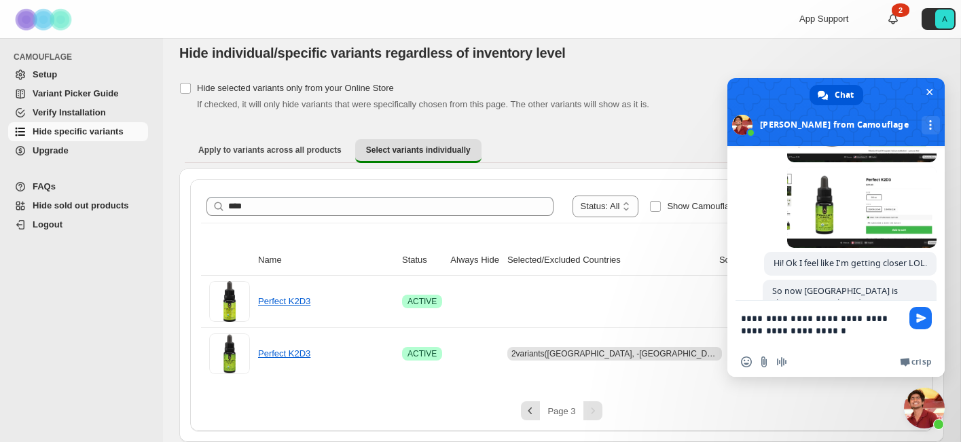
type textarea "**********"
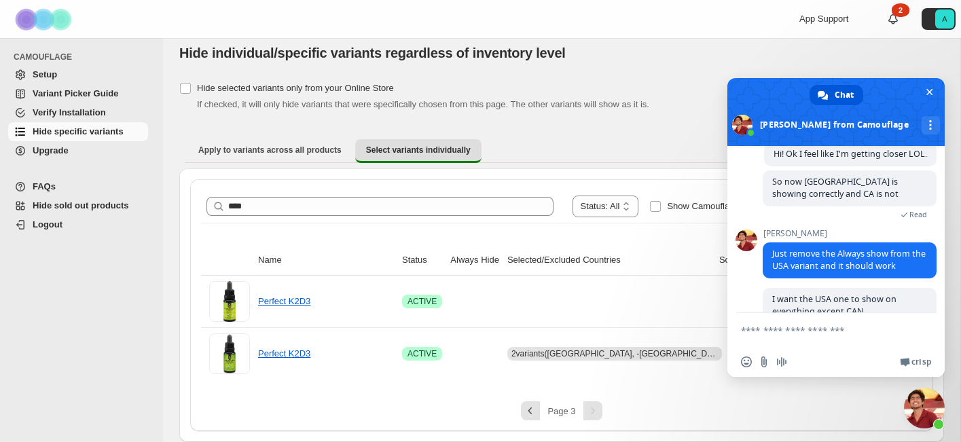
scroll to position [3107, 0]
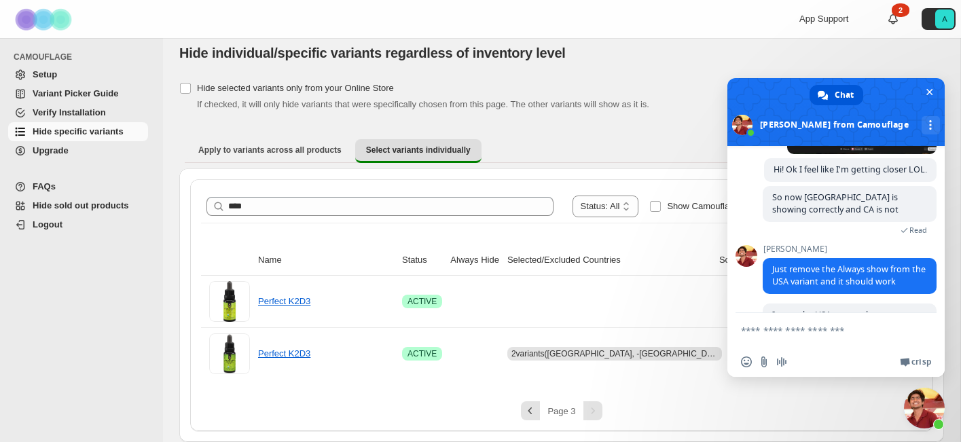
type textarea "*"
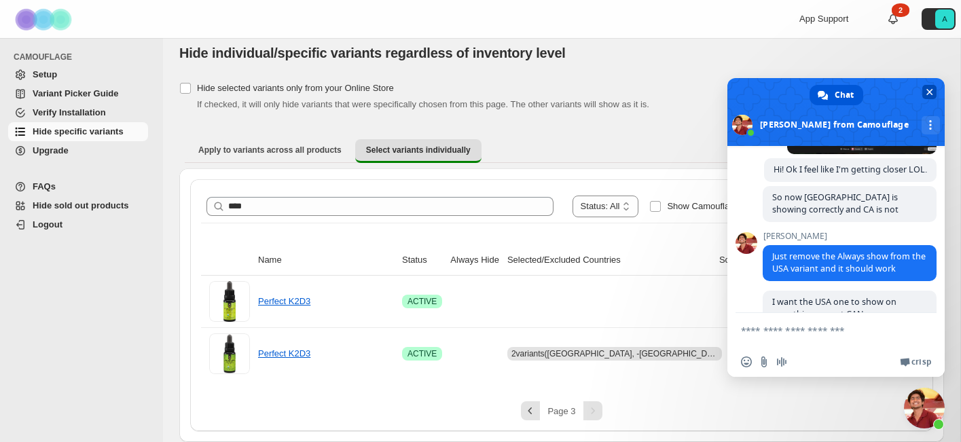
click at [932, 93] on span "Close chat" at bounding box center [930, 92] width 7 height 9
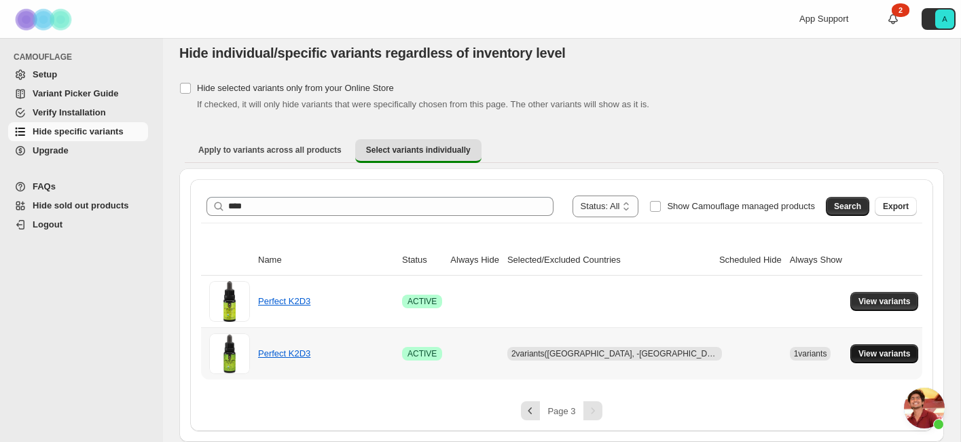
click at [881, 346] on button "View variants" at bounding box center [885, 353] width 69 height 19
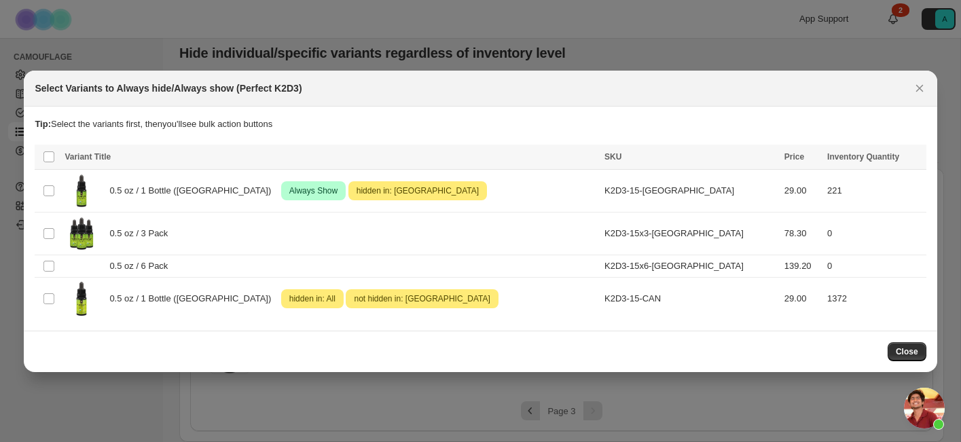
scroll to position [0, 0]
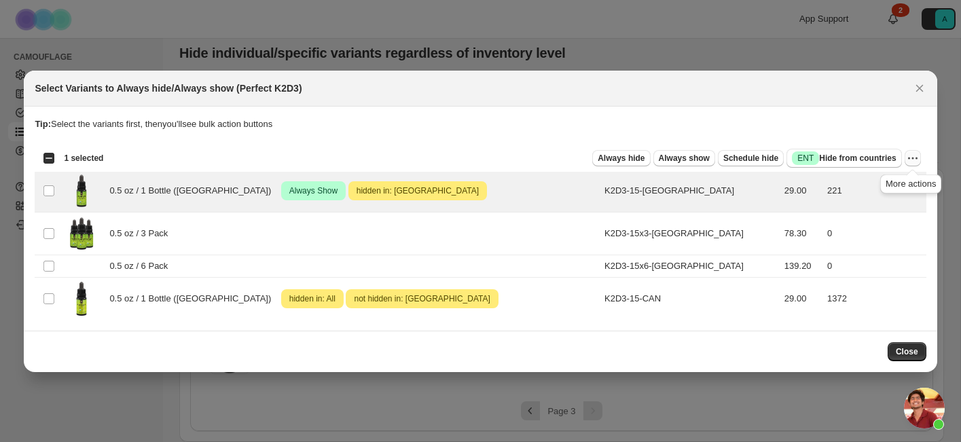
click at [915, 161] on icon "More actions" at bounding box center [913, 158] width 14 height 14
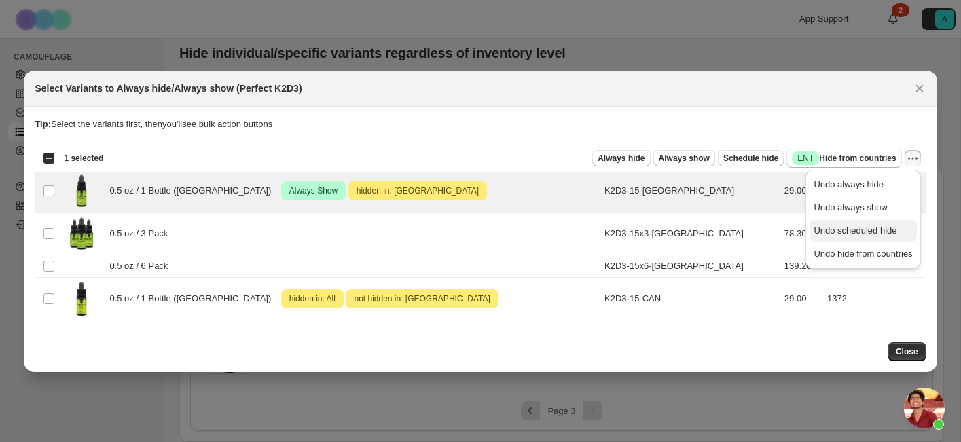
scroll to position [3122, 0]
click at [891, 205] on span "Undo always show" at bounding box center [863, 208] width 99 height 14
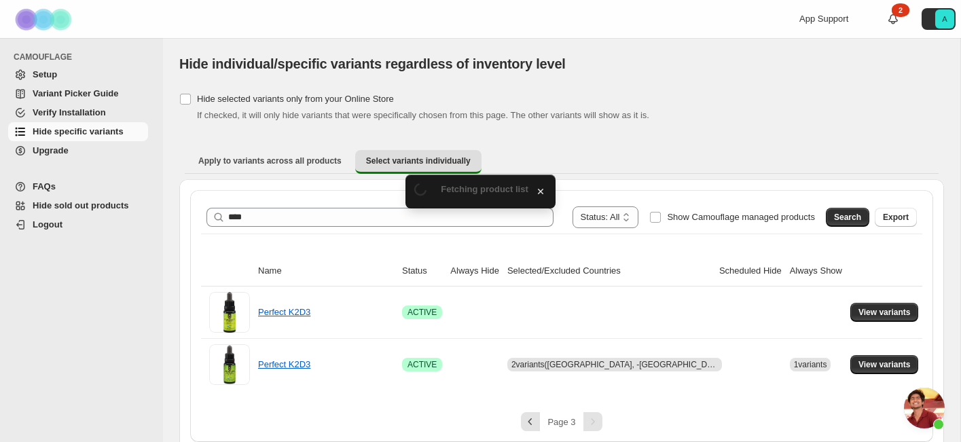
scroll to position [11, 0]
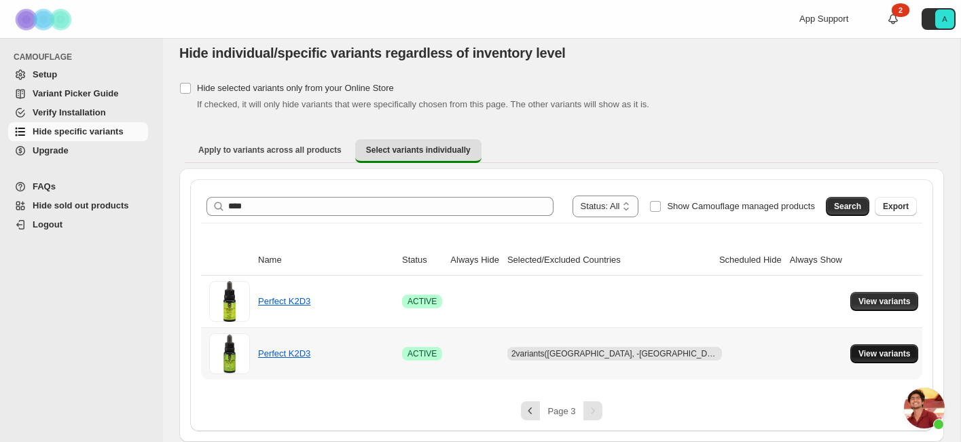
click at [884, 350] on span "View variants" at bounding box center [885, 354] width 52 height 11
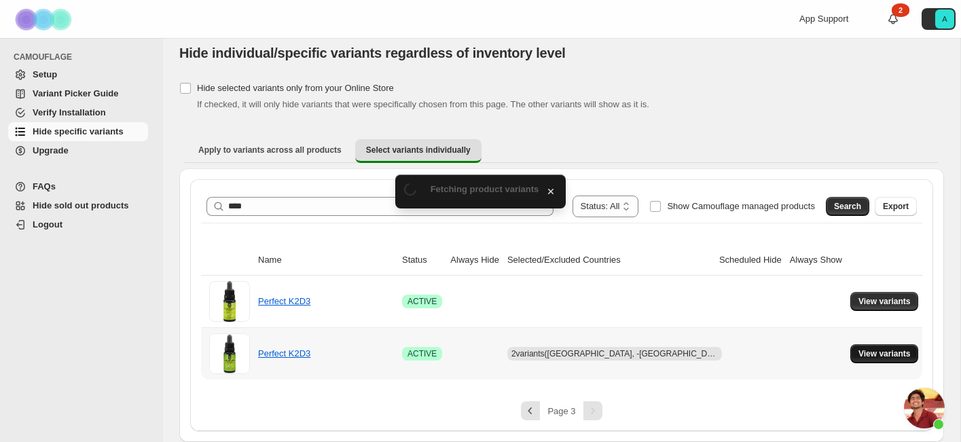
scroll to position [0, 0]
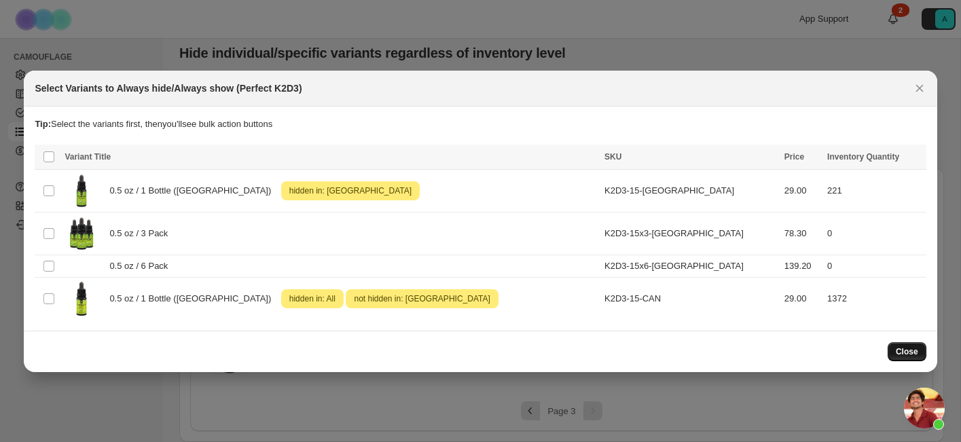
click at [915, 343] on button "Close" at bounding box center [907, 351] width 39 height 19
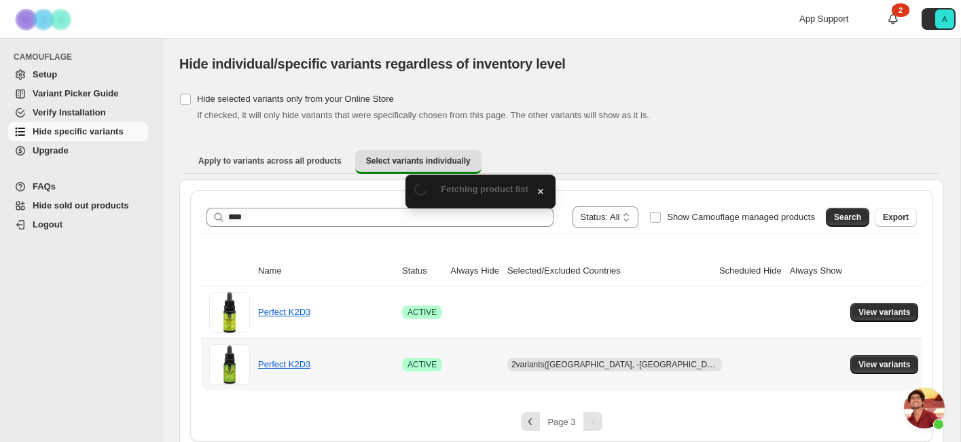
scroll to position [11, 0]
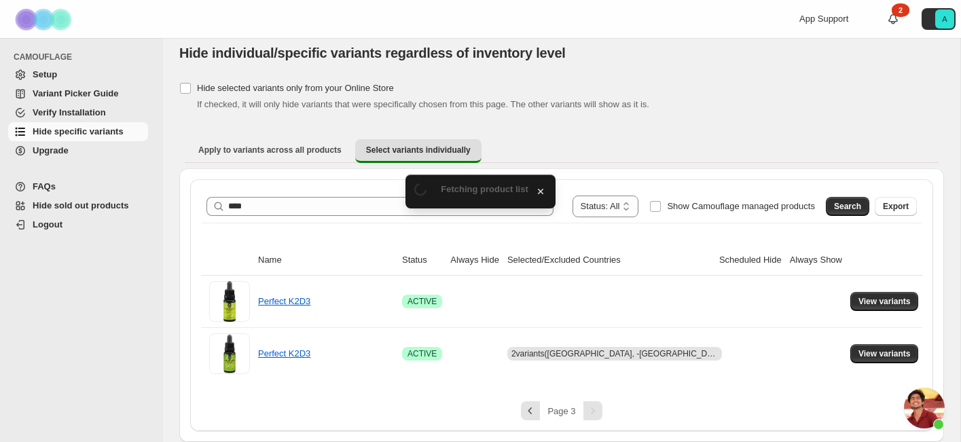
click at [929, 398] on span "Open chat" at bounding box center [924, 408] width 41 height 41
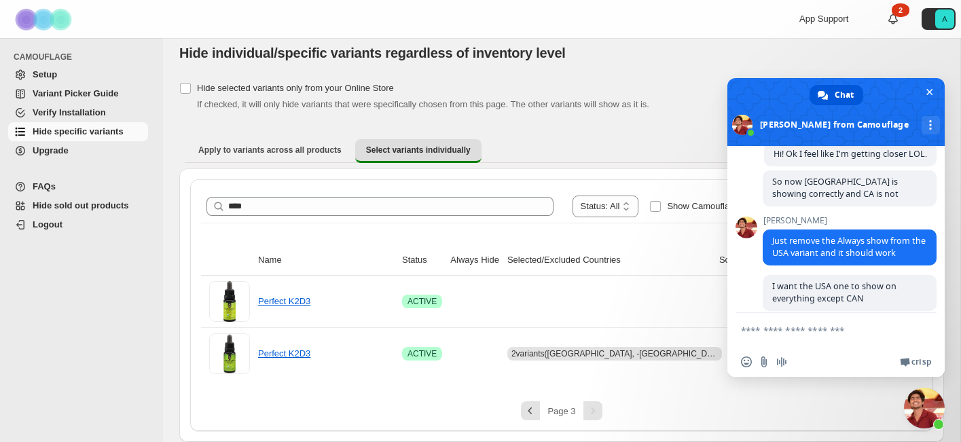
scroll to position [3134, 0]
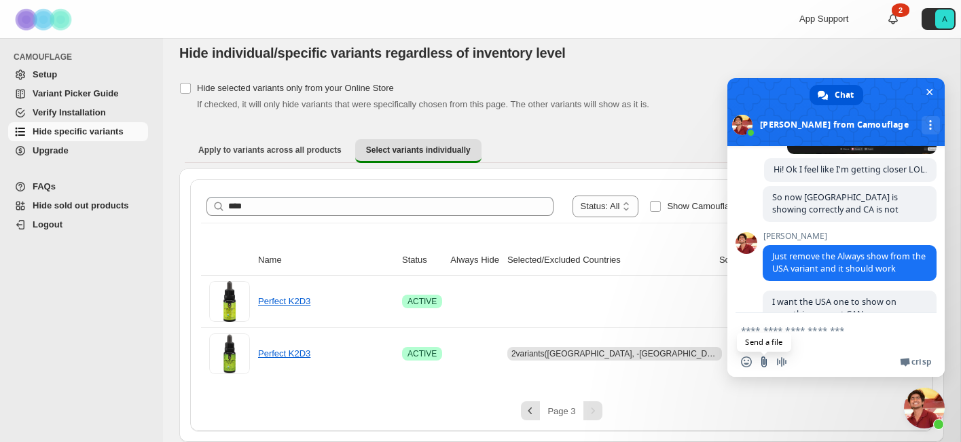
click at [764, 358] on input "Send a file" at bounding box center [764, 362] width 11 height 11
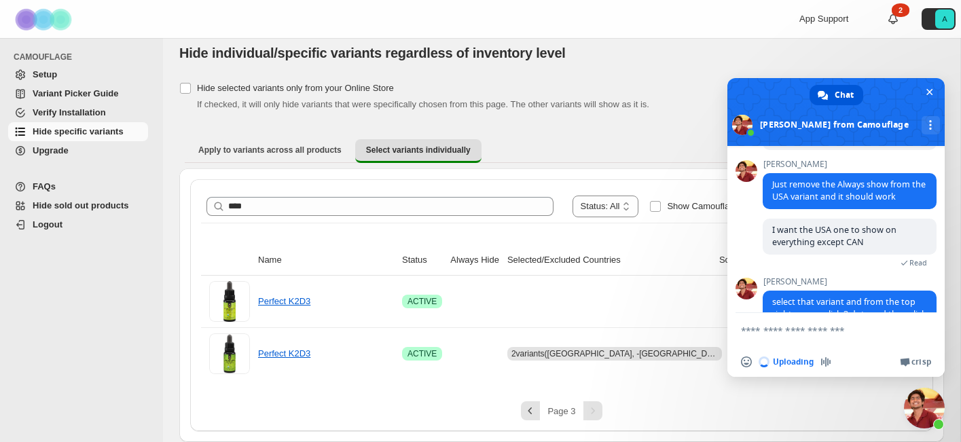
click at [798, 326] on textarea "Compose your message..." at bounding box center [822, 330] width 163 height 34
type textarea "**********"
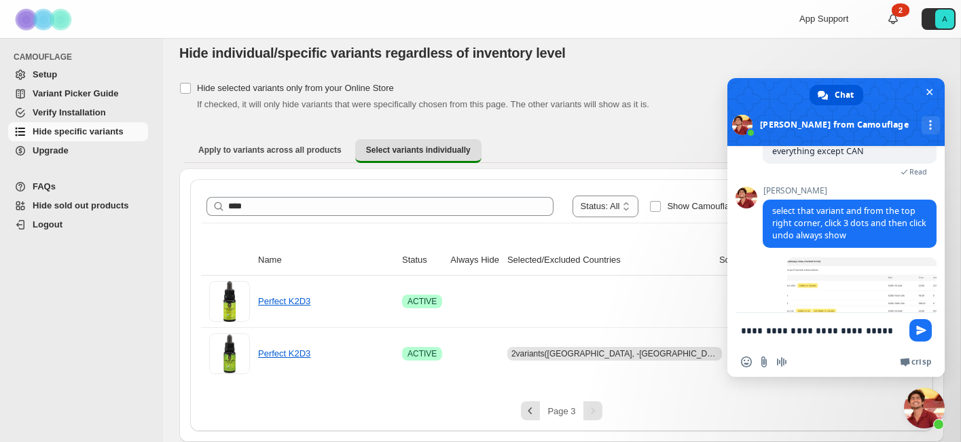
scroll to position [3272, 0]
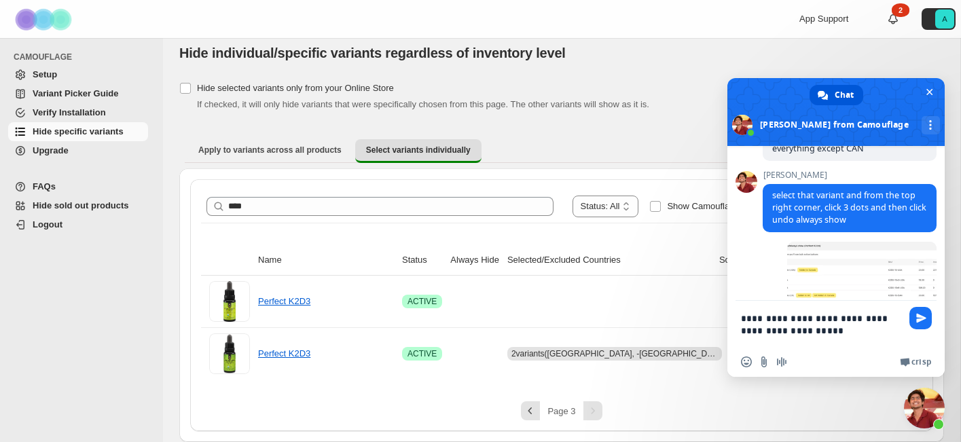
type textarea "**********"
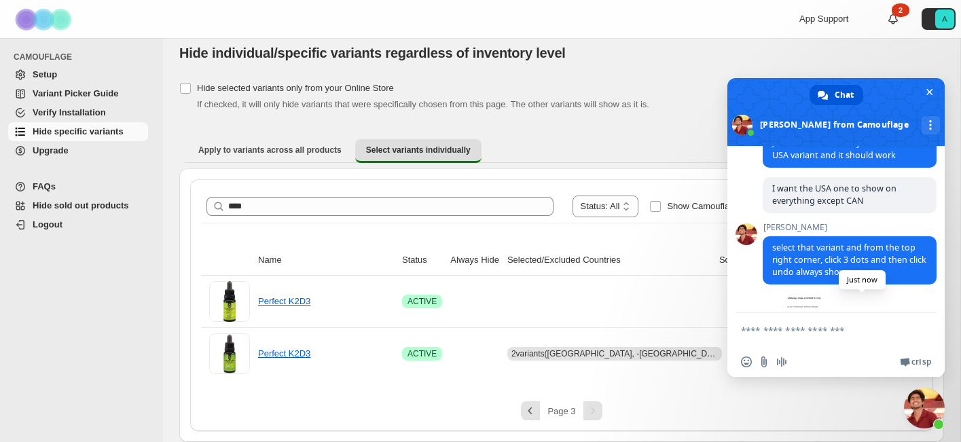
scroll to position [3310, 0]
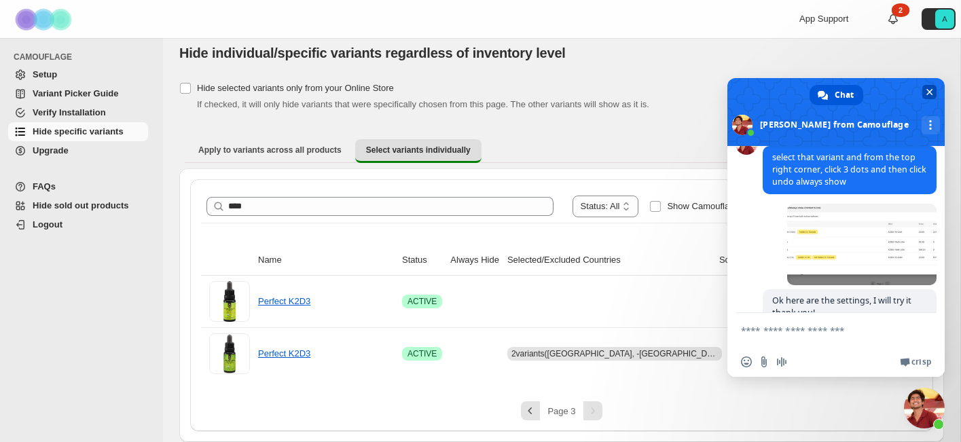
click at [935, 91] on span "Close chat" at bounding box center [930, 92] width 14 height 14
